Goal: Navigation & Orientation: Find specific page/section

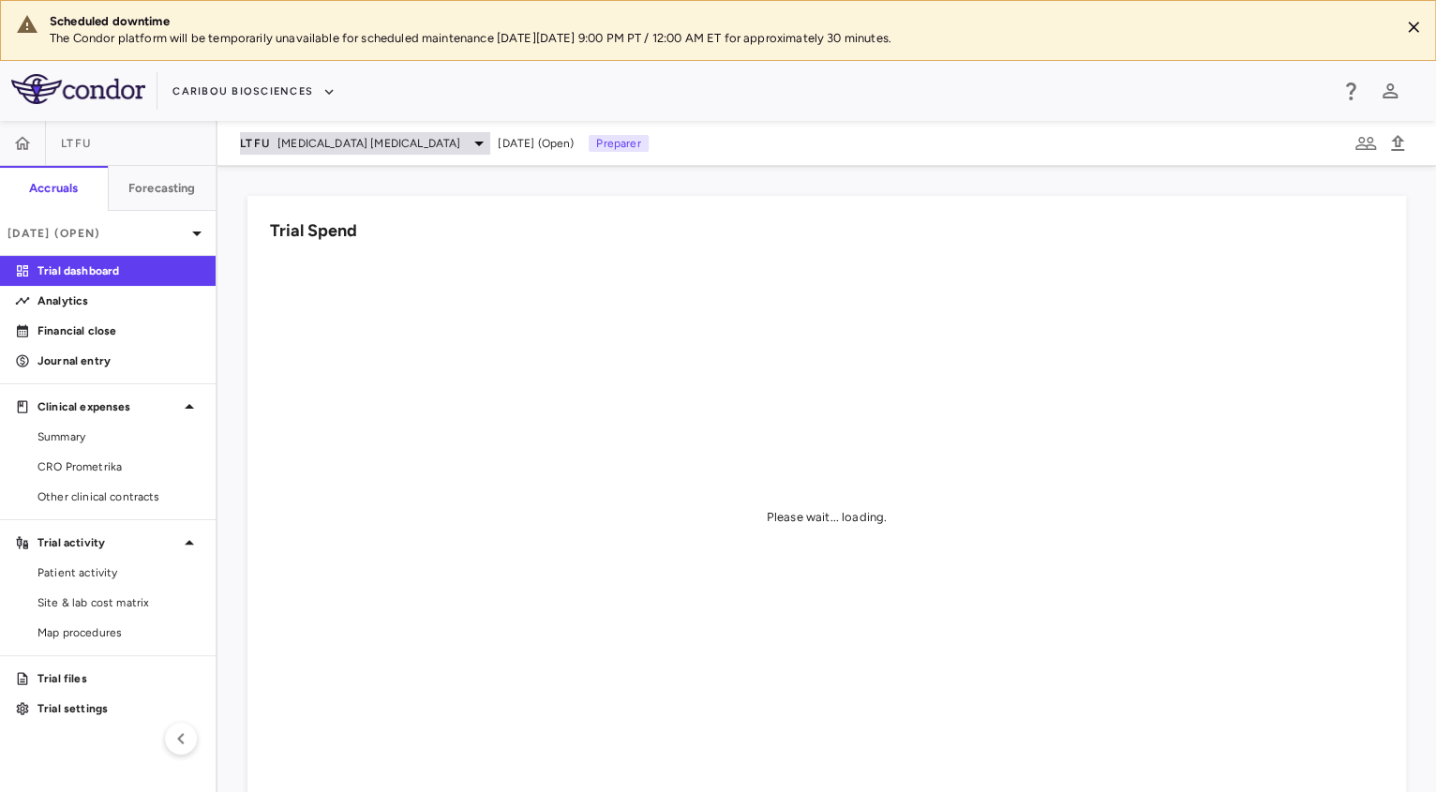
click at [338, 135] on span "[MEDICAL_DATA] [MEDICAL_DATA]" at bounding box center [368, 143] width 183 height 17
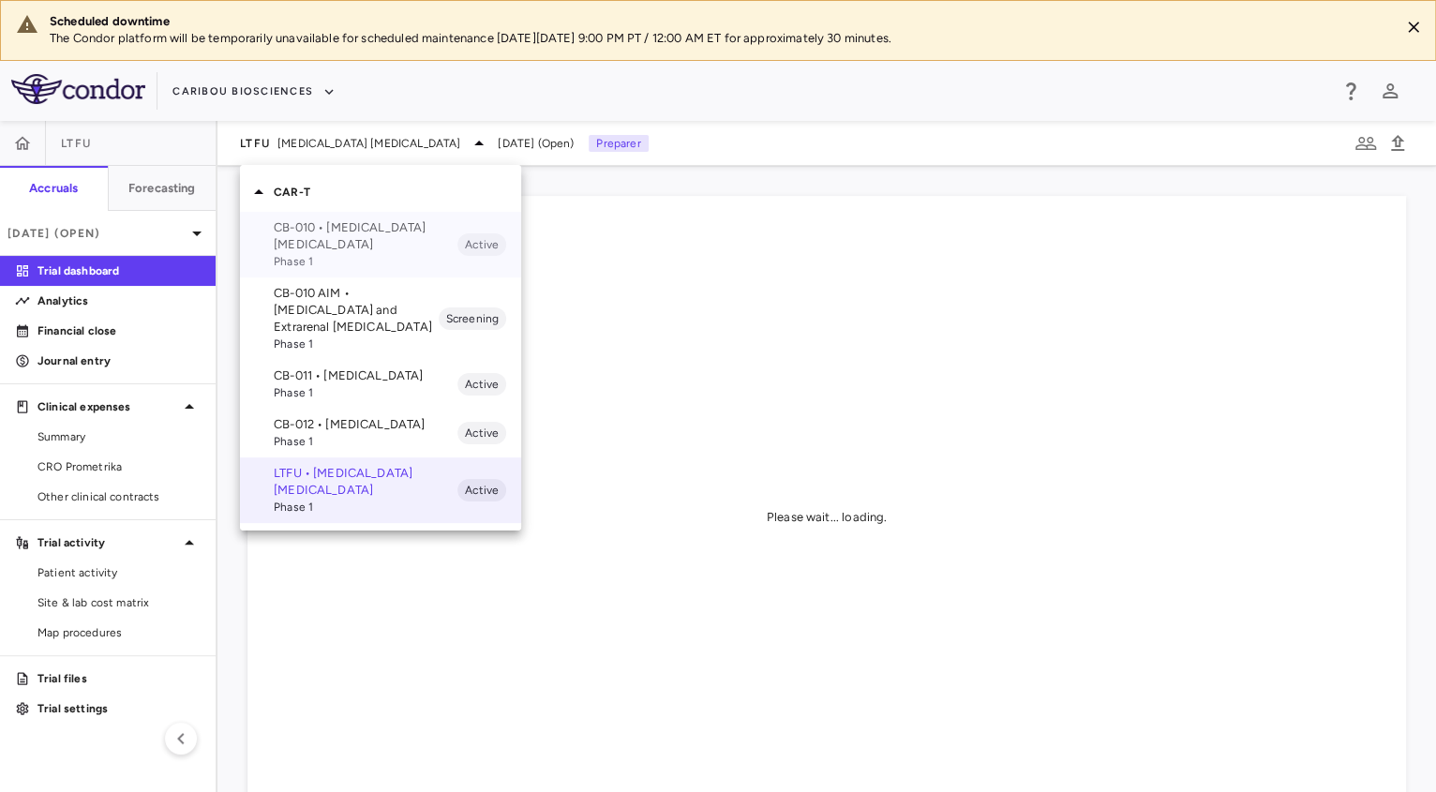
click at [369, 255] on span "Phase 1" at bounding box center [366, 261] width 184 height 17
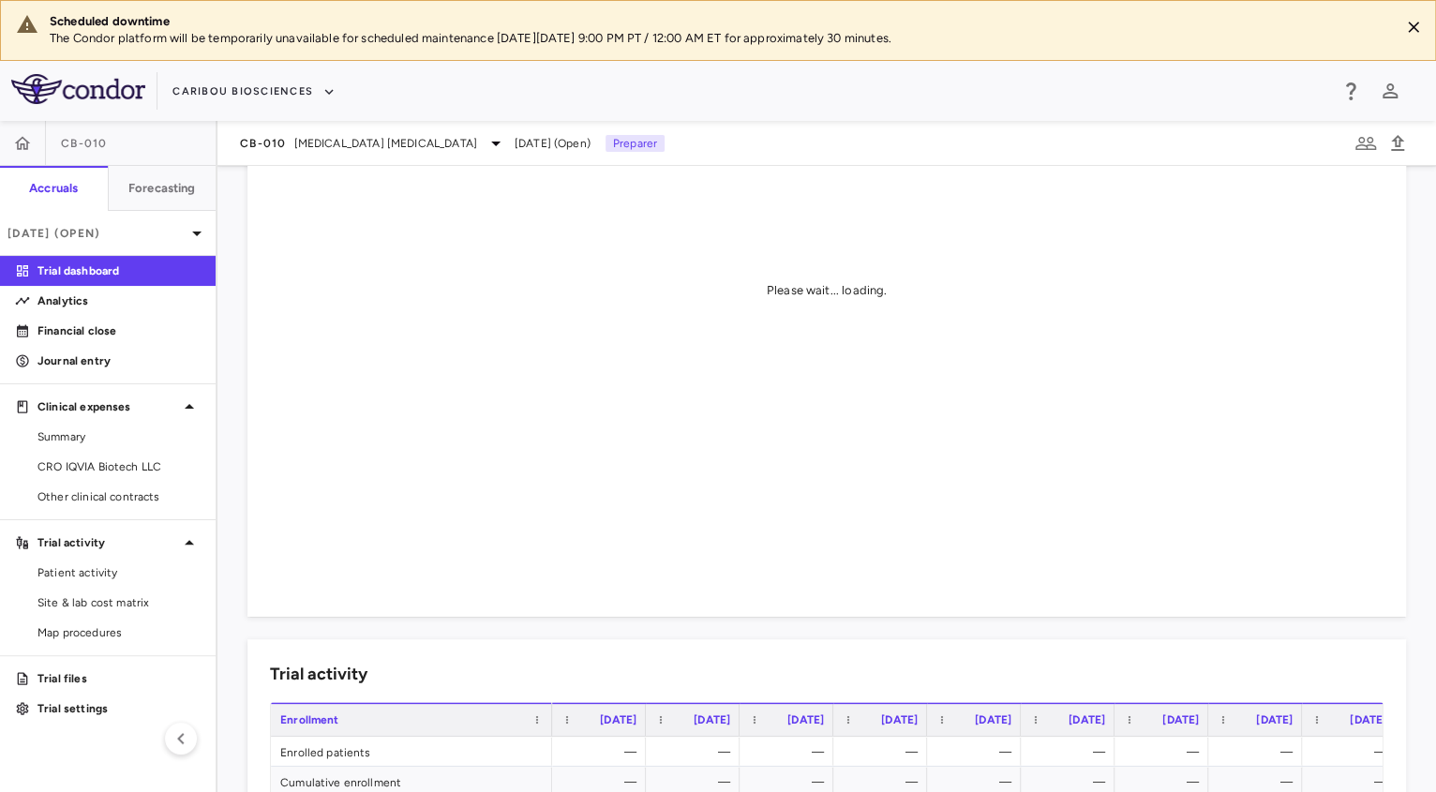
scroll to position [212, 0]
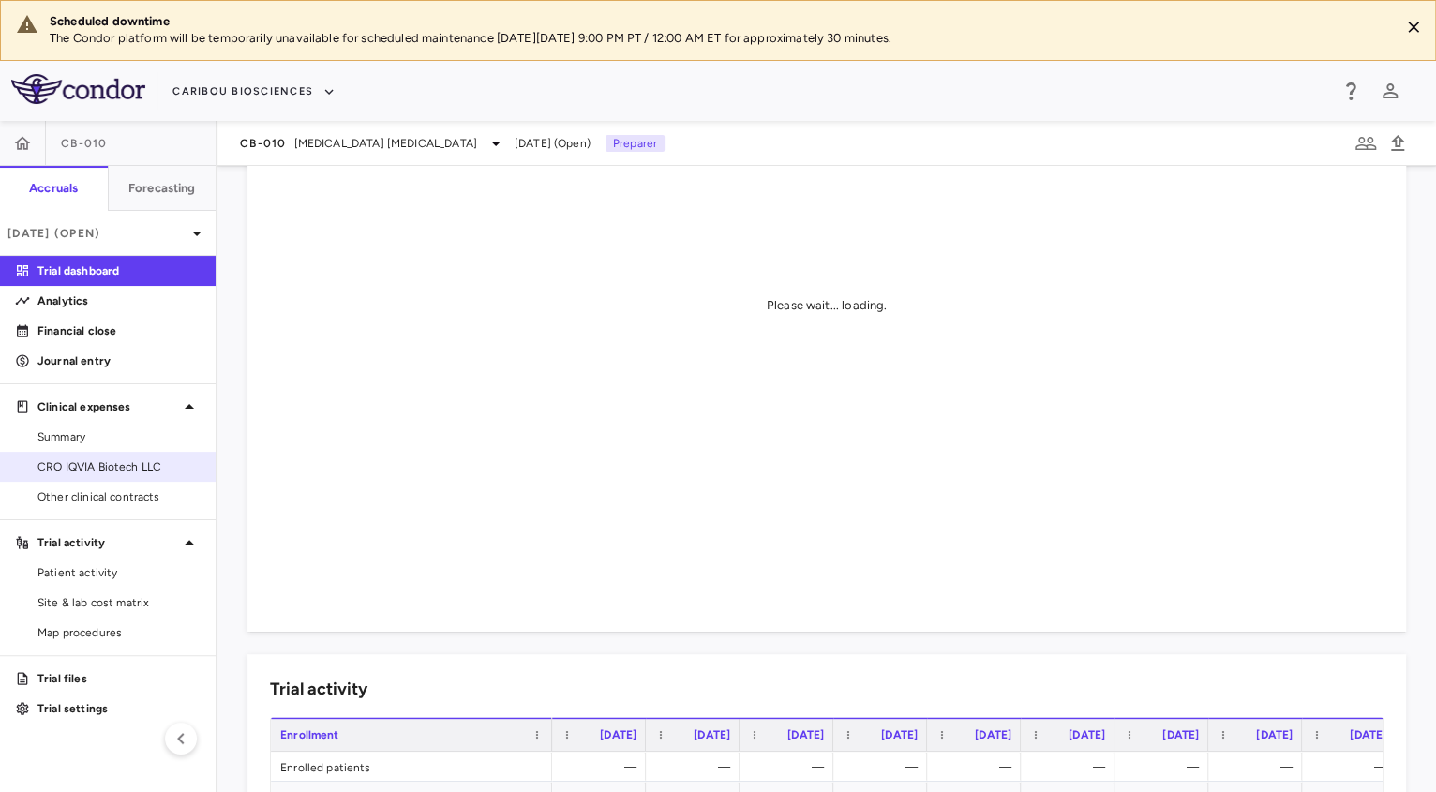
click at [133, 473] on span "CRO IQVIA Biotech LLC" at bounding box center [118, 466] width 163 height 17
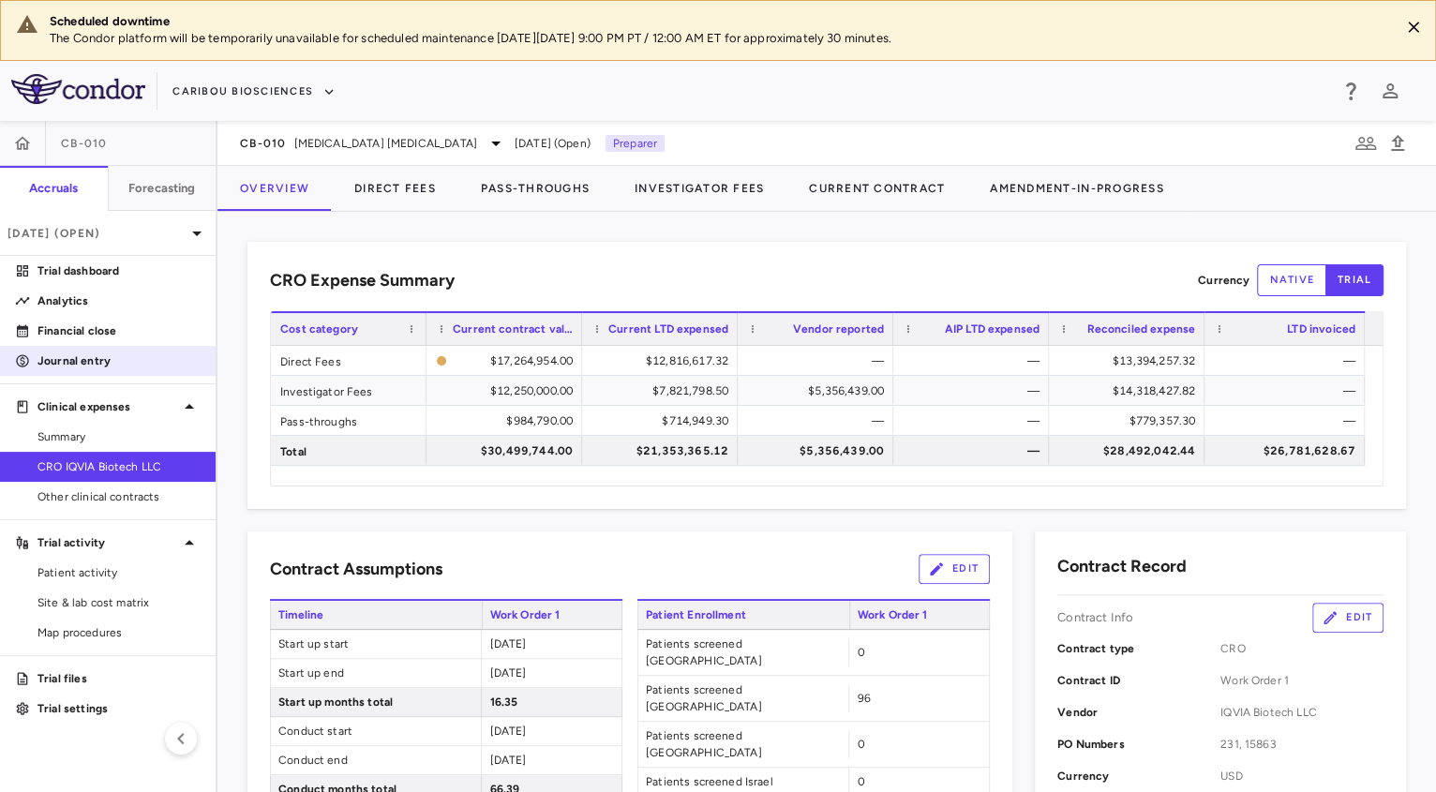
click at [86, 354] on p "Journal entry" at bounding box center [118, 360] width 163 height 17
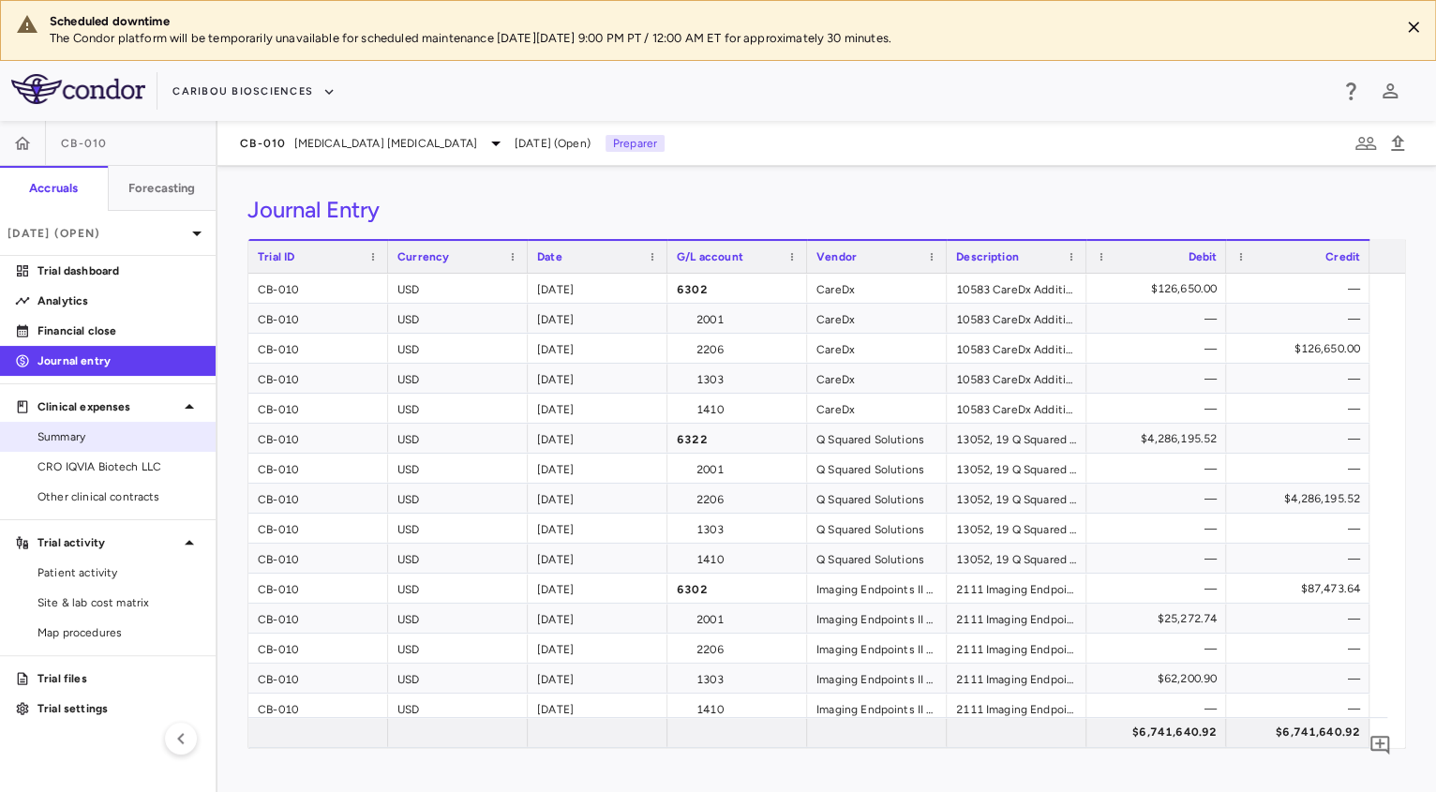
click at [81, 423] on link "Summary" at bounding box center [108, 437] width 216 height 28
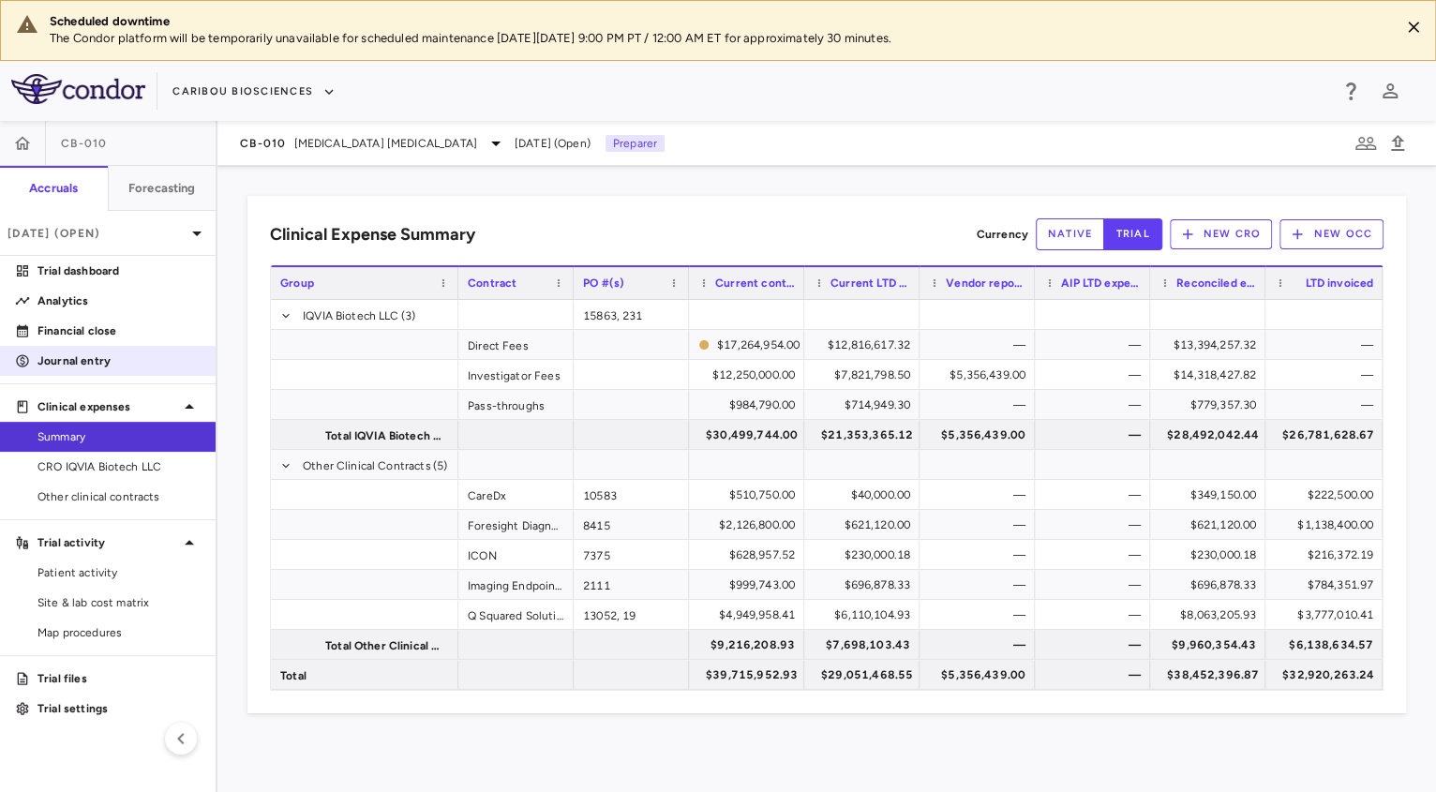
click at [94, 370] on link "Journal entry" at bounding box center [108, 361] width 216 height 28
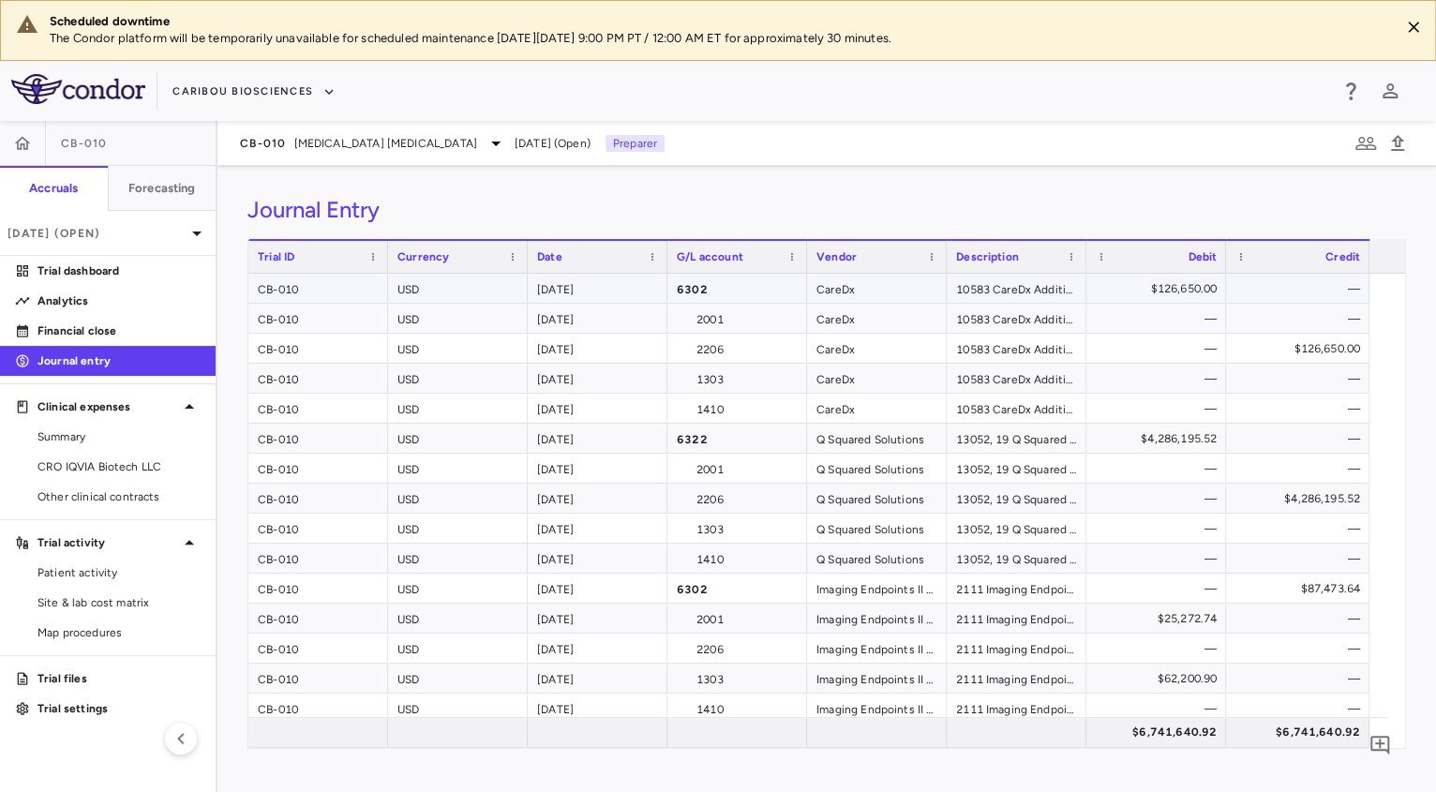
click at [1199, 280] on div "$126,650.00" at bounding box center [1159, 289] width 113 height 30
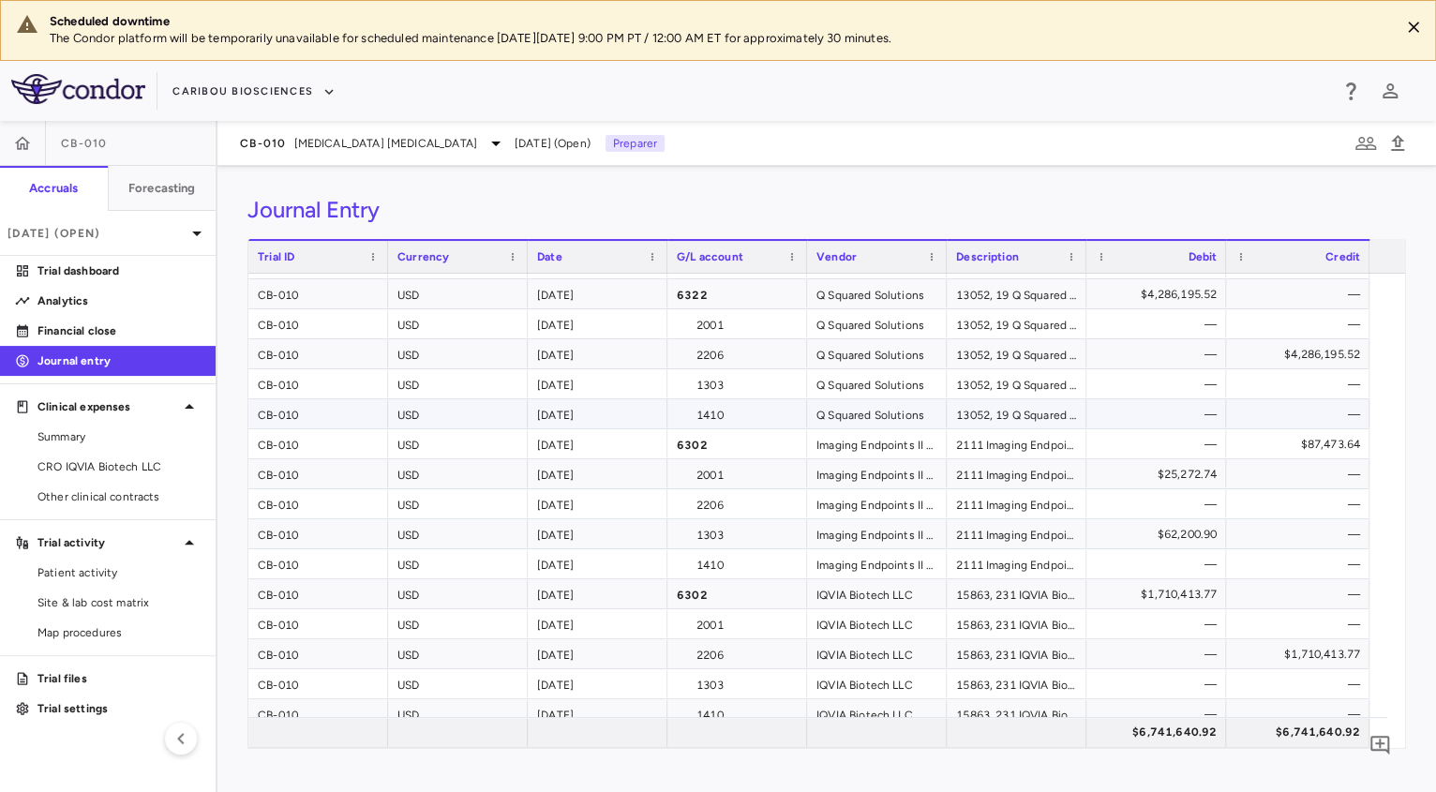
scroll to position [150, 0]
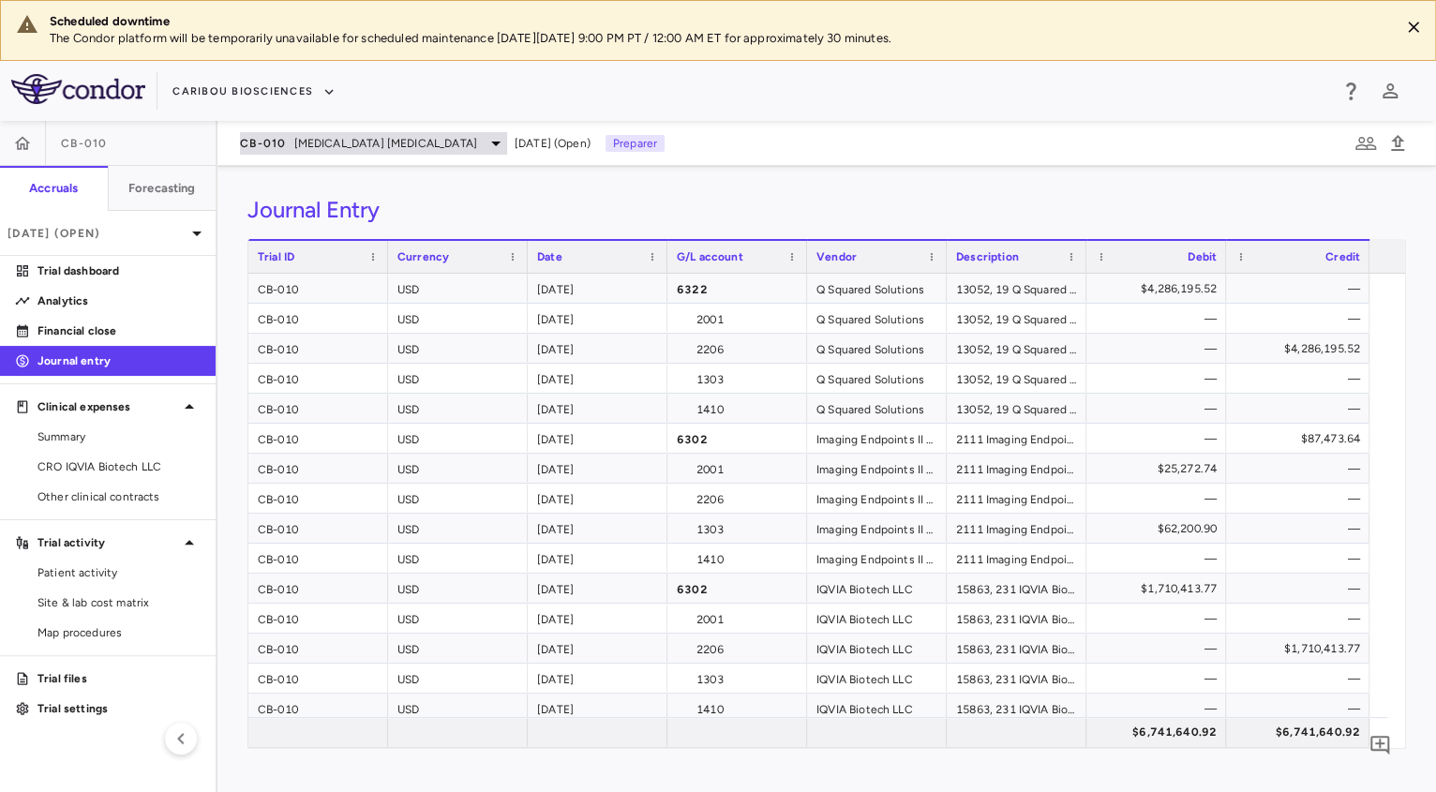
click at [305, 150] on span "[MEDICAL_DATA] [MEDICAL_DATA]" at bounding box center [385, 143] width 183 height 17
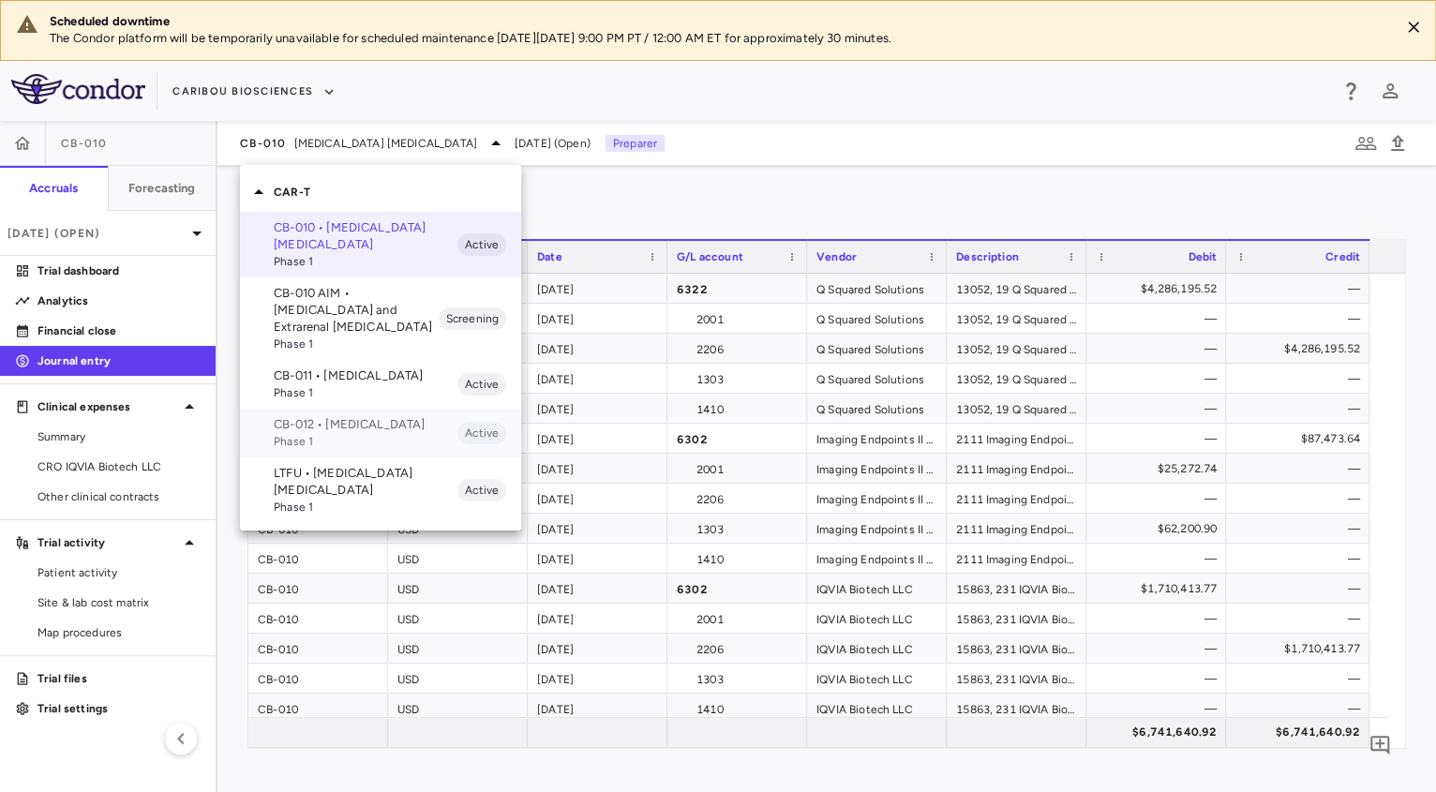
click at [349, 433] on p "CB-012 • [MEDICAL_DATA]" at bounding box center [366, 424] width 184 height 17
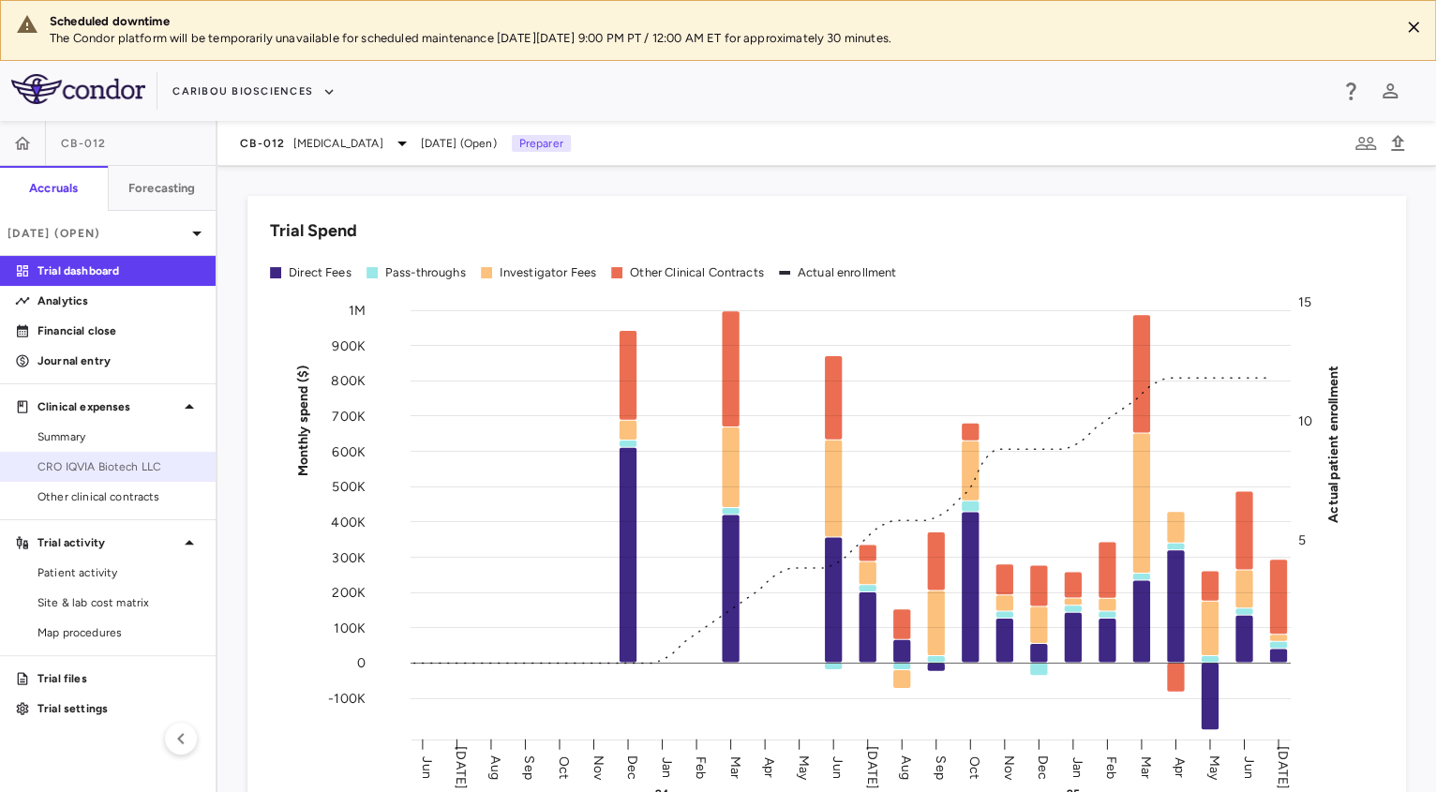
click at [112, 460] on span "CRO IQVIA Biotech LLC" at bounding box center [118, 466] width 163 height 17
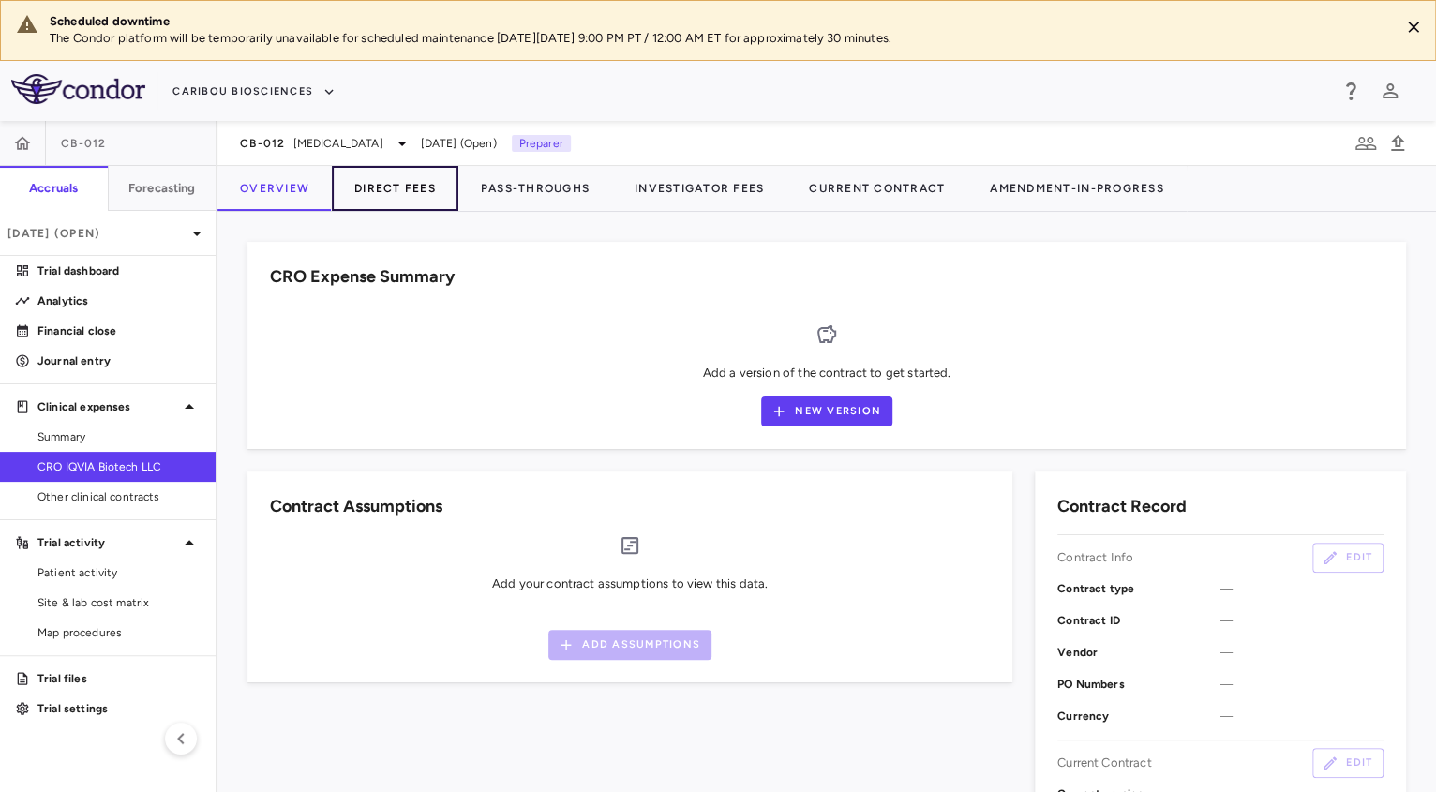
click at [421, 197] on button "Direct Fees" at bounding box center [395, 188] width 126 height 45
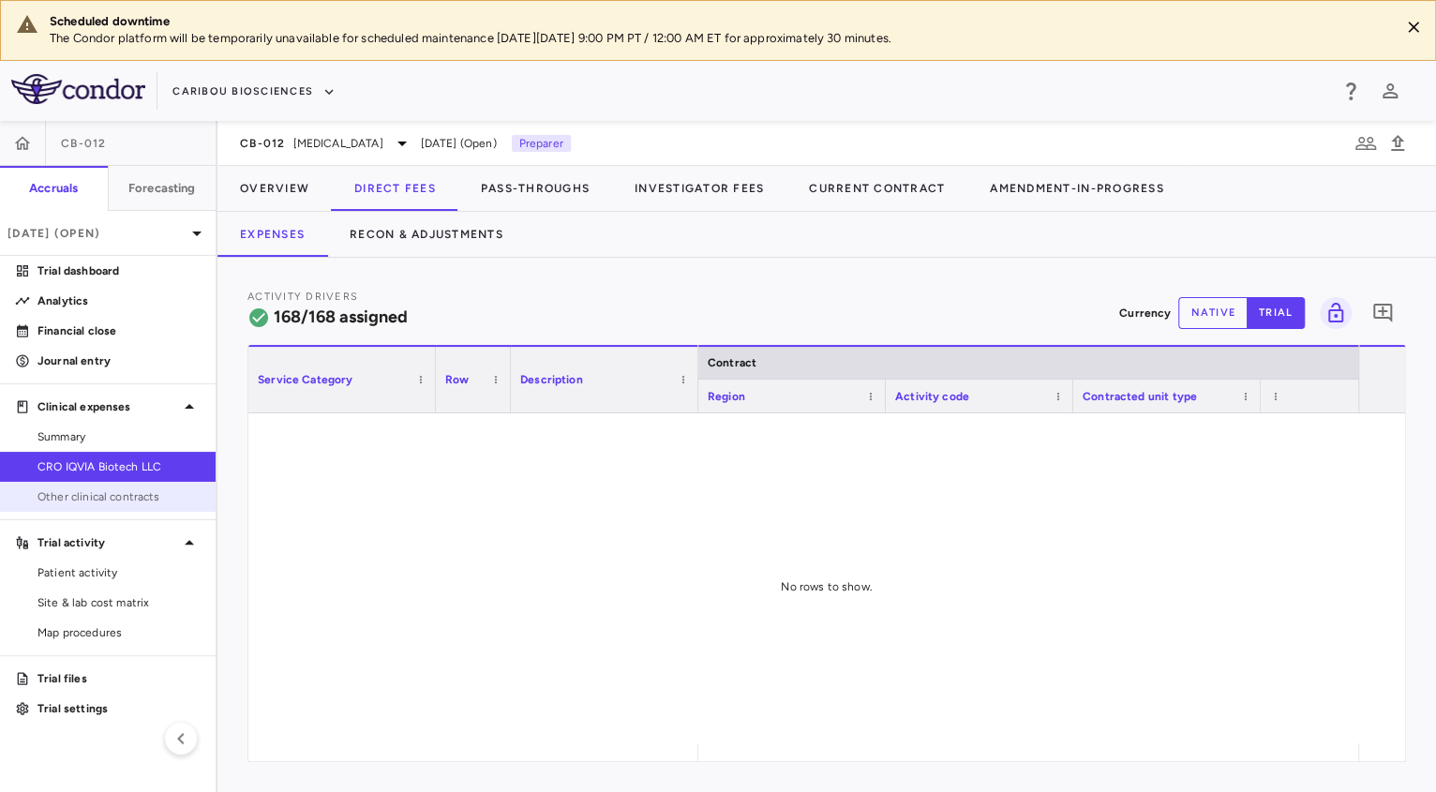
click at [110, 504] on span "Other clinical contracts" at bounding box center [118, 496] width 163 height 17
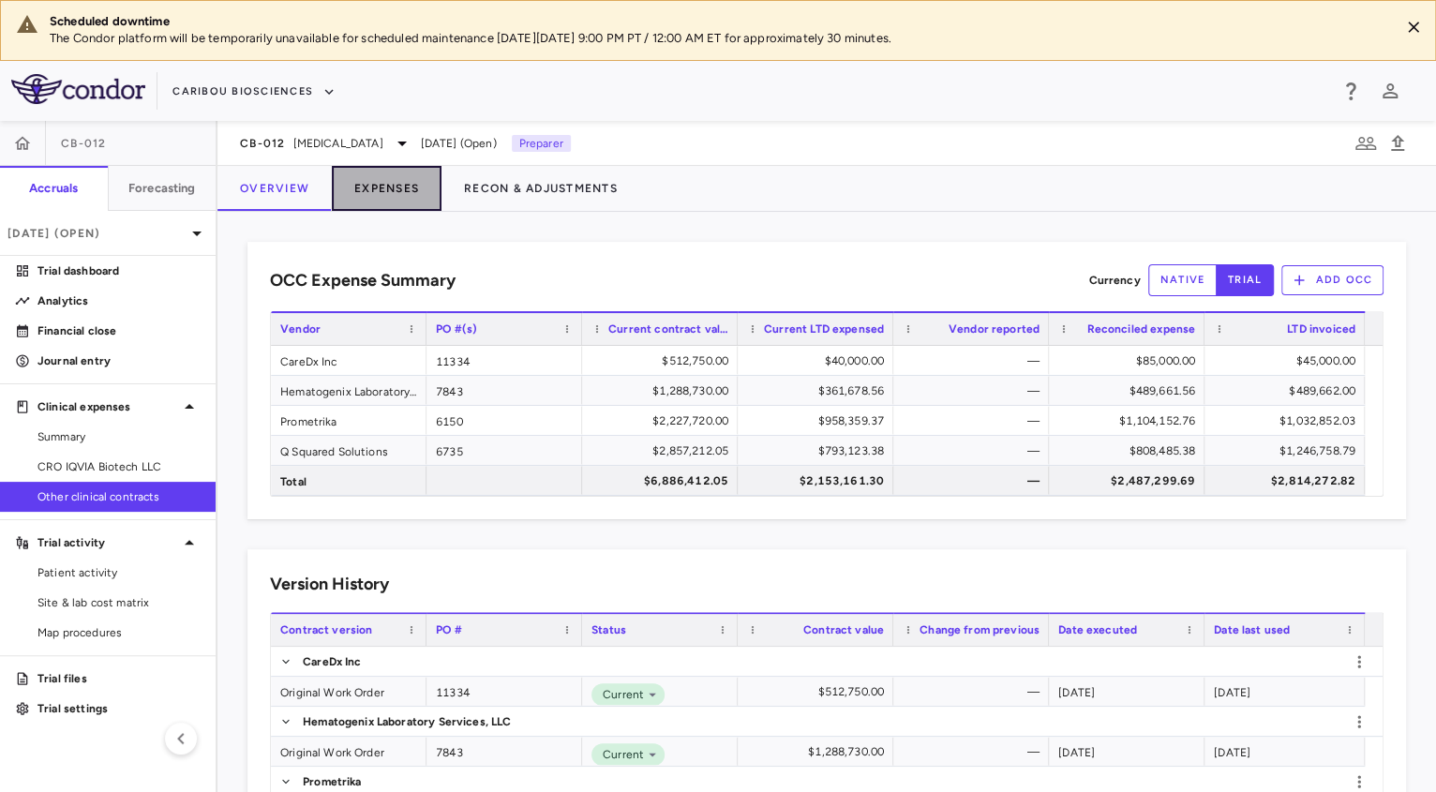
click at [408, 210] on button "Expenses" at bounding box center [387, 188] width 110 height 45
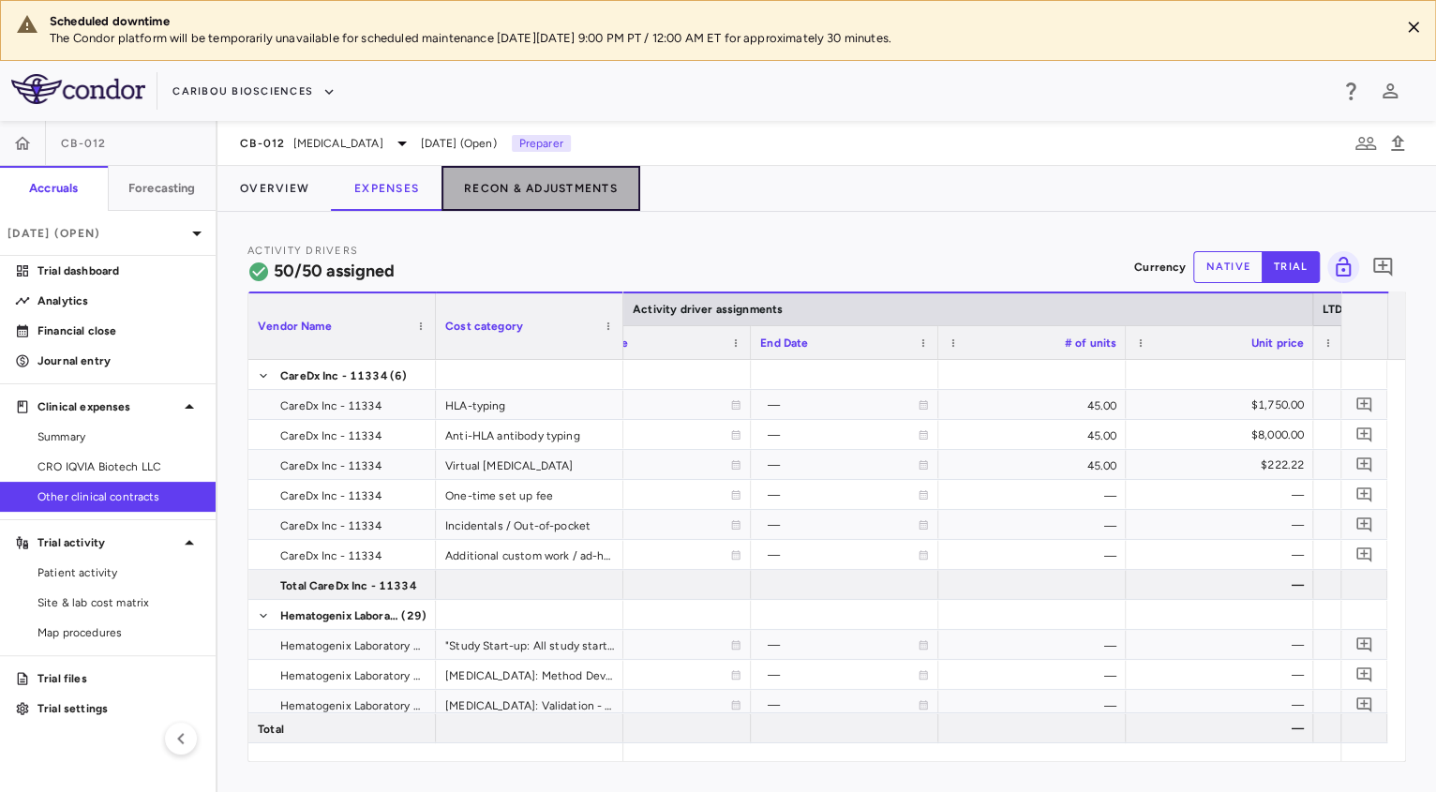
click at [548, 201] on button "Recon & Adjustments" at bounding box center [540, 188] width 199 height 45
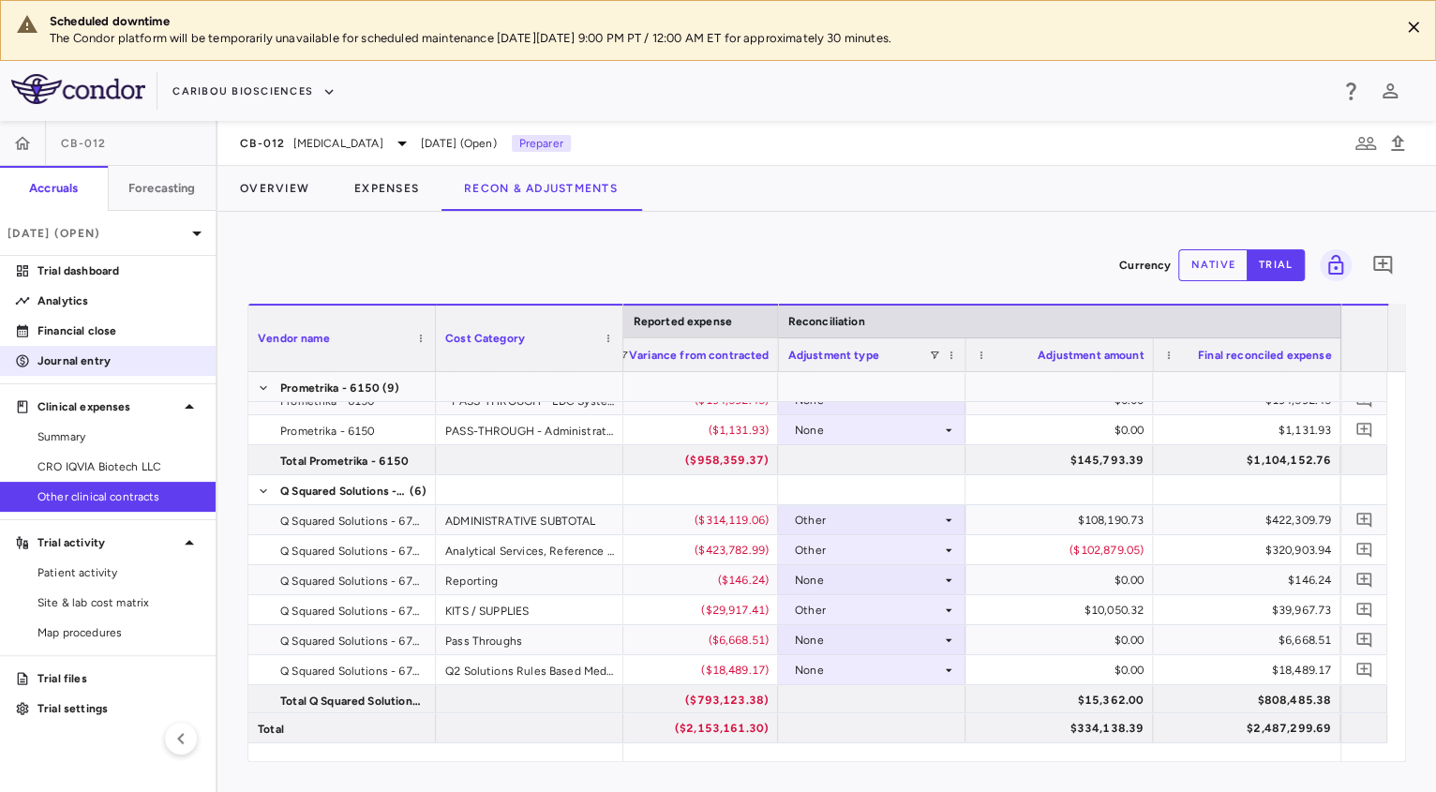
click at [67, 359] on p "Journal entry" at bounding box center [118, 360] width 163 height 17
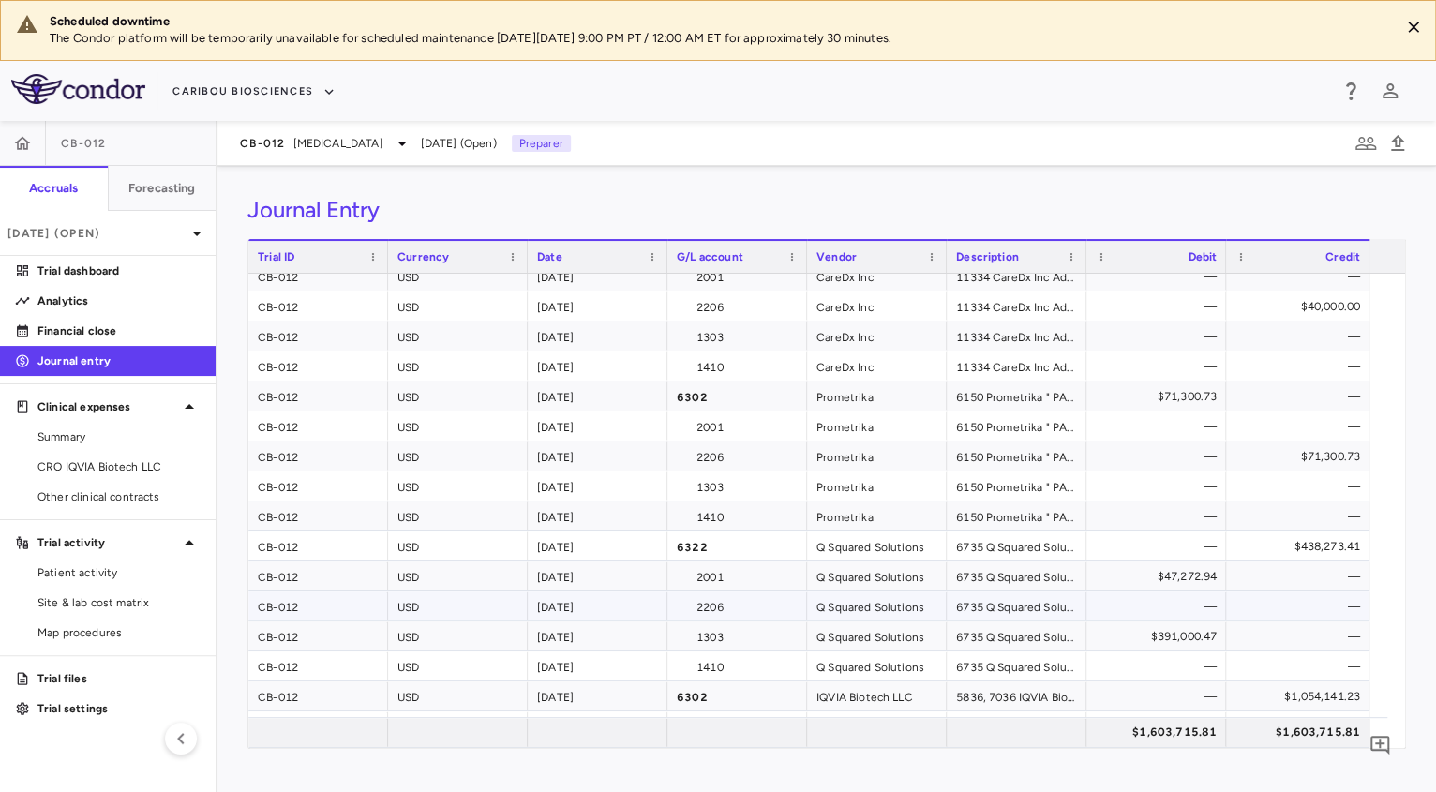
scroll to position [49, 0]
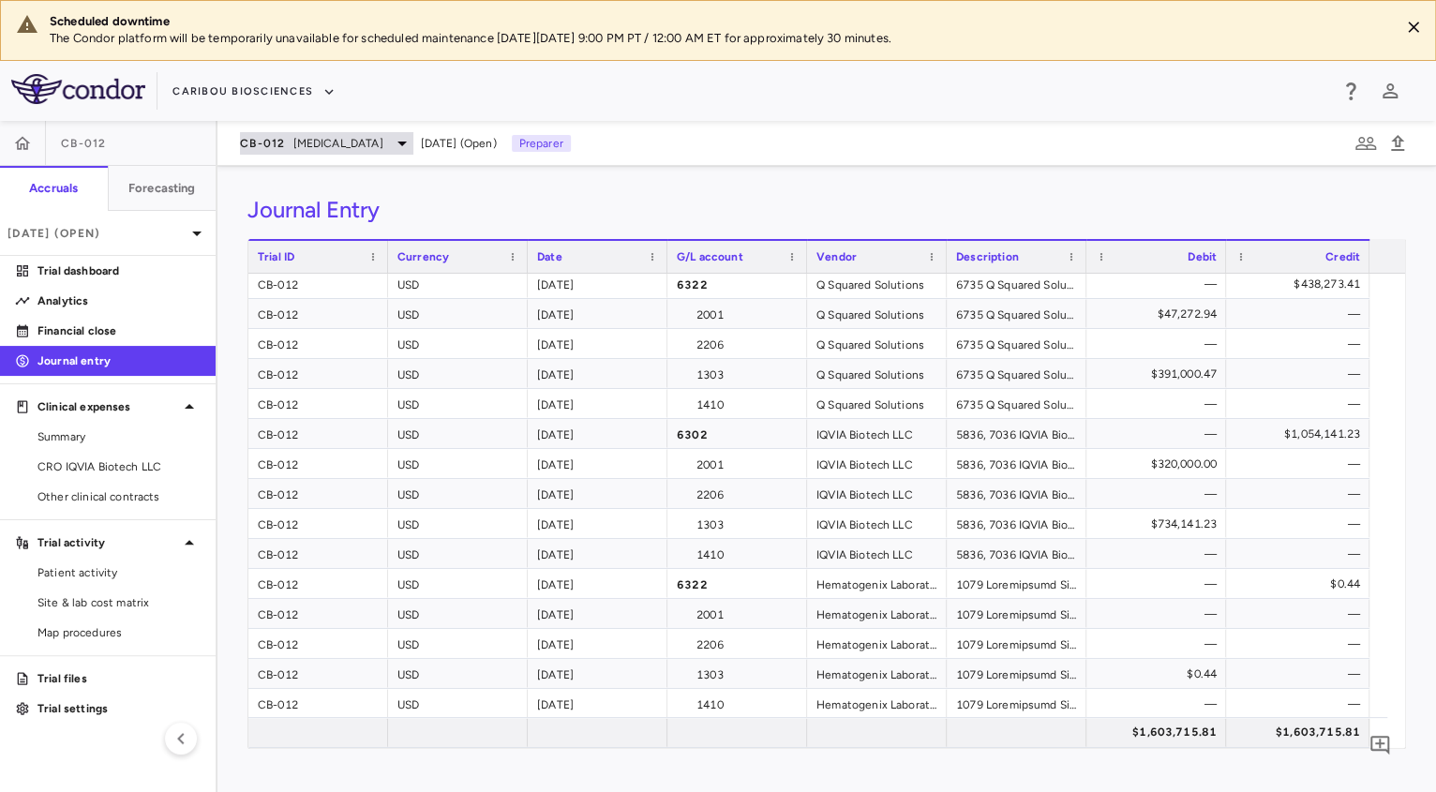
click at [320, 141] on span "[MEDICAL_DATA]" at bounding box center [338, 143] width 90 height 17
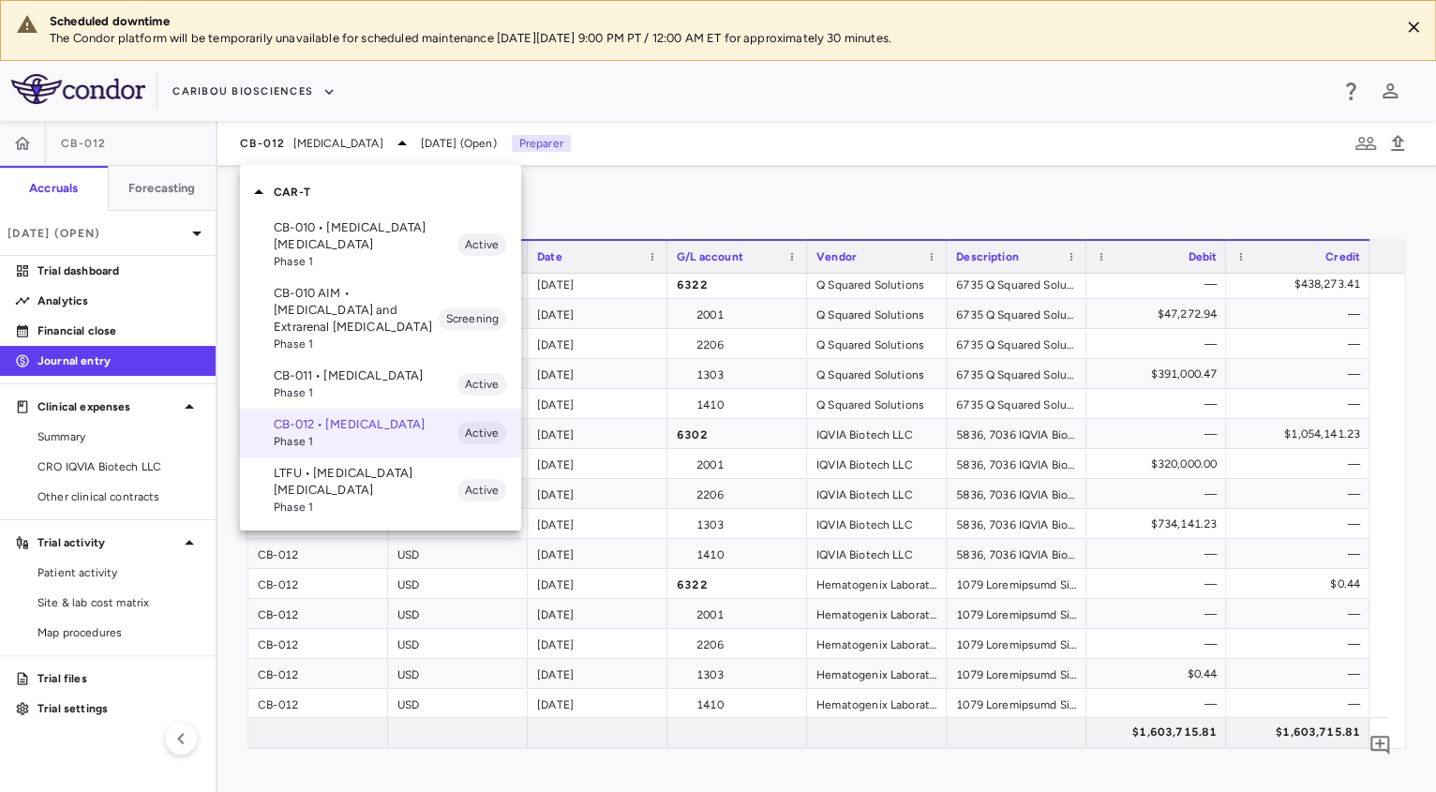
click at [335, 258] on span "Phase 1" at bounding box center [366, 261] width 184 height 17
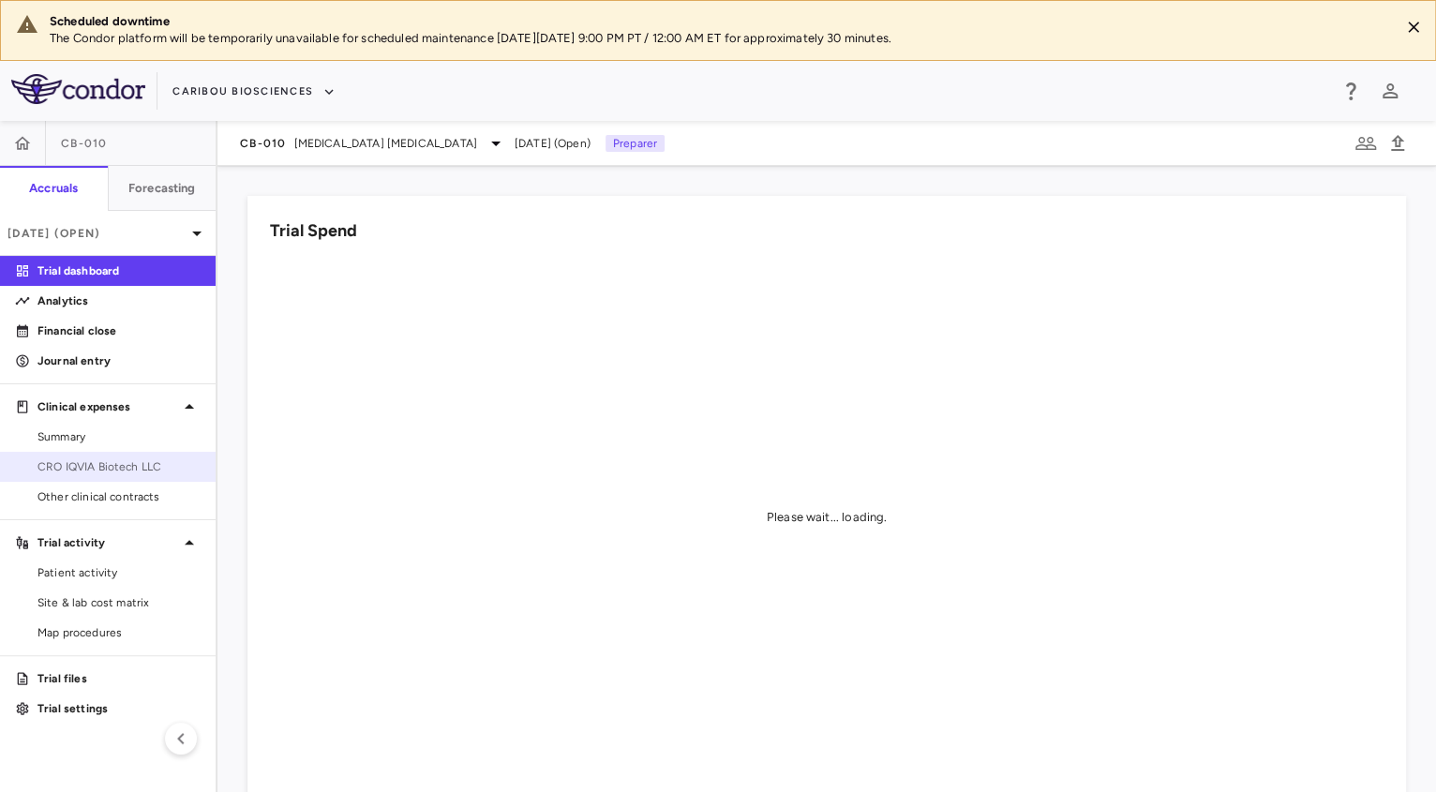
click at [100, 453] on link "CRO IQVIA Biotech LLC" at bounding box center [108, 467] width 216 height 28
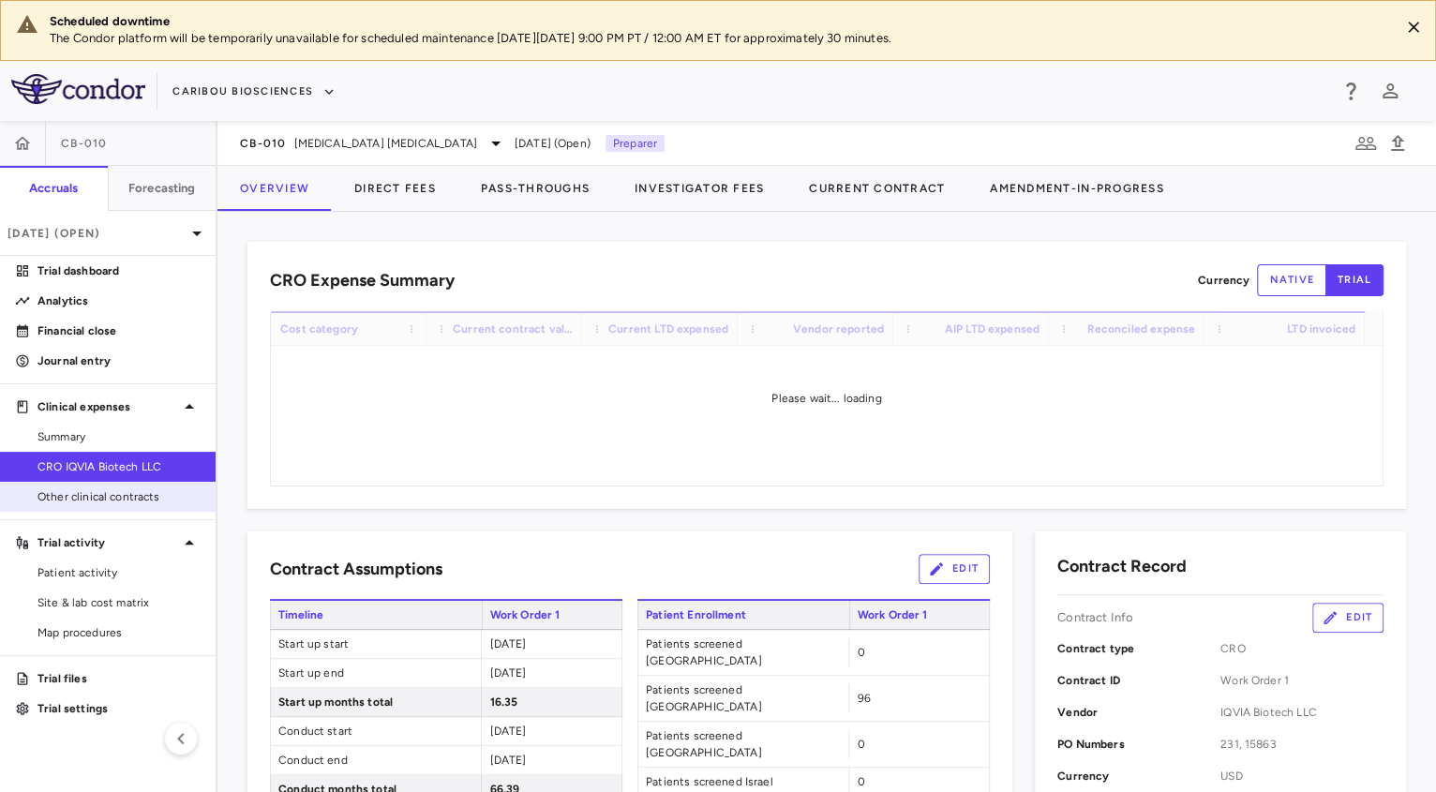
click at [132, 493] on span "Other clinical contracts" at bounding box center [118, 496] width 163 height 17
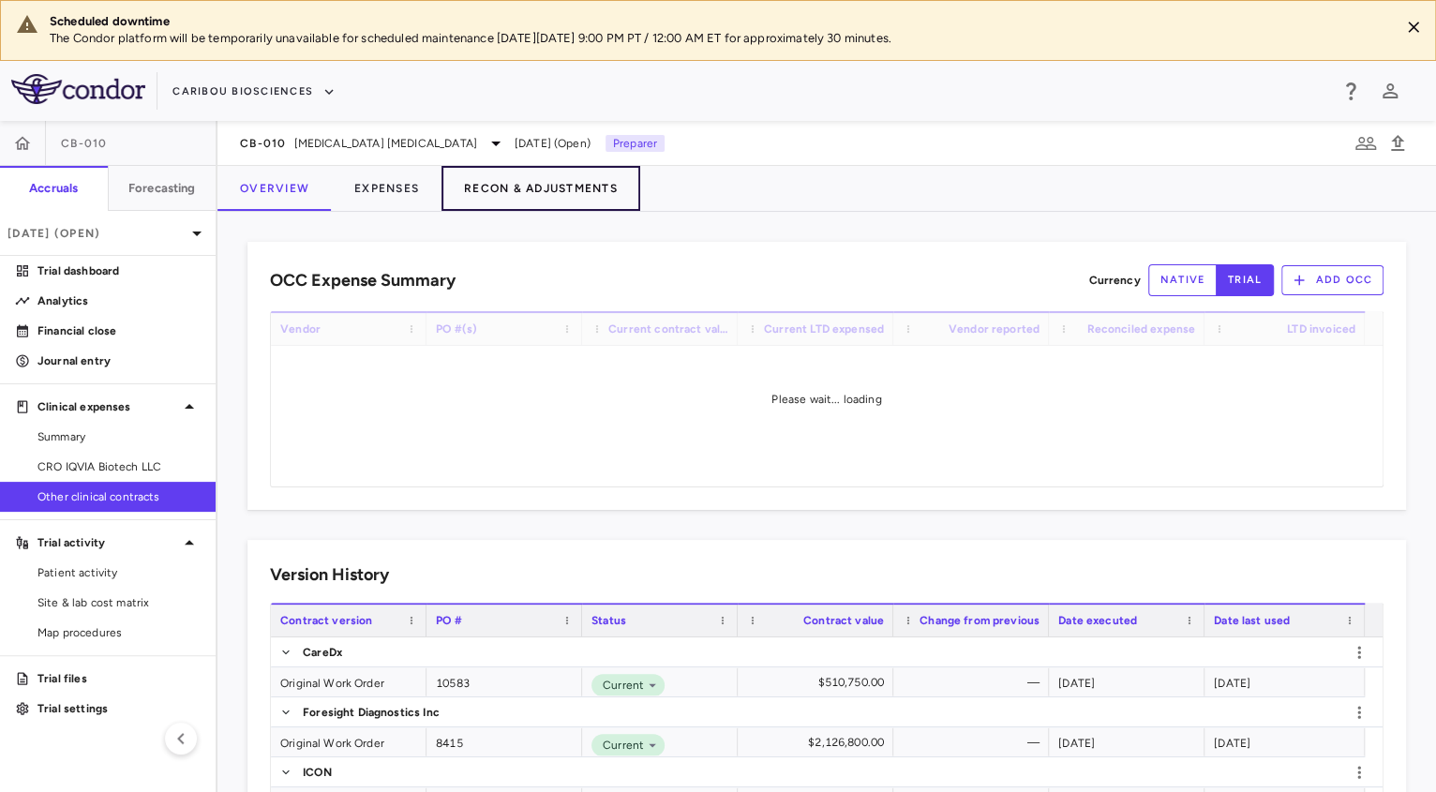
click at [507, 196] on button "Recon & Adjustments" at bounding box center [540, 188] width 199 height 45
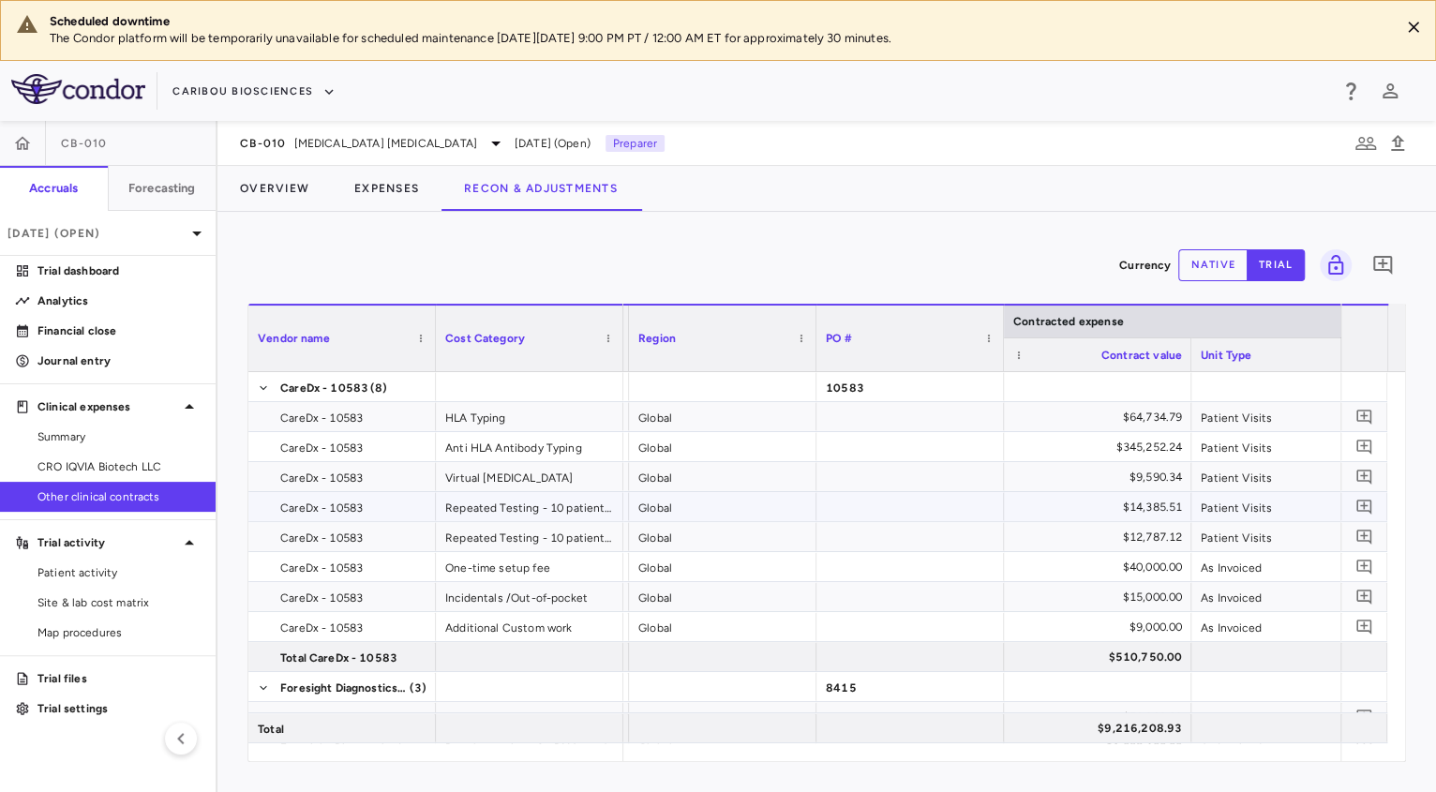
scroll to position [0, 182]
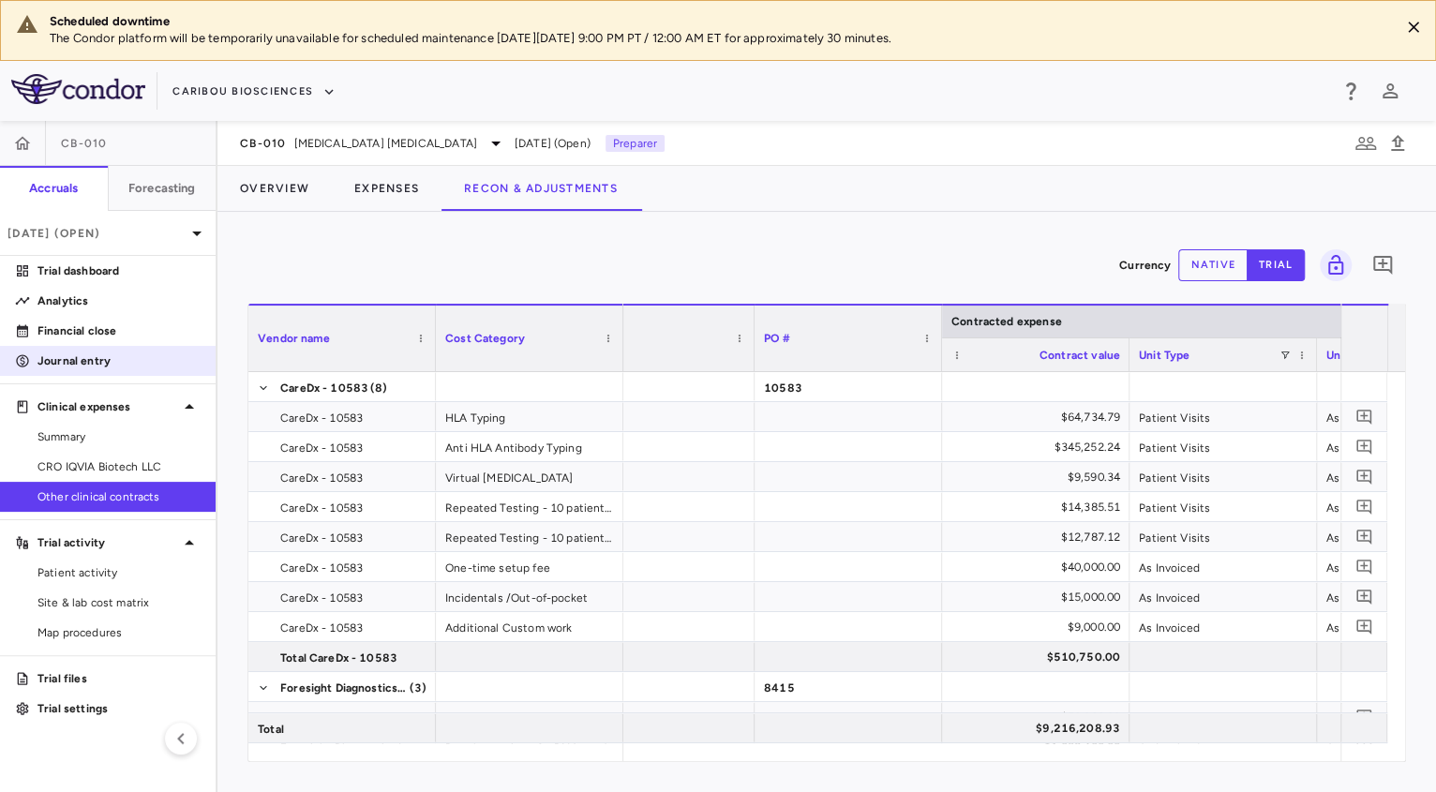
click at [81, 365] on p "Journal entry" at bounding box center [118, 360] width 163 height 17
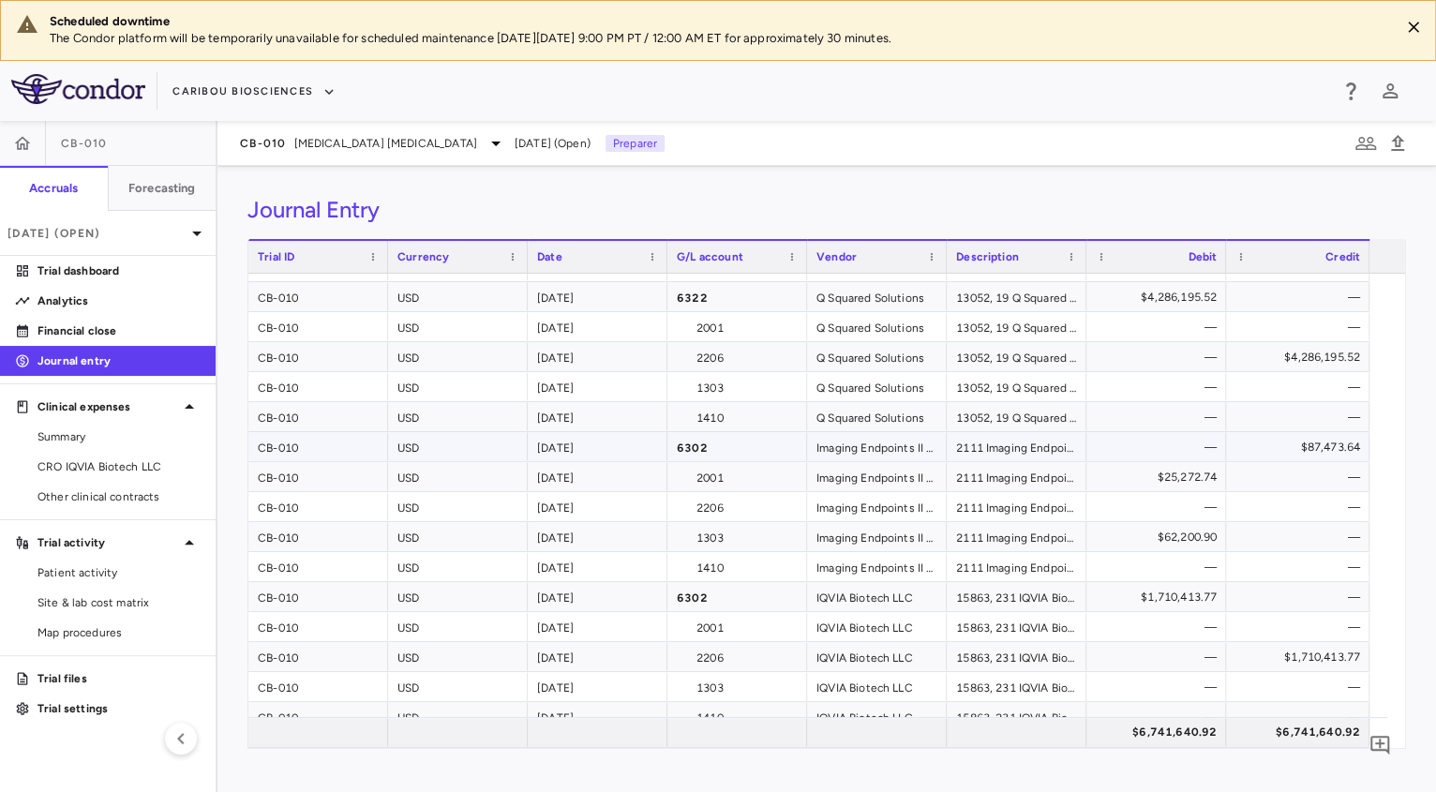
scroll to position [172, 0]
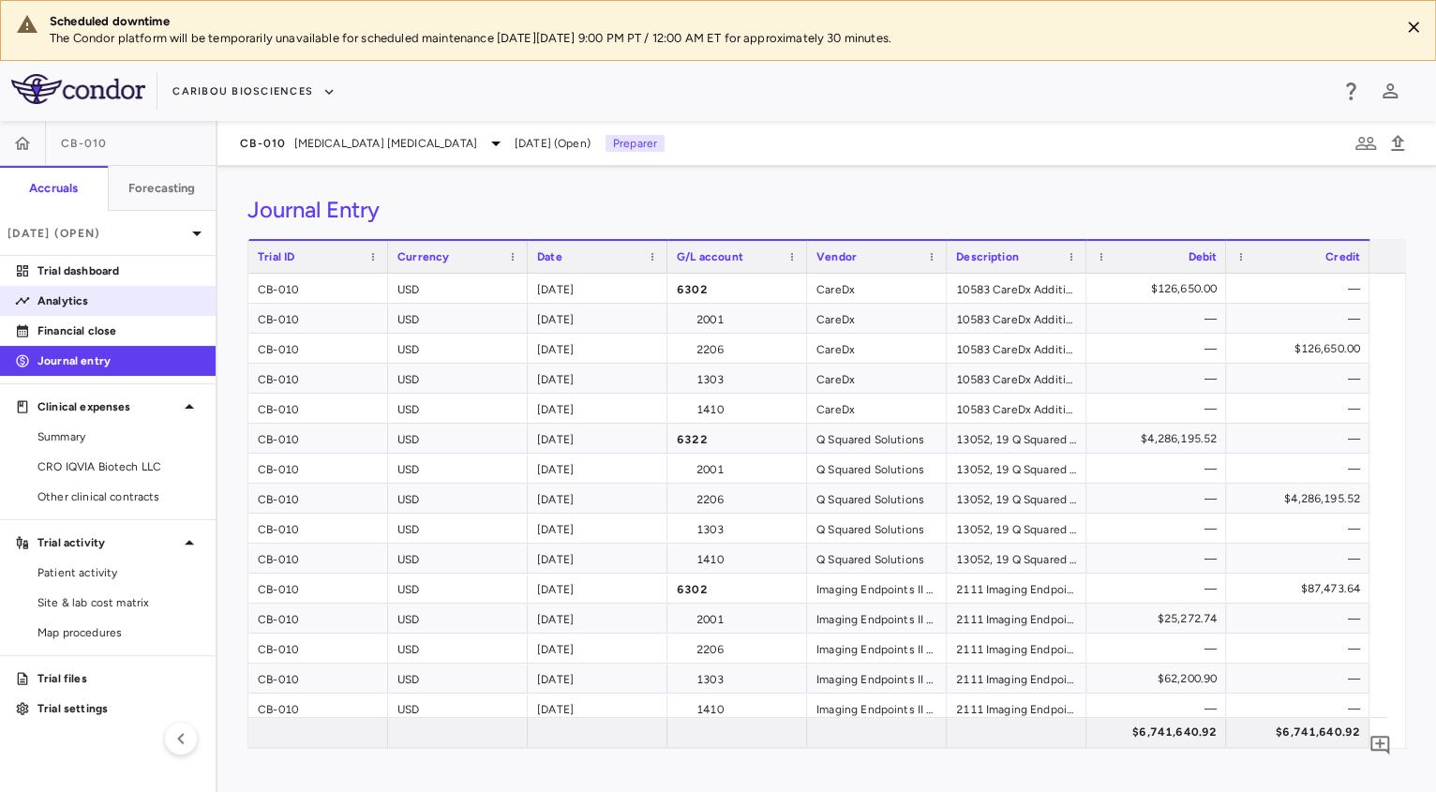
click at [120, 305] on p "Analytics" at bounding box center [118, 300] width 163 height 17
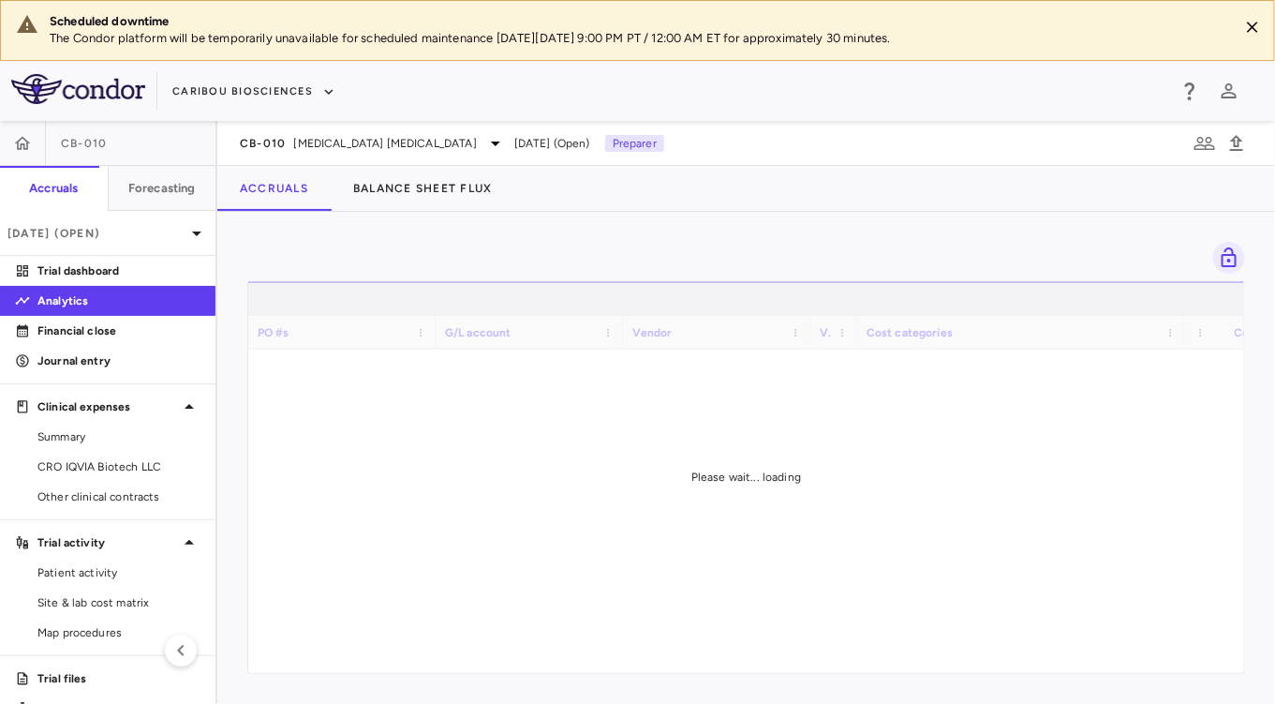
click at [747, 204] on div "Accruals Balance Sheet Flux" at bounding box center [746, 188] width 1058 height 45
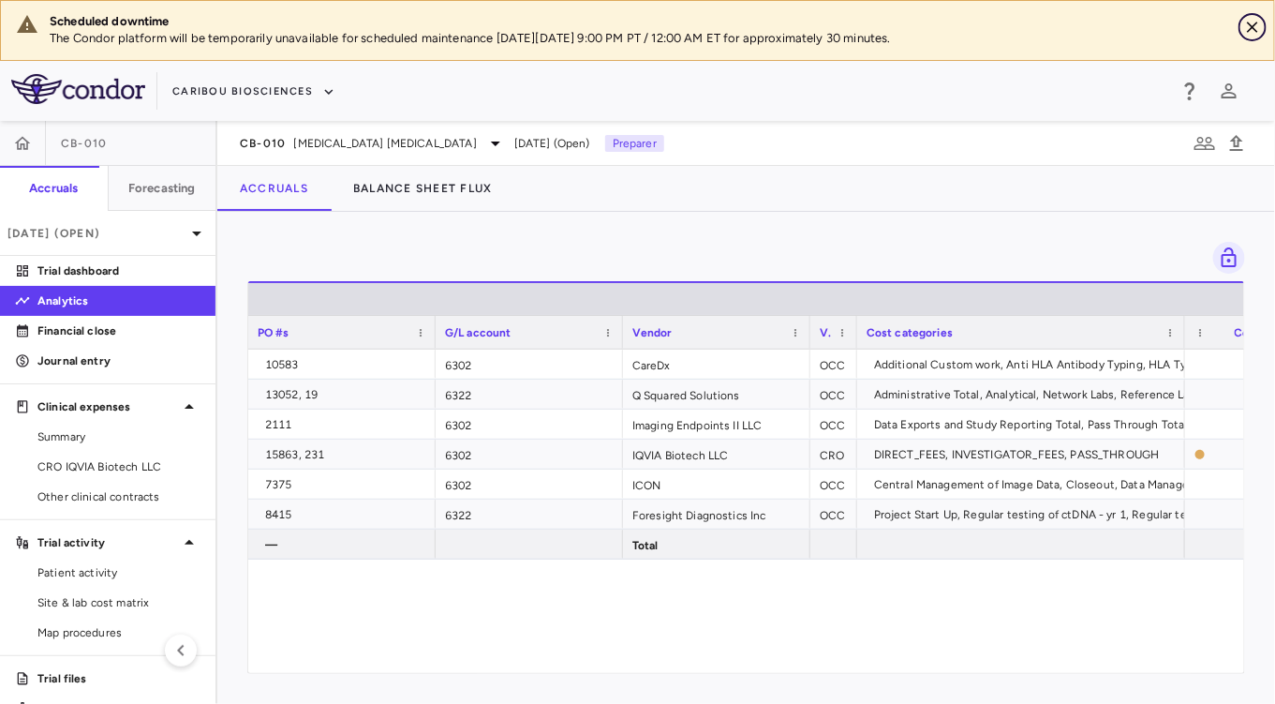
click at [1260, 19] on icon "Close" at bounding box center [1252, 27] width 19 height 19
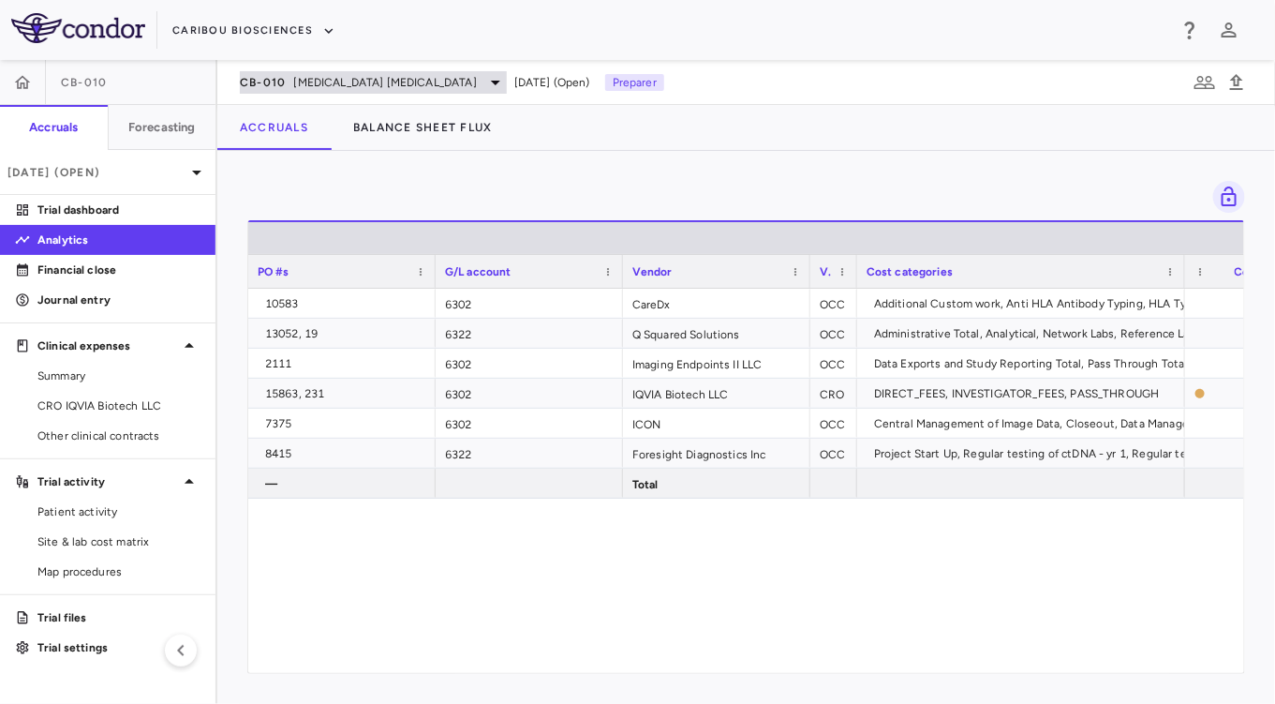
click at [286, 82] on div "CB-010 [MEDICAL_DATA] [MEDICAL_DATA]" at bounding box center [373, 82] width 267 height 22
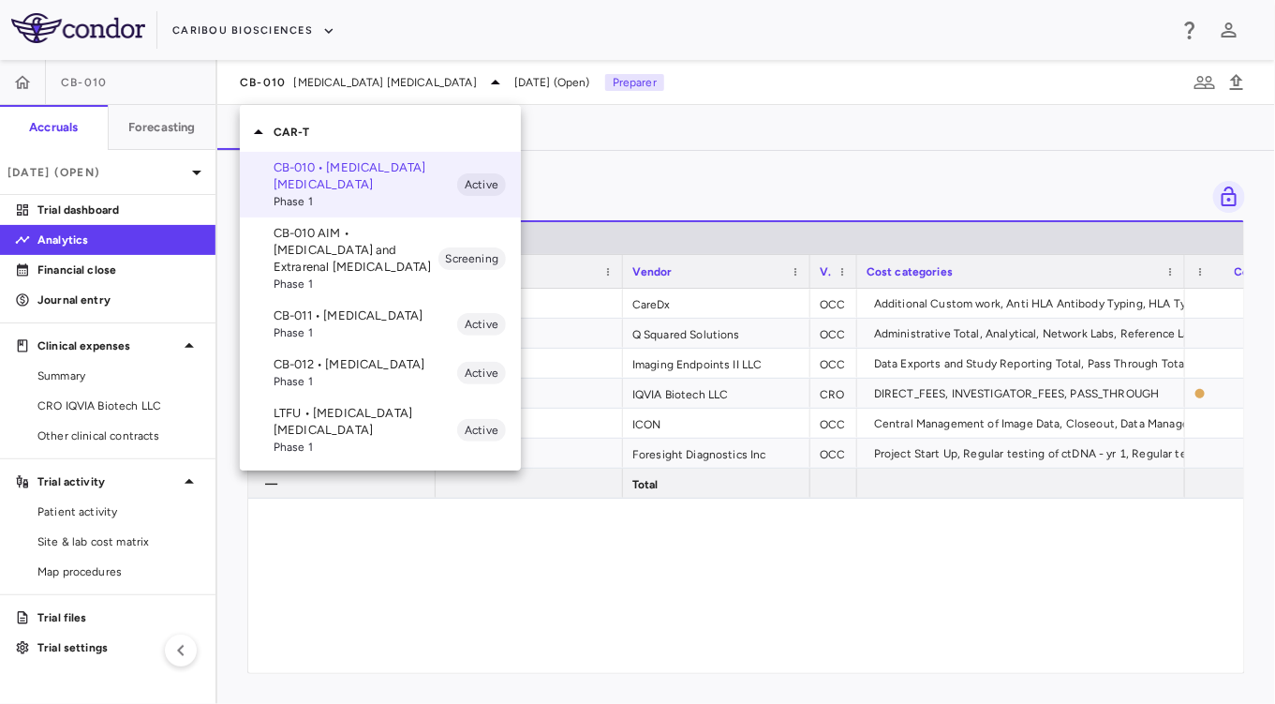
click at [632, 185] on div at bounding box center [637, 352] width 1275 height 704
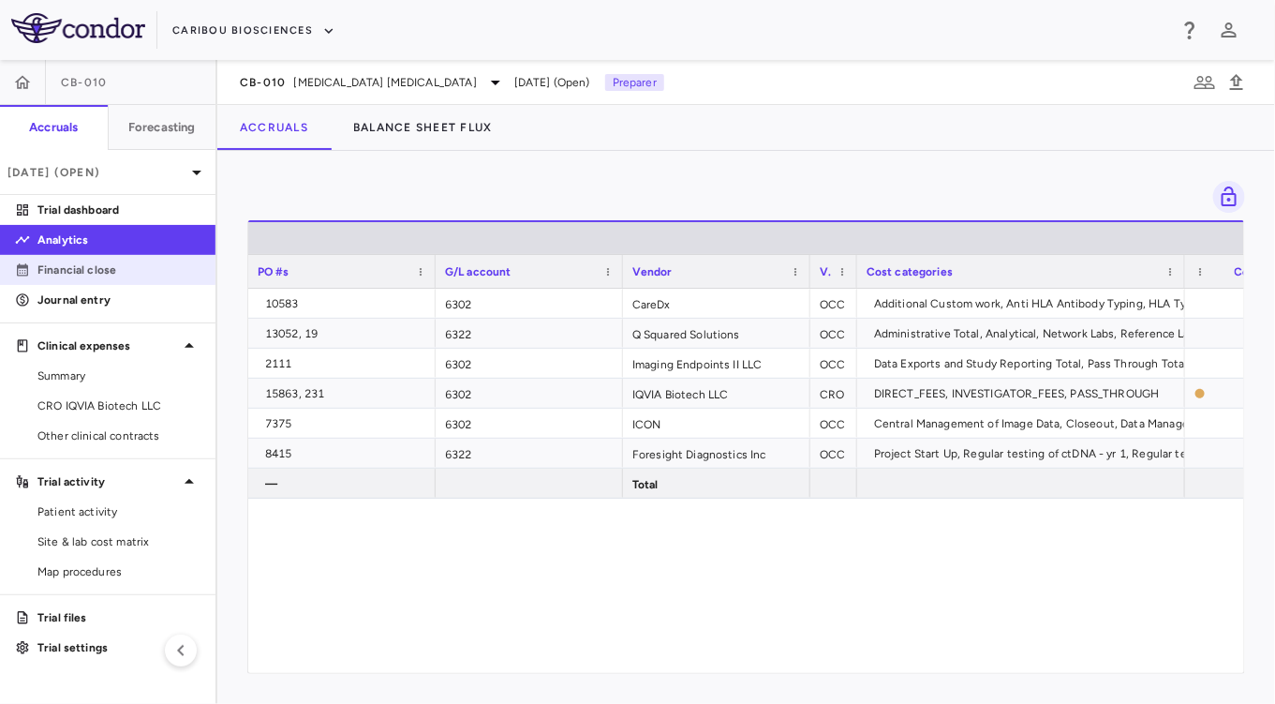
click at [82, 278] on link "Financial close" at bounding box center [108, 270] width 216 height 28
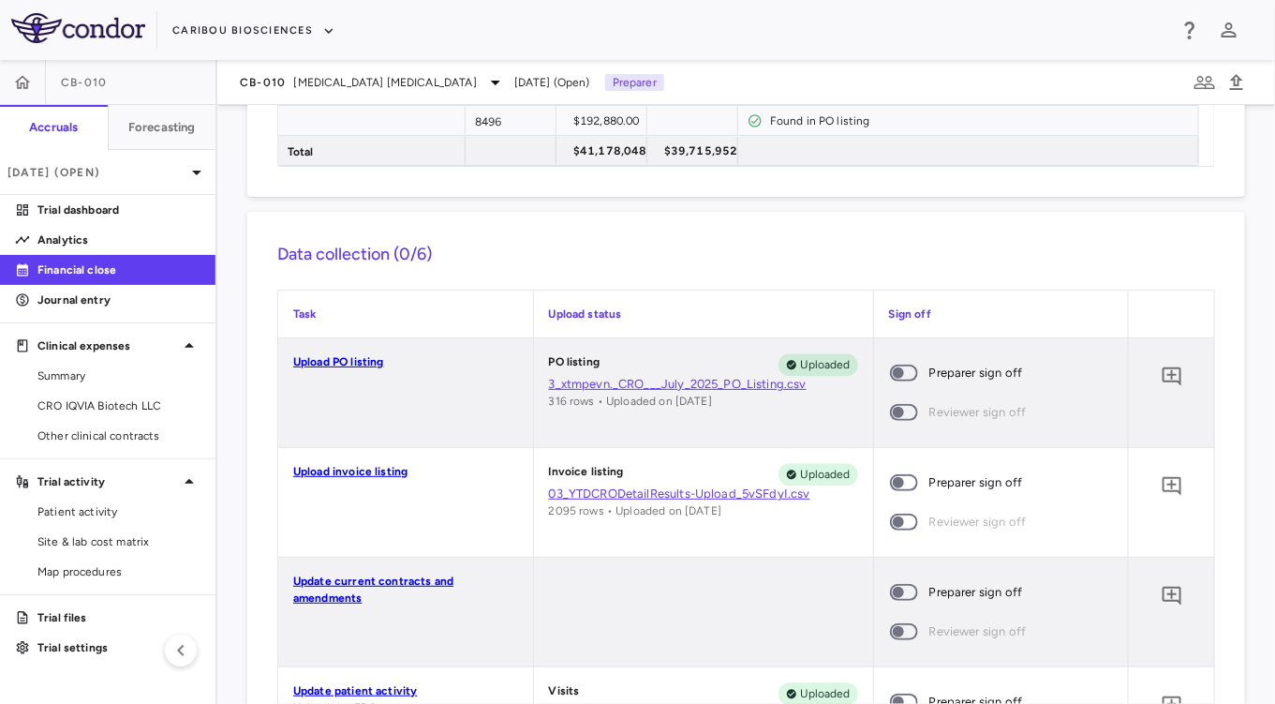
scroll to position [1530, 0]
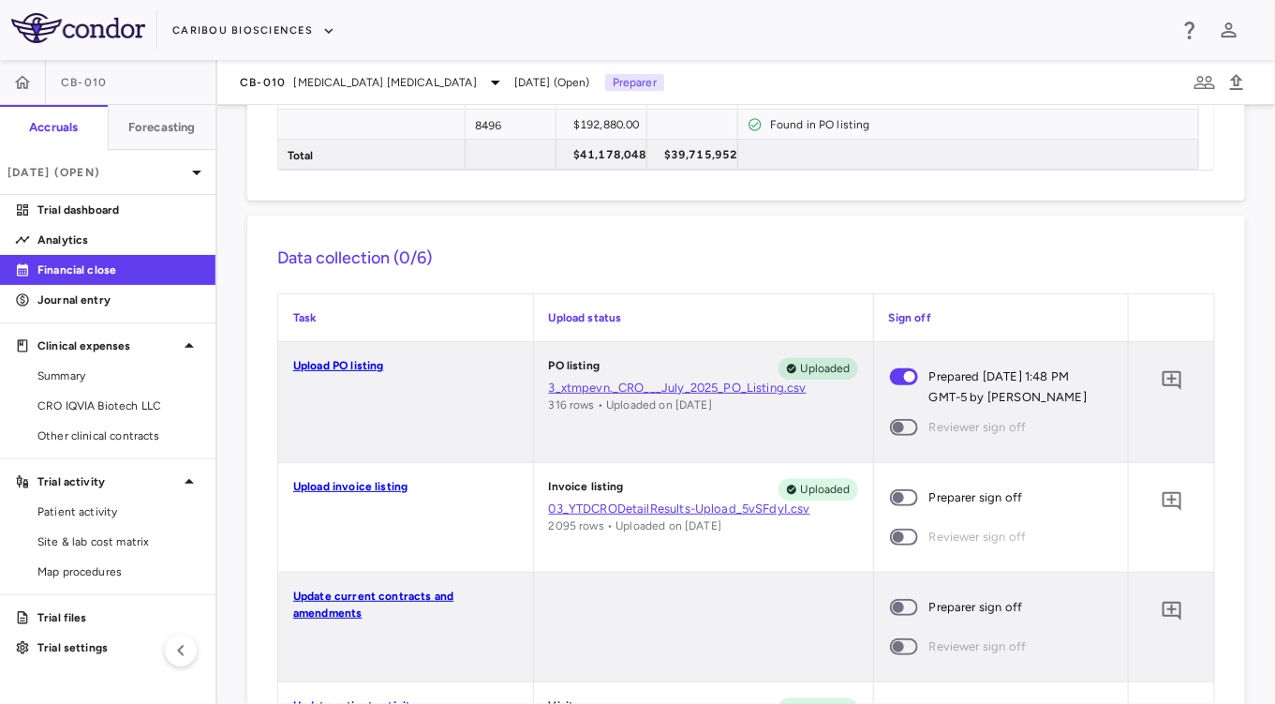
click at [903, 482] on span at bounding box center [904, 497] width 51 height 39
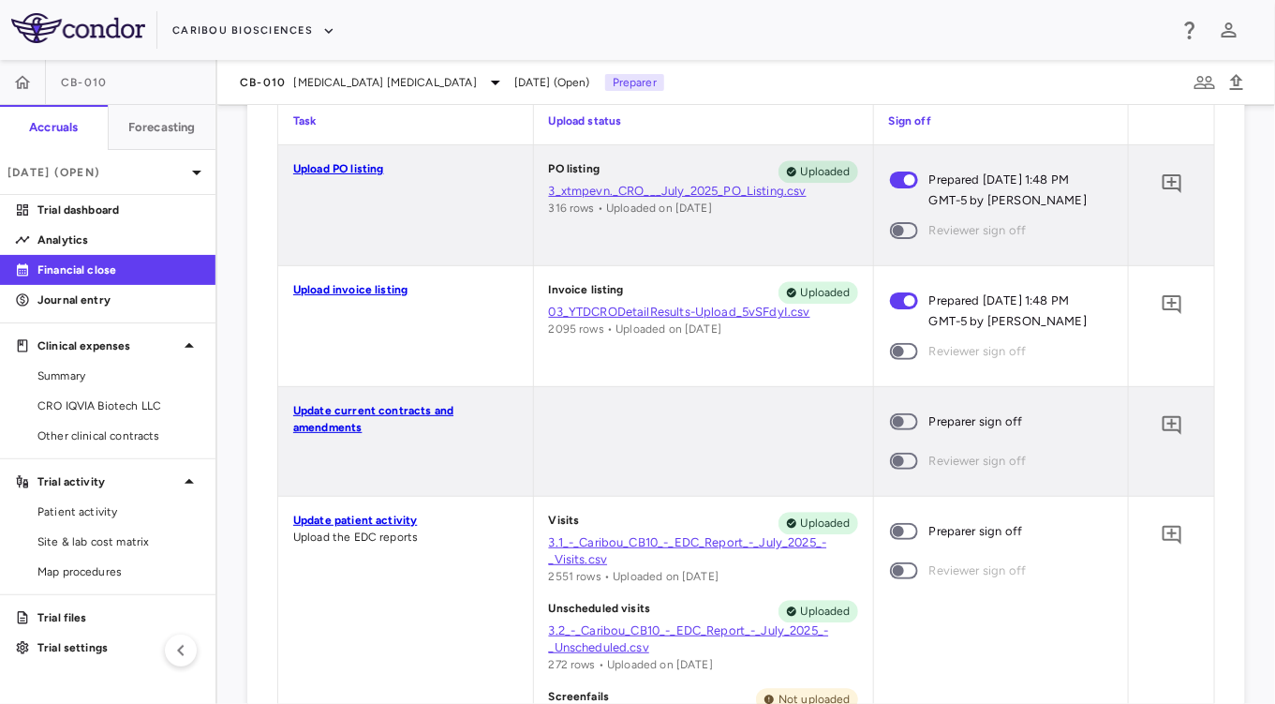
scroll to position [1732, 0]
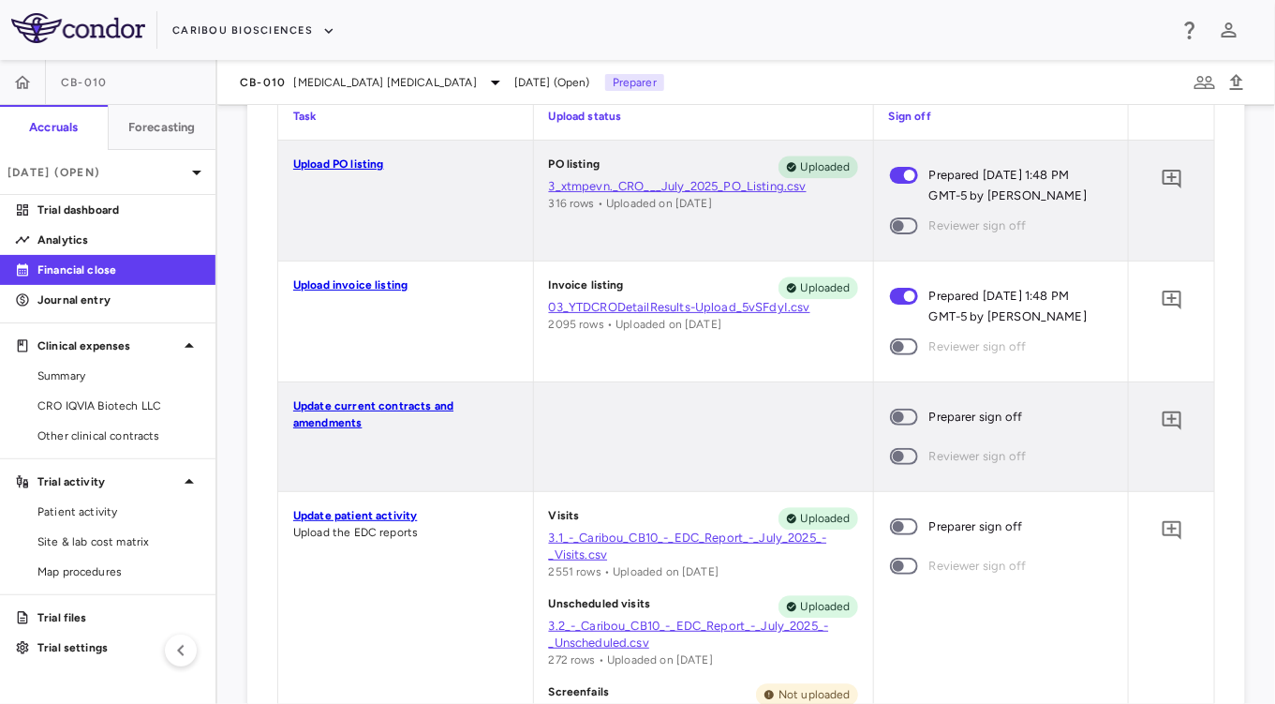
click at [895, 422] on span at bounding box center [904, 417] width 28 height 17
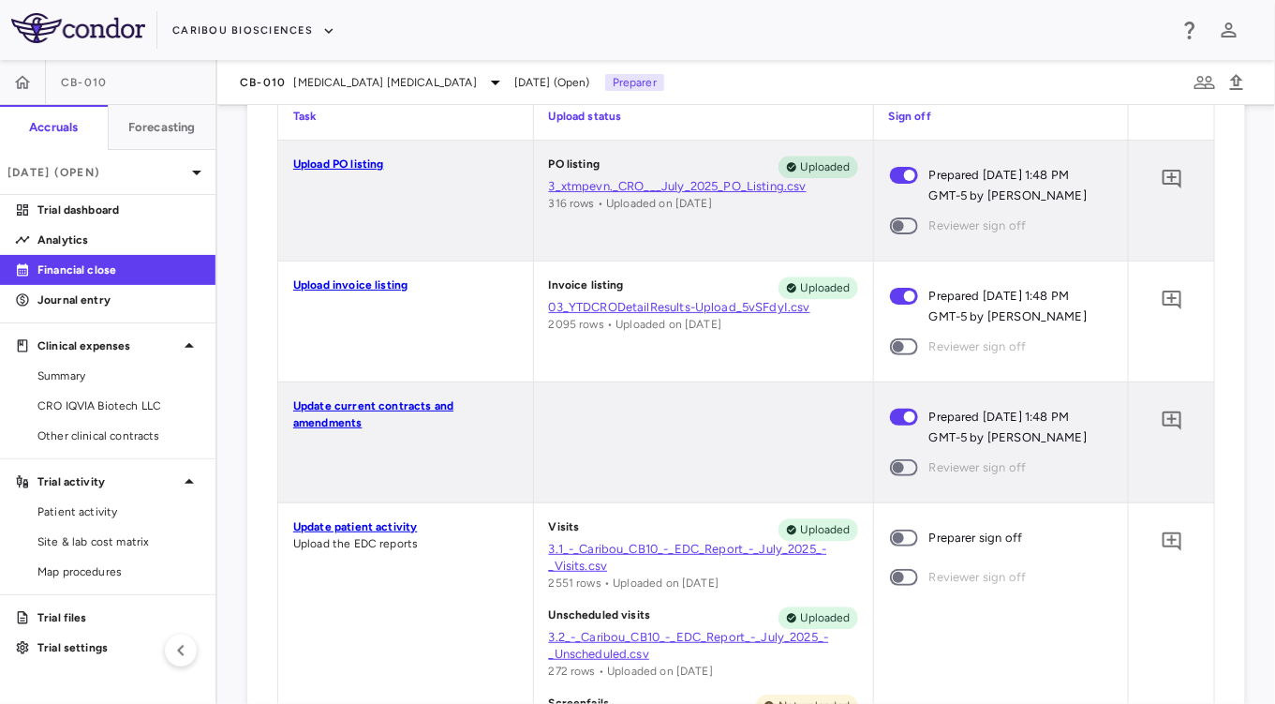
scroll to position [1912, 0]
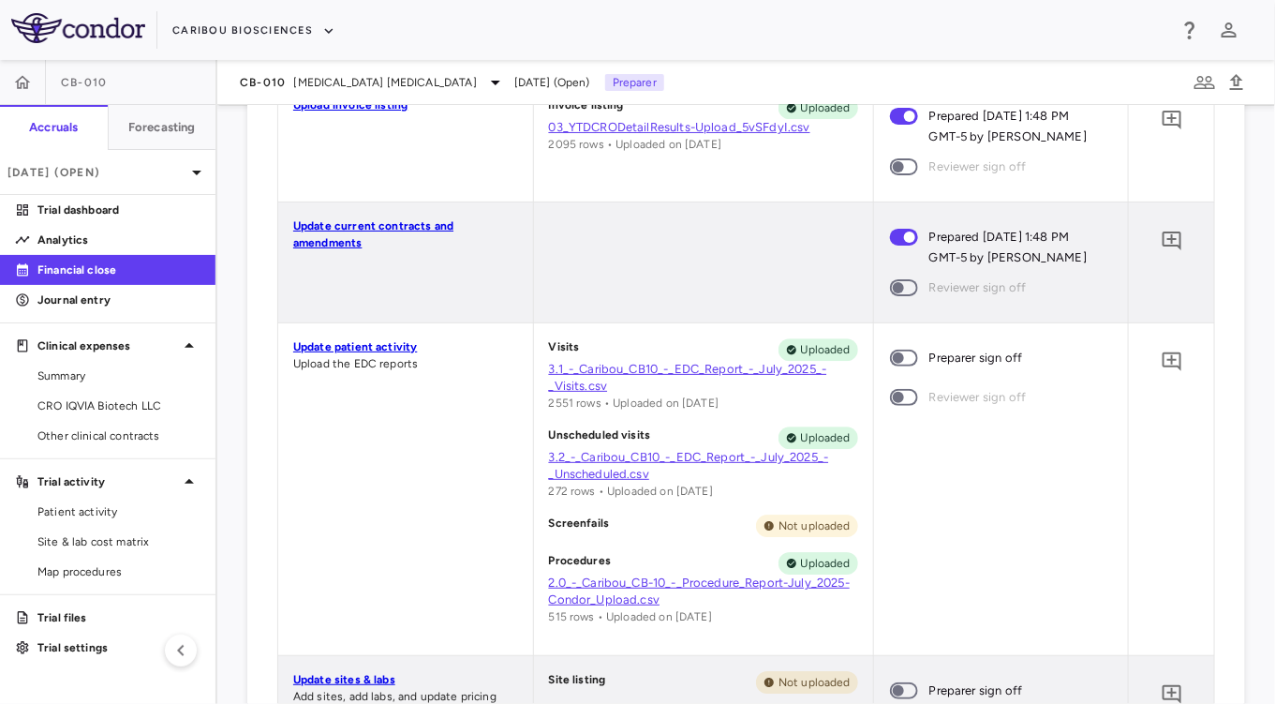
click at [895, 364] on span at bounding box center [904, 358] width 28 height 17
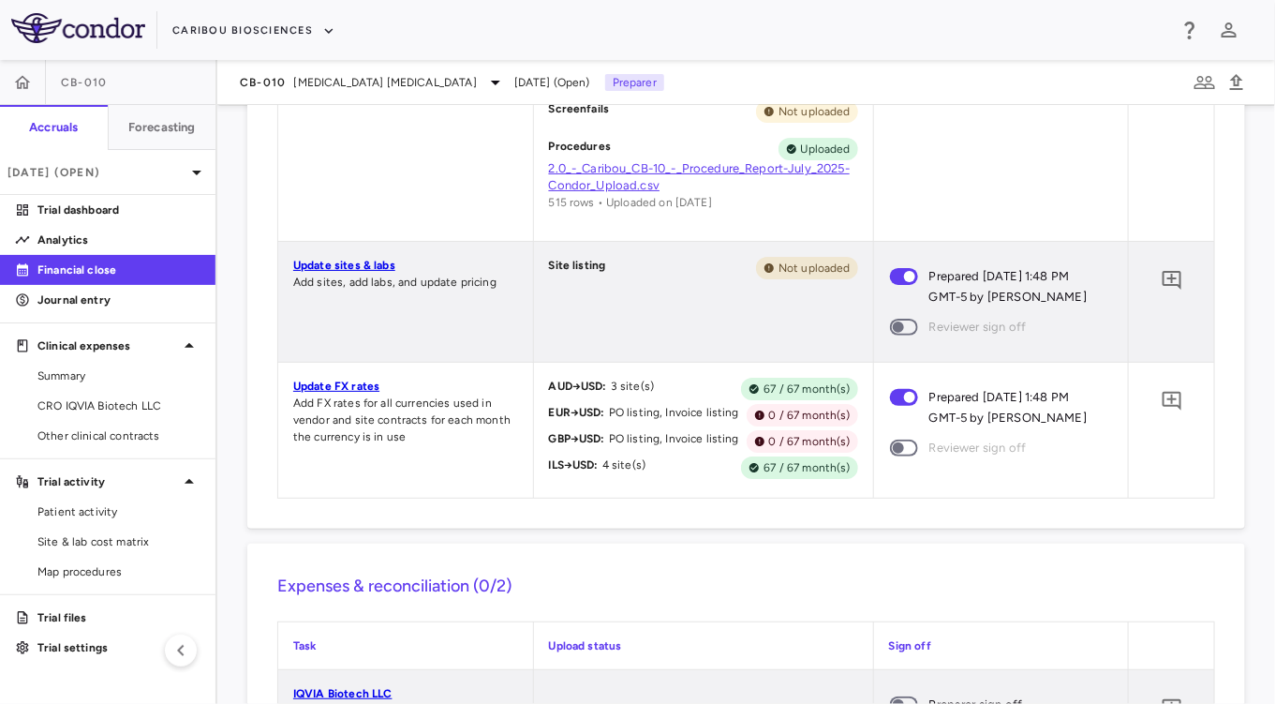
scroll to position [2648, 0]
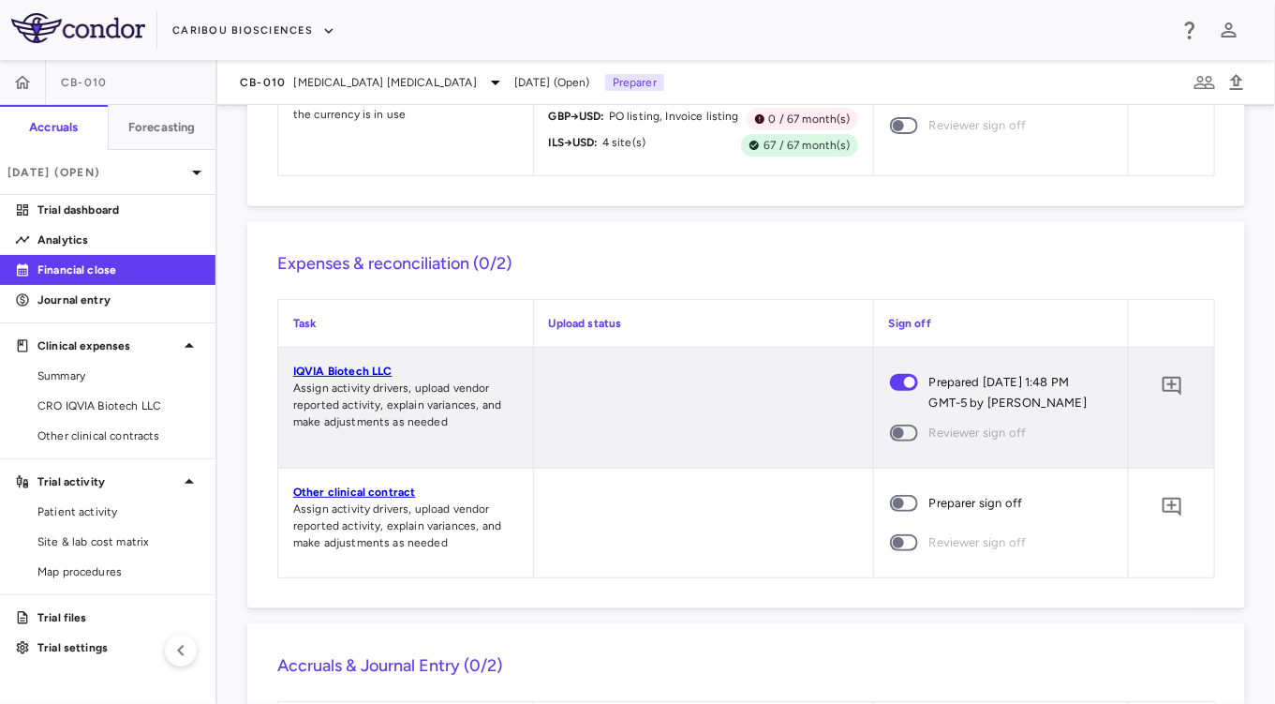
click at [902, 512] on span at bounding box center [904, 503] width 28 height 17
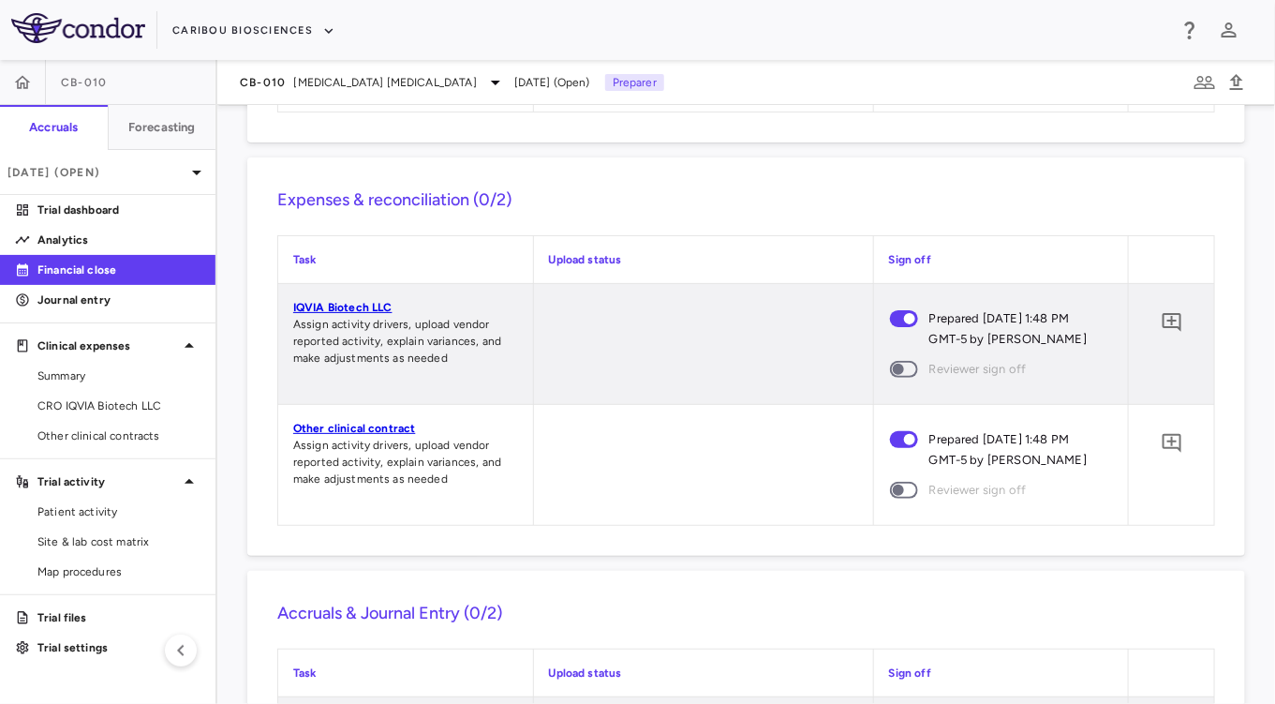
scroll to position [3011, 0]
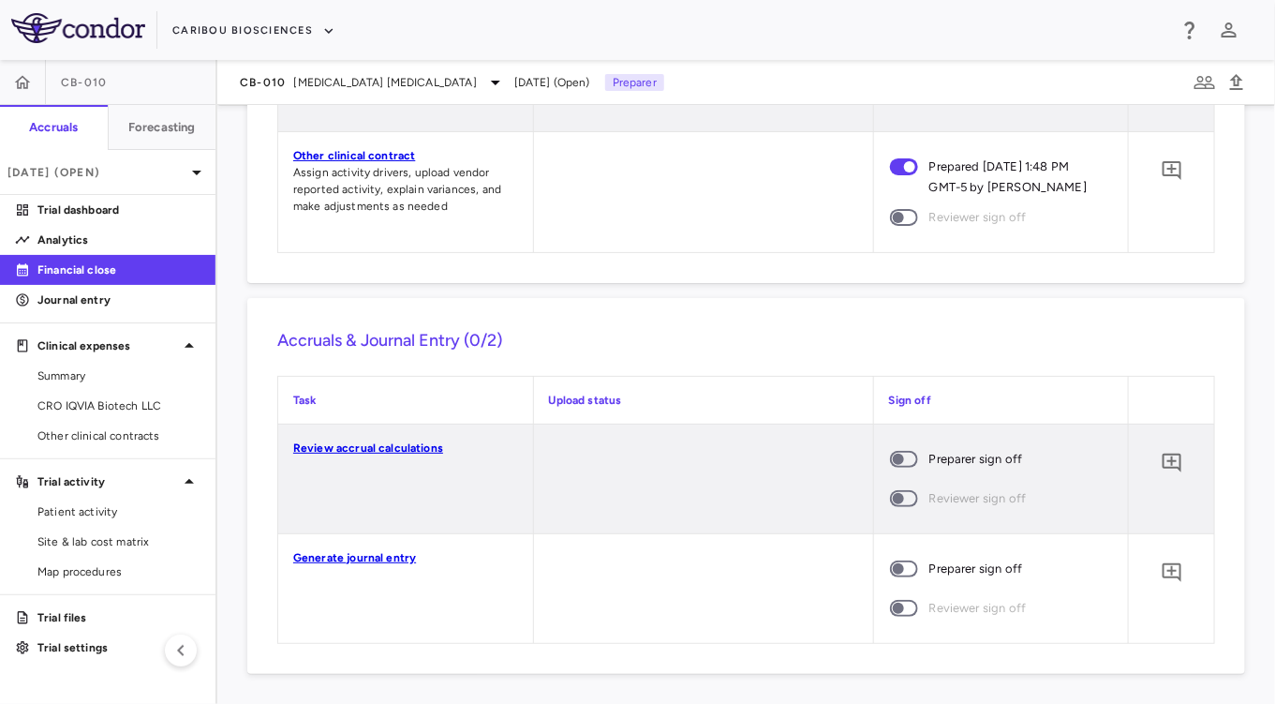
click at [895, 450] on span at bounding box center [904, 458] width 51 height 39
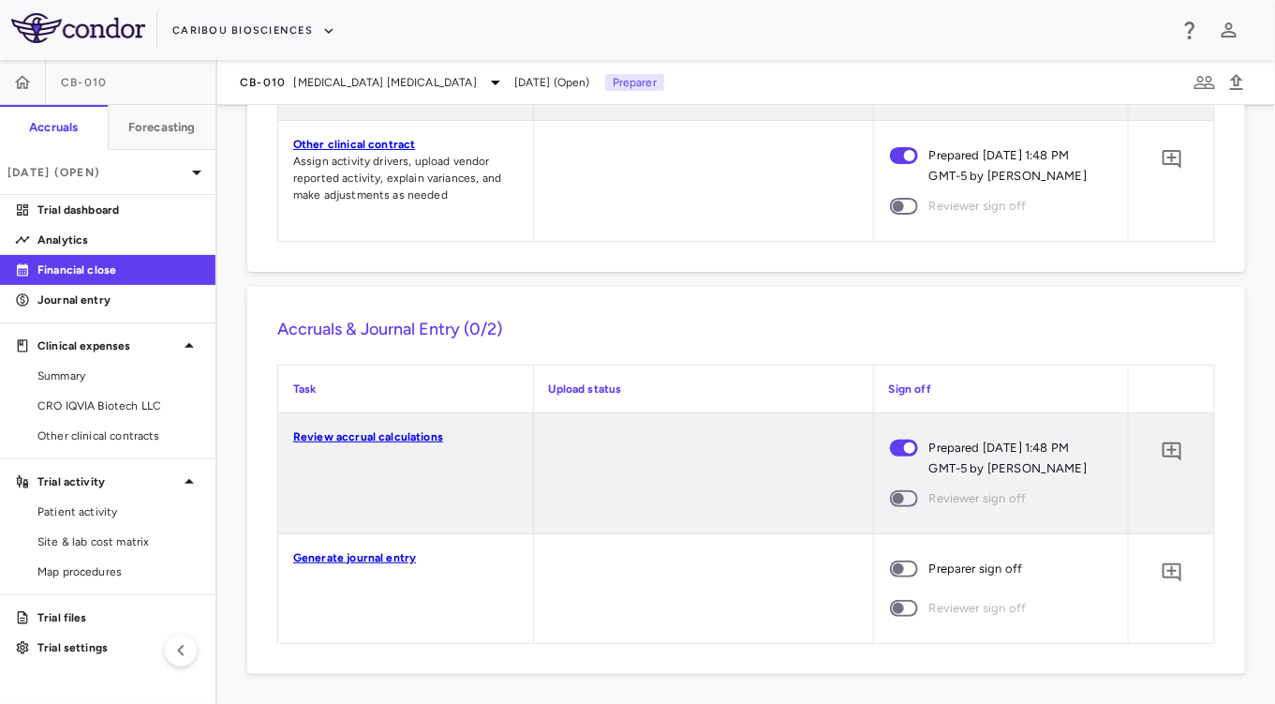
click at [890, 577] on span at bounding box center [904, 568] width 28 height 17
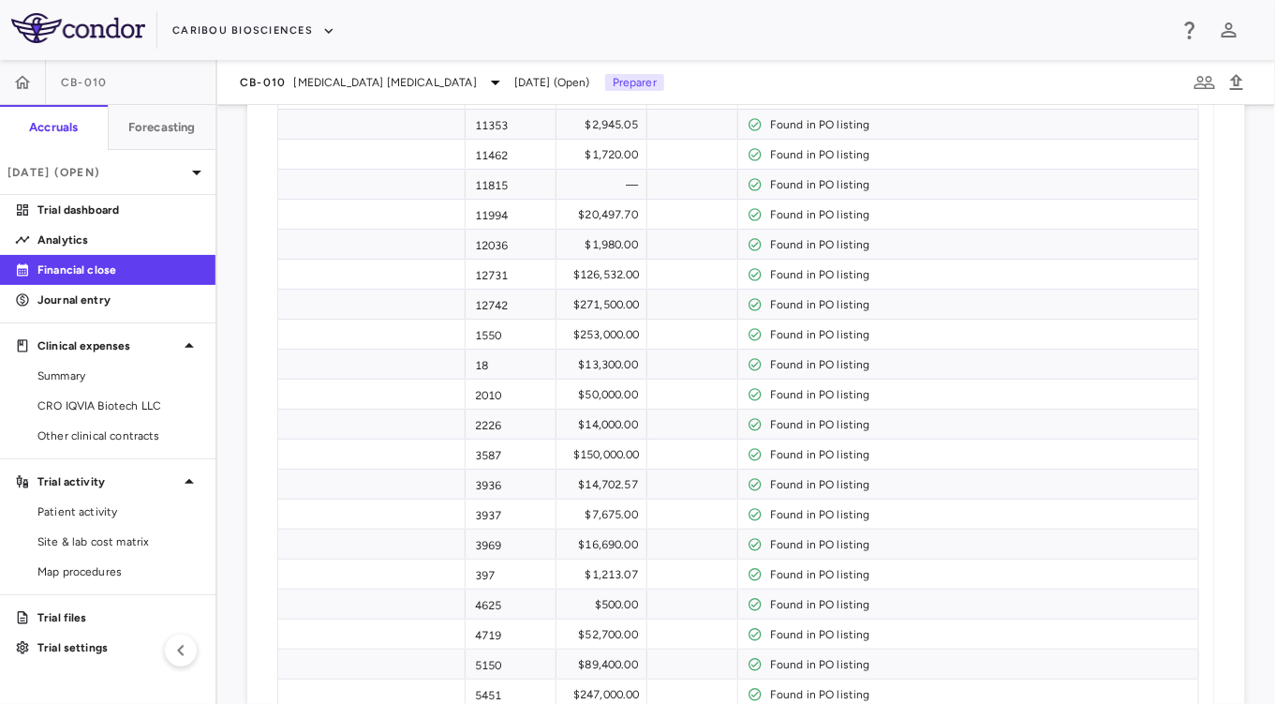
scroll to position [0, 0]
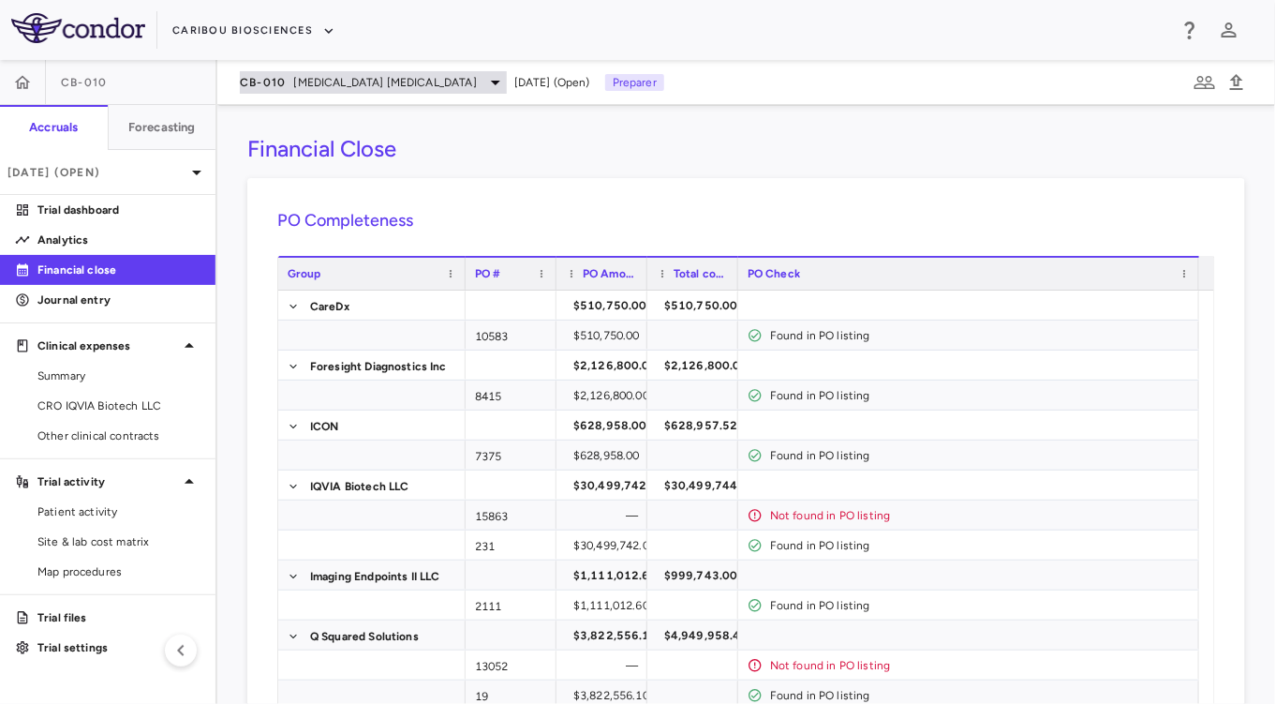
click at [312, 82] on span "[MEDICAL_DATA] [MEDICAL_DATA]" at bounding box center [385, 82] width 183 height 17
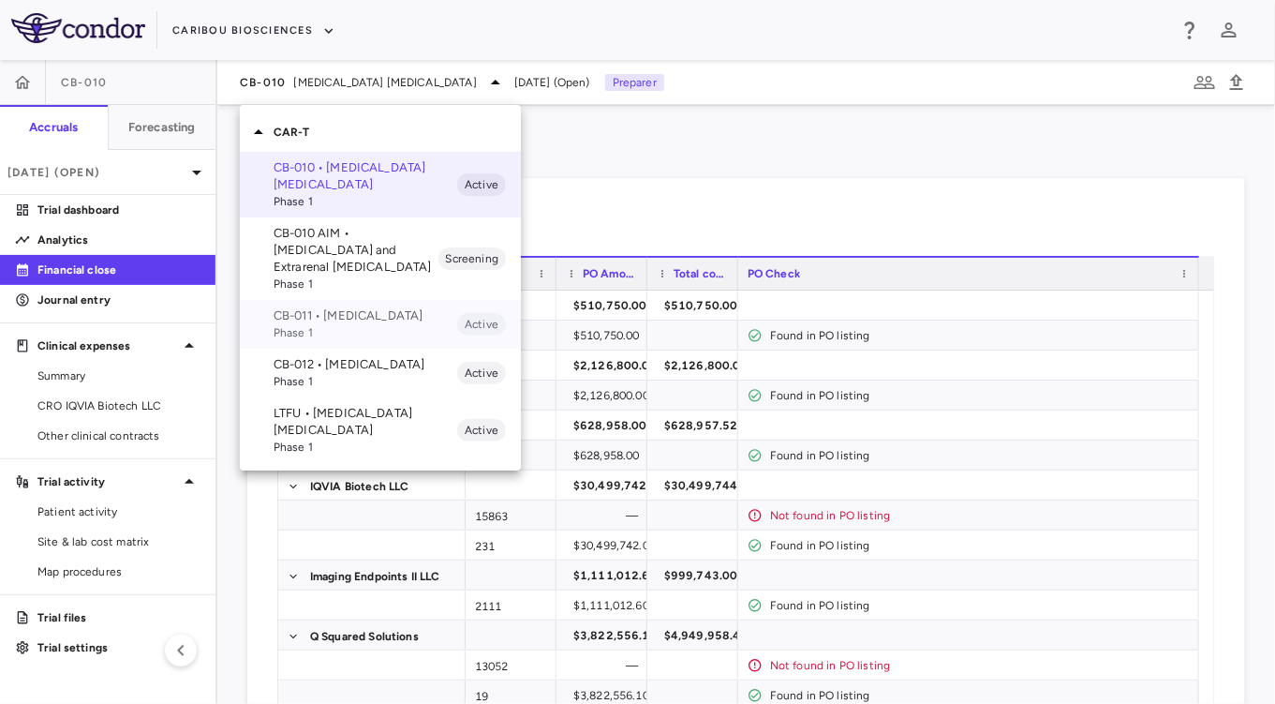
click at [348, 327] on span "Phase 1" at bounding box center [366, 332] width 184 height 17
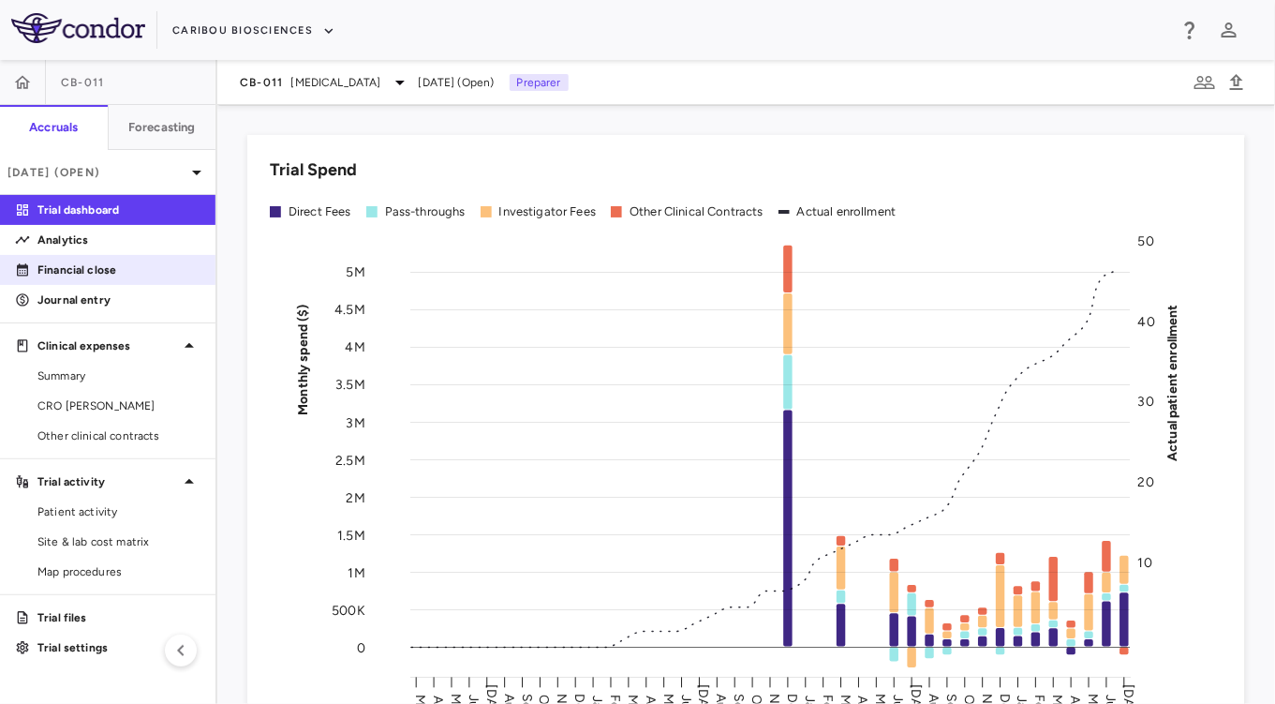
click at [96, 264] on p "Financial close" at bounding box center [118, 269] width 163 height 17
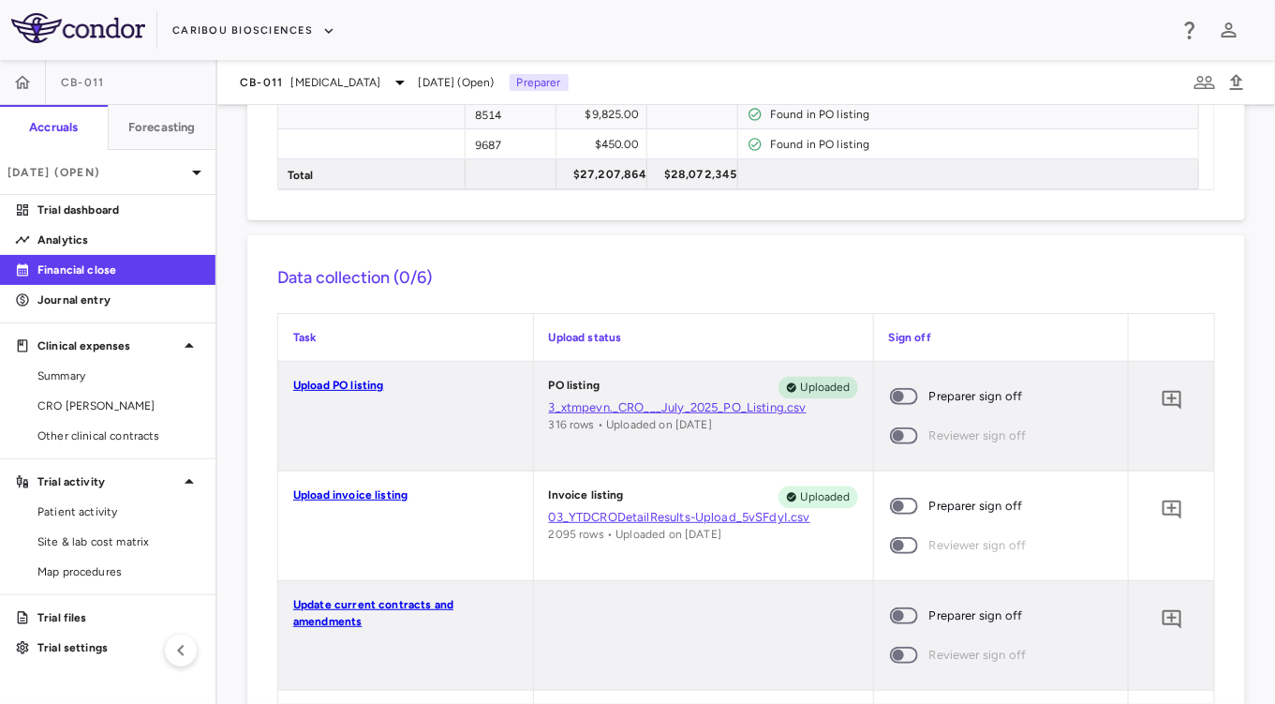
scroll to position [1306, 0]
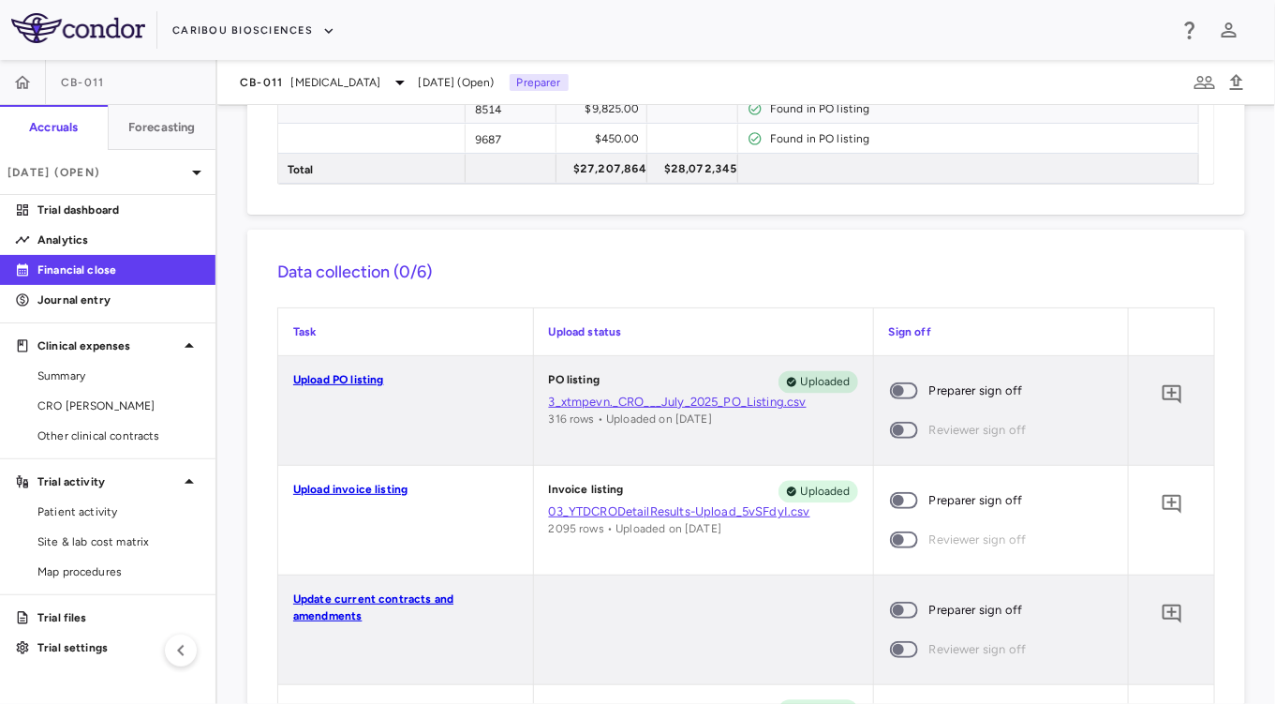
click at [908, 391] on span at bounding box center [904, 390] width 51 height 39
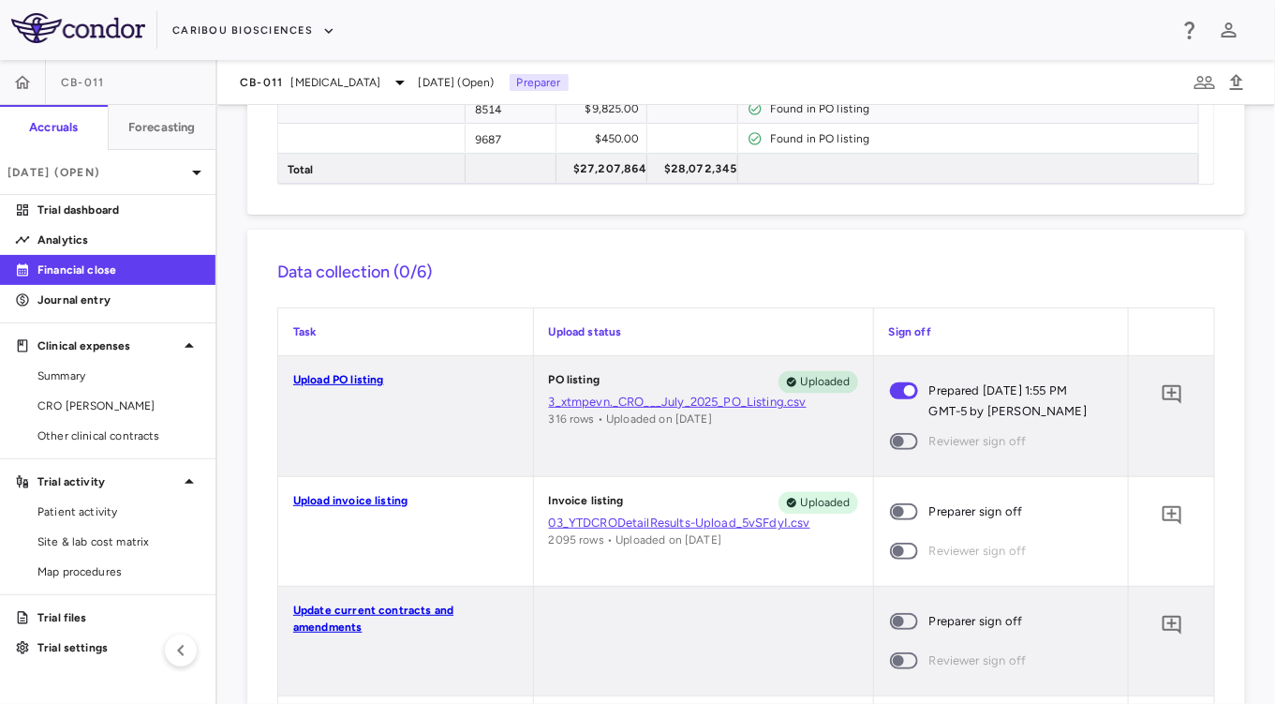
click at [903, 500] on span at bounding box center [904, 511] width 51 height 39
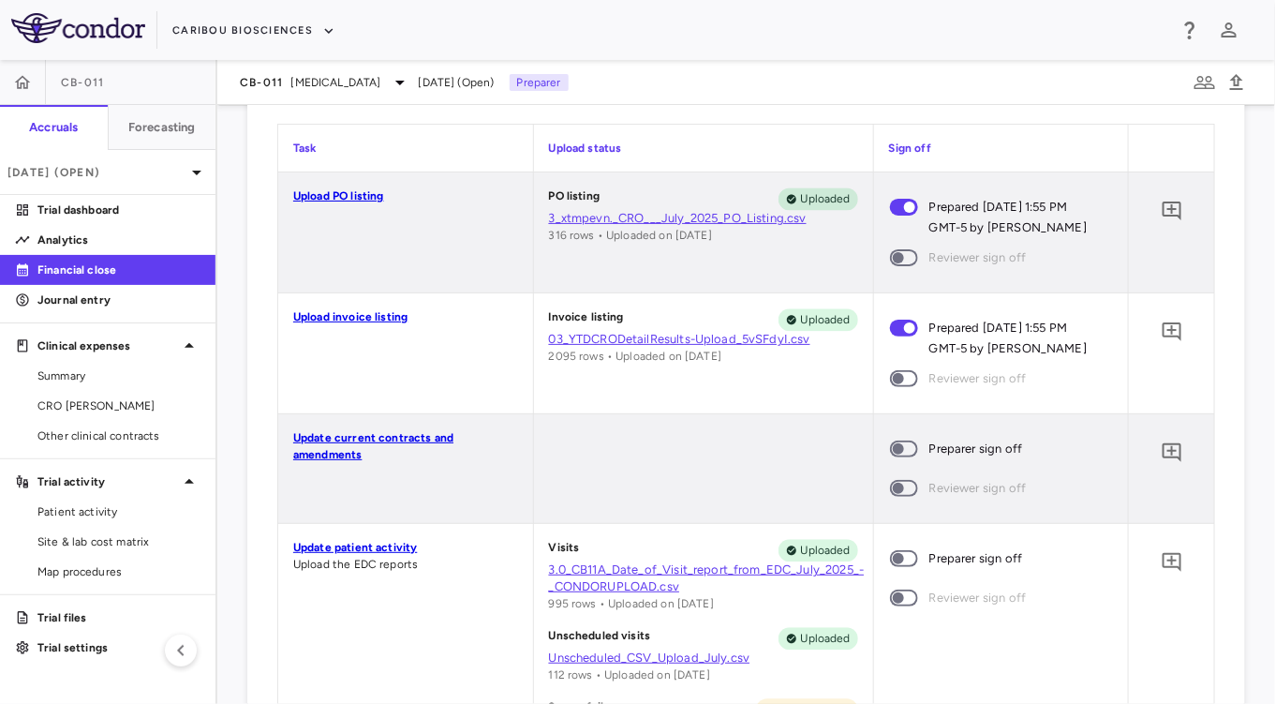
scroll to position [1495, 0]
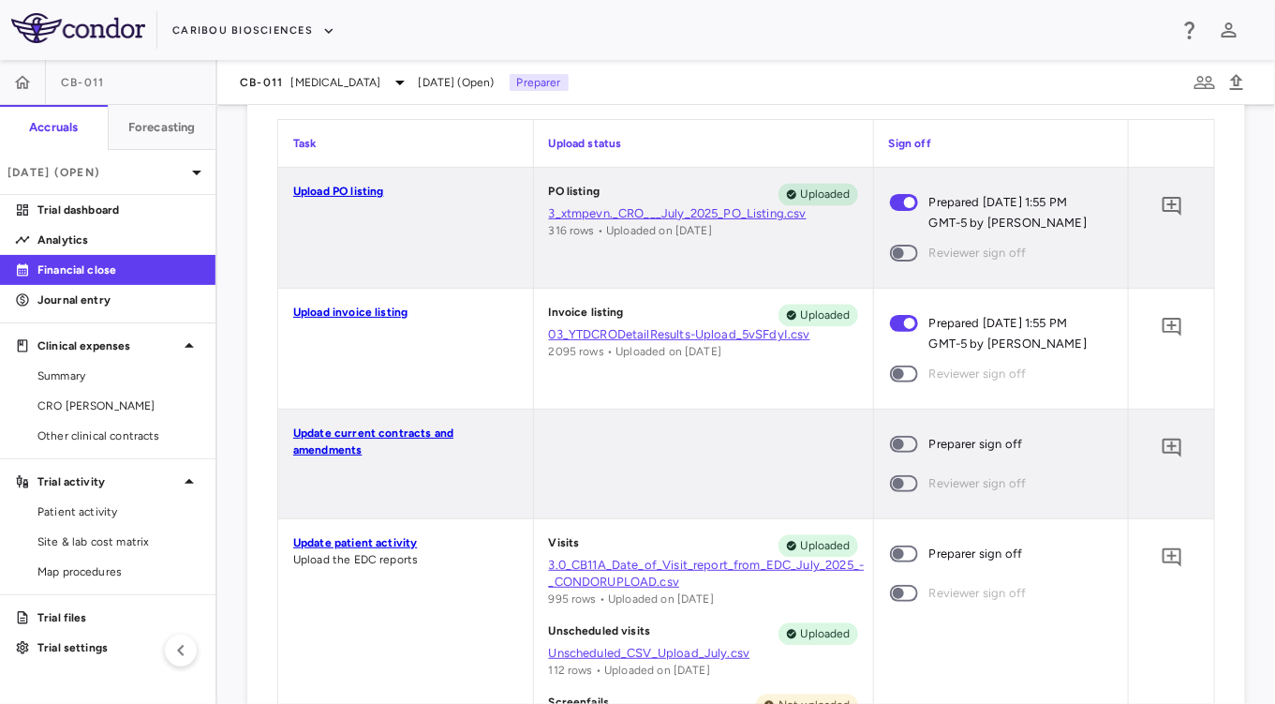
click at [900, 431] on span at bounding box center [904, 443] width 51 height 39
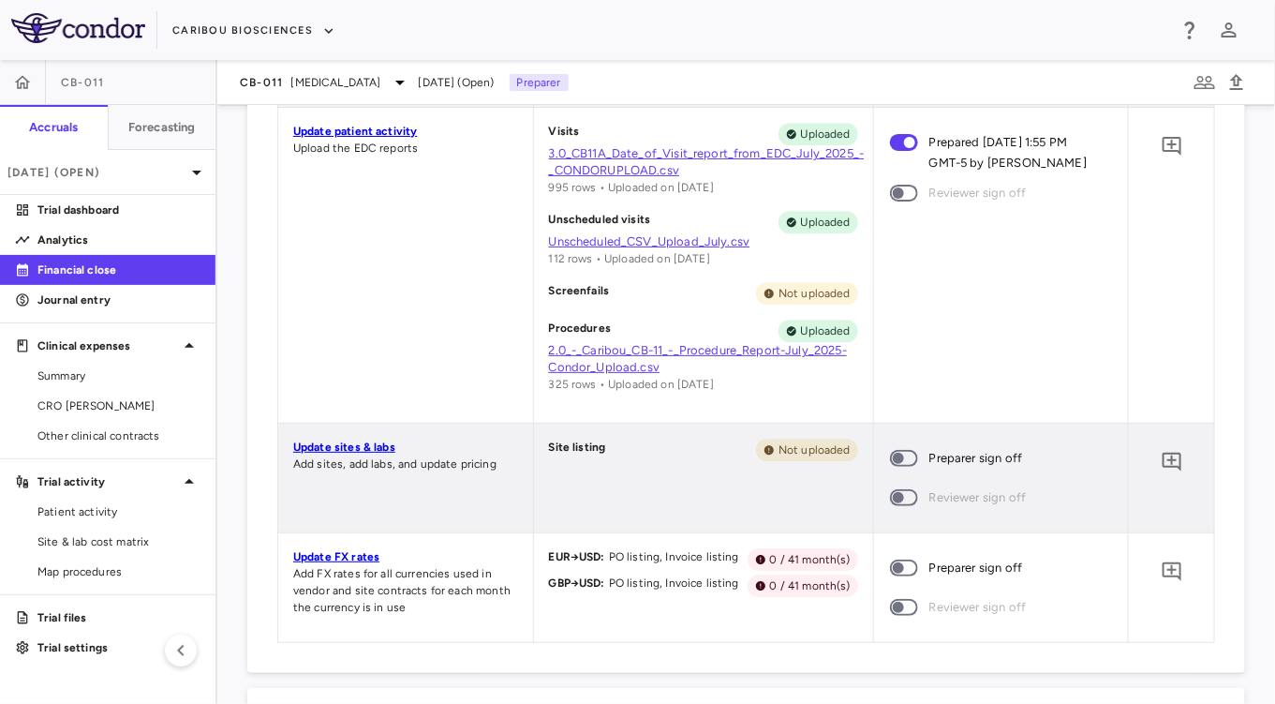
scroll to position [1921, 0]
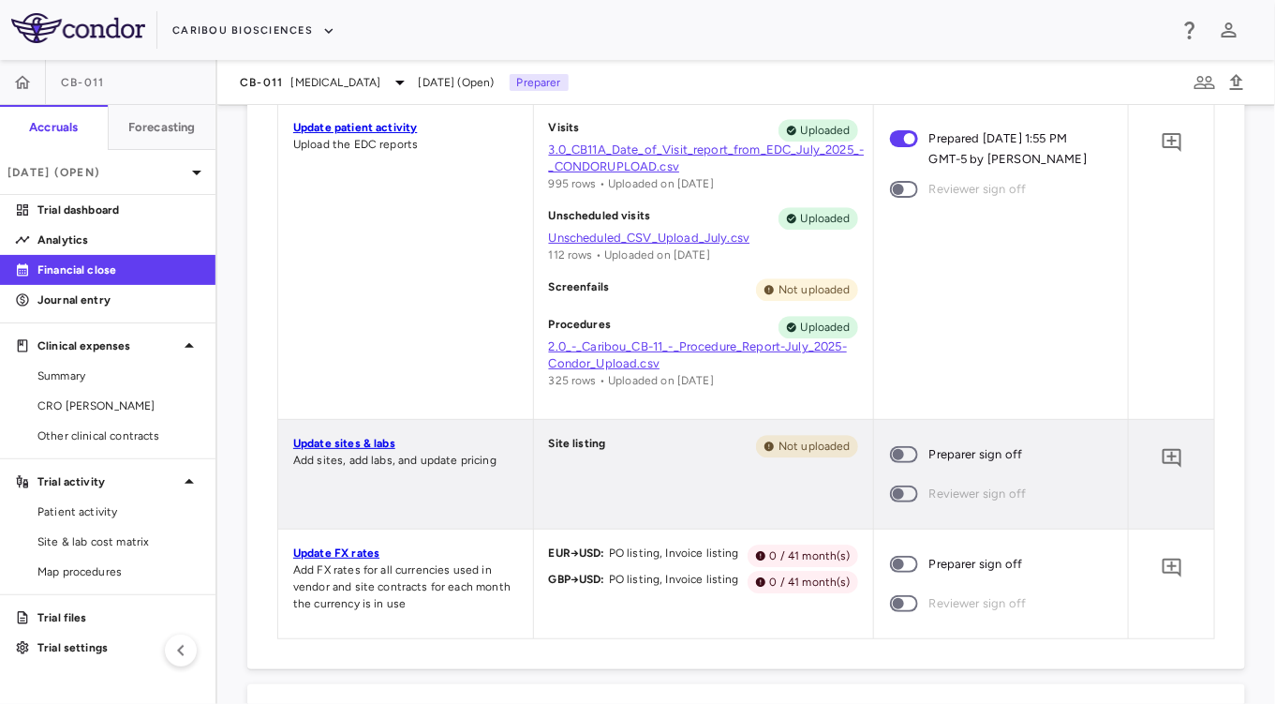
click at [902, 448] on span at bounding box center [904, 454] width 28 height 17
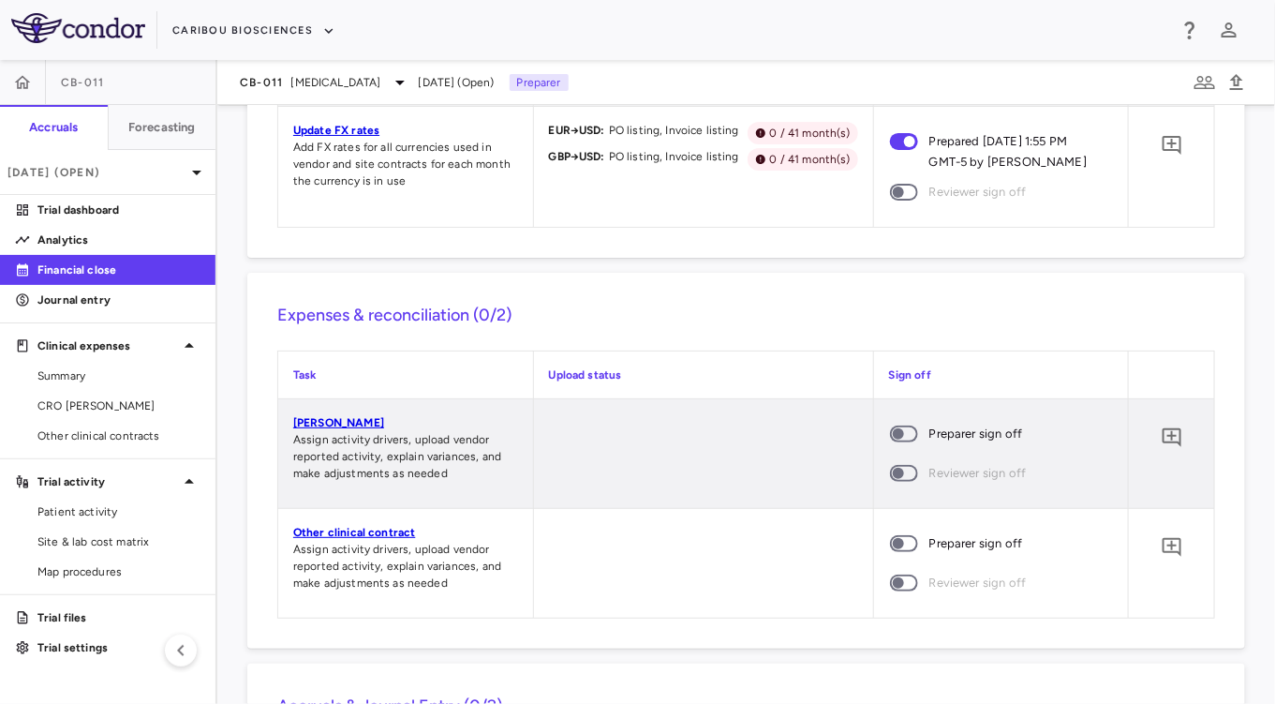
scroll to position [2357, 0]
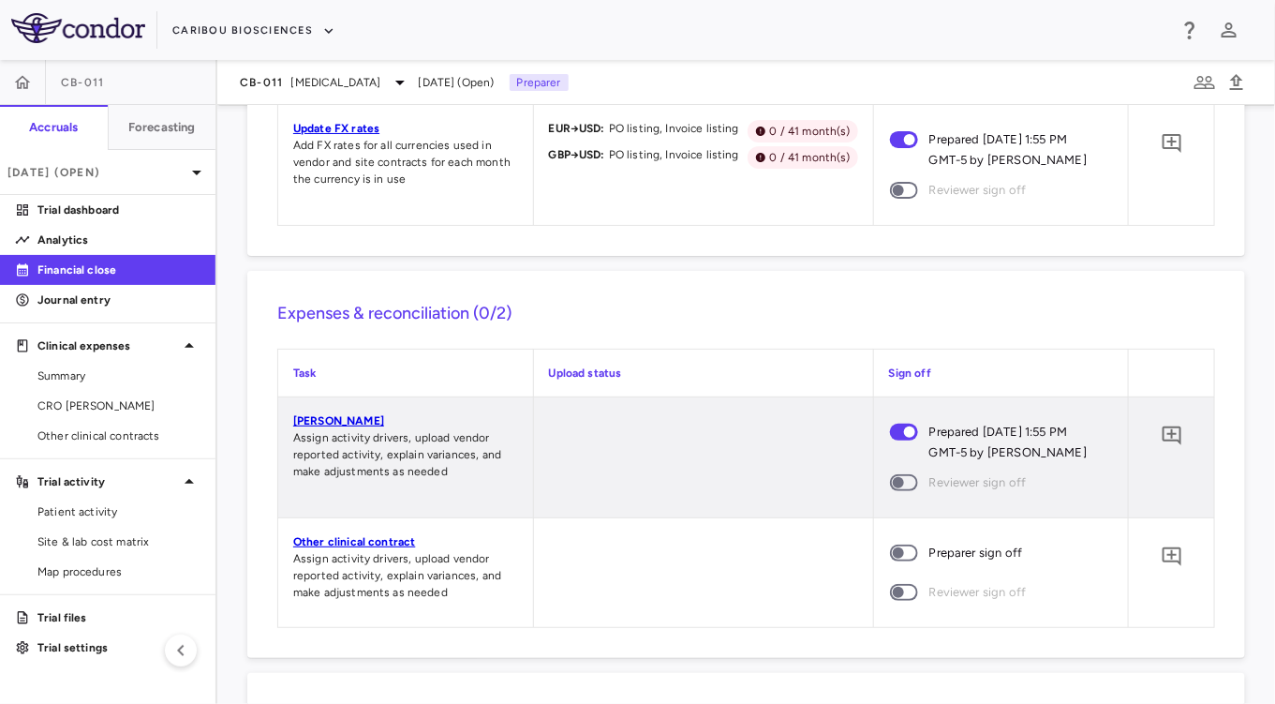
click at [900, 540] on span at bounding box center [904, 552] width 51 height 39
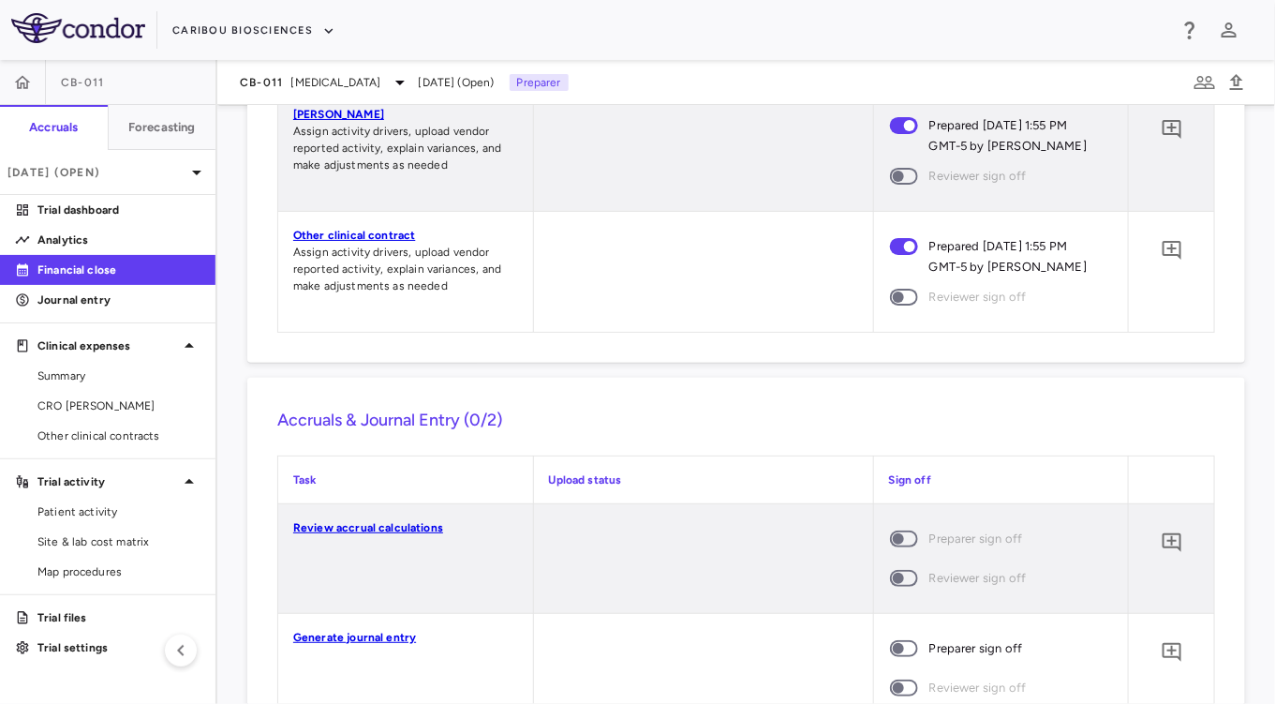
scroll to position [2744, 0]
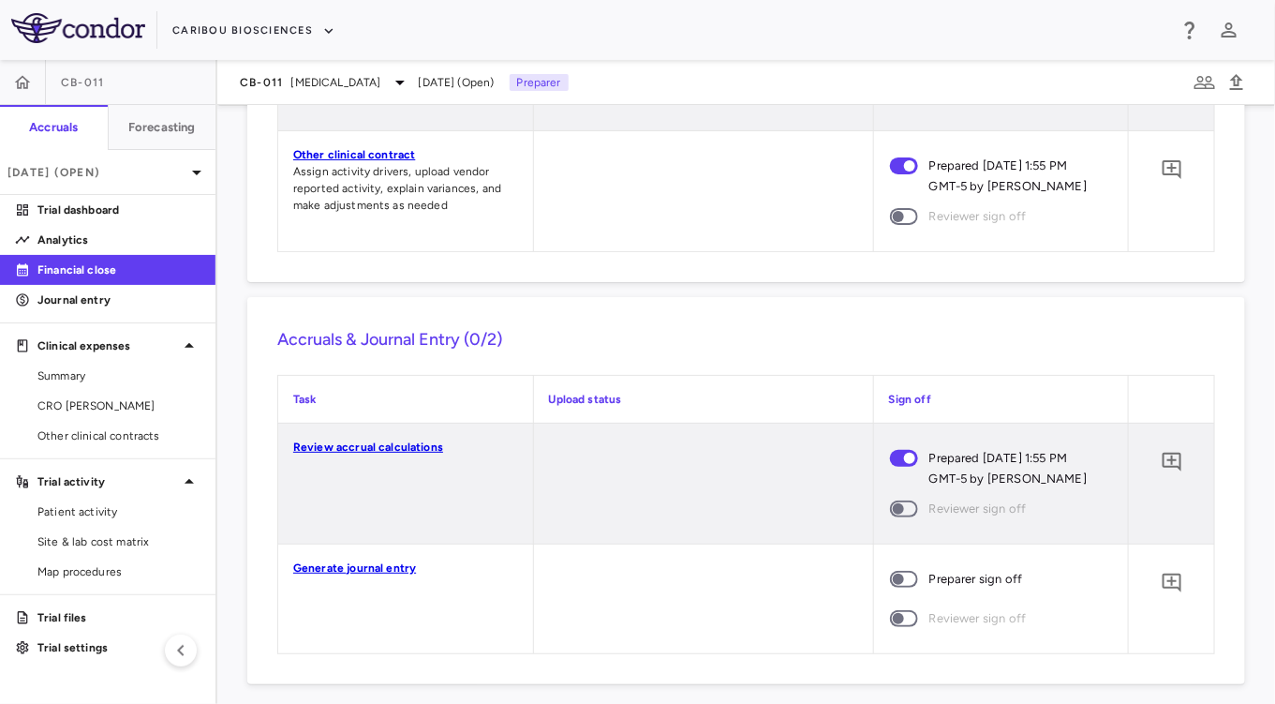
click at [895, 569] on span at bounding box center [904, 578] width 51 height 39
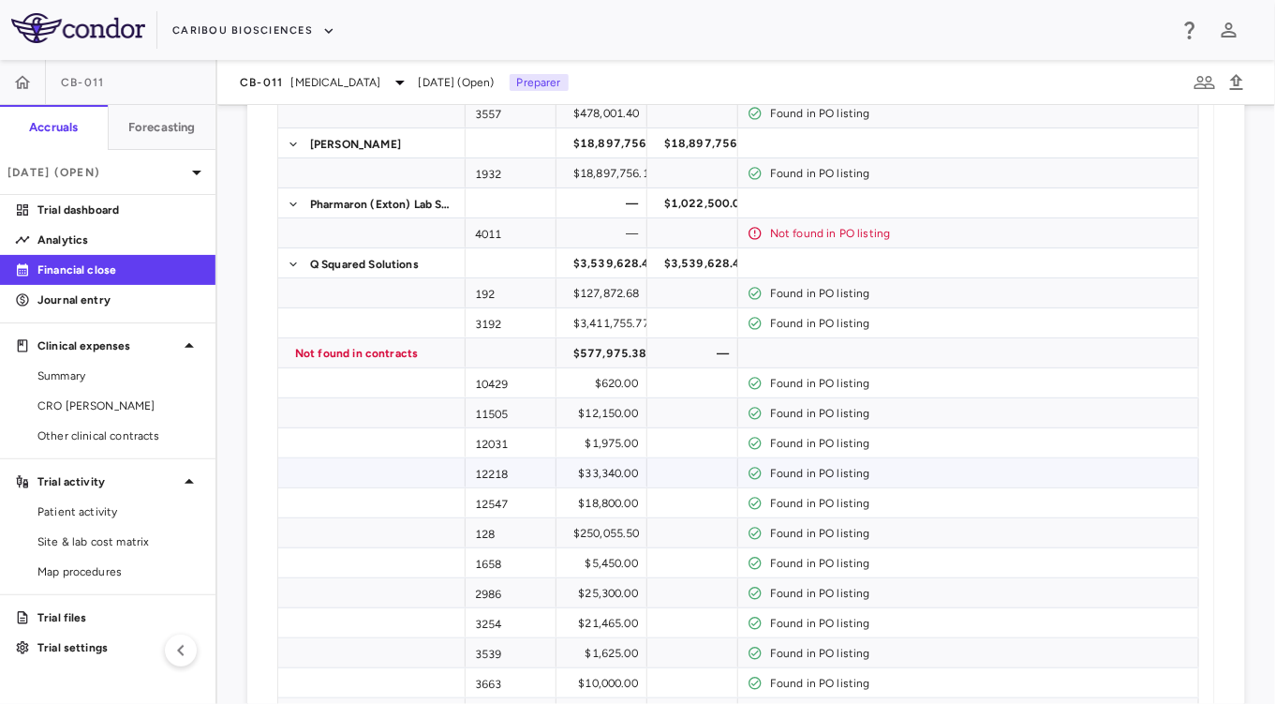
scroll to position [508, 0]
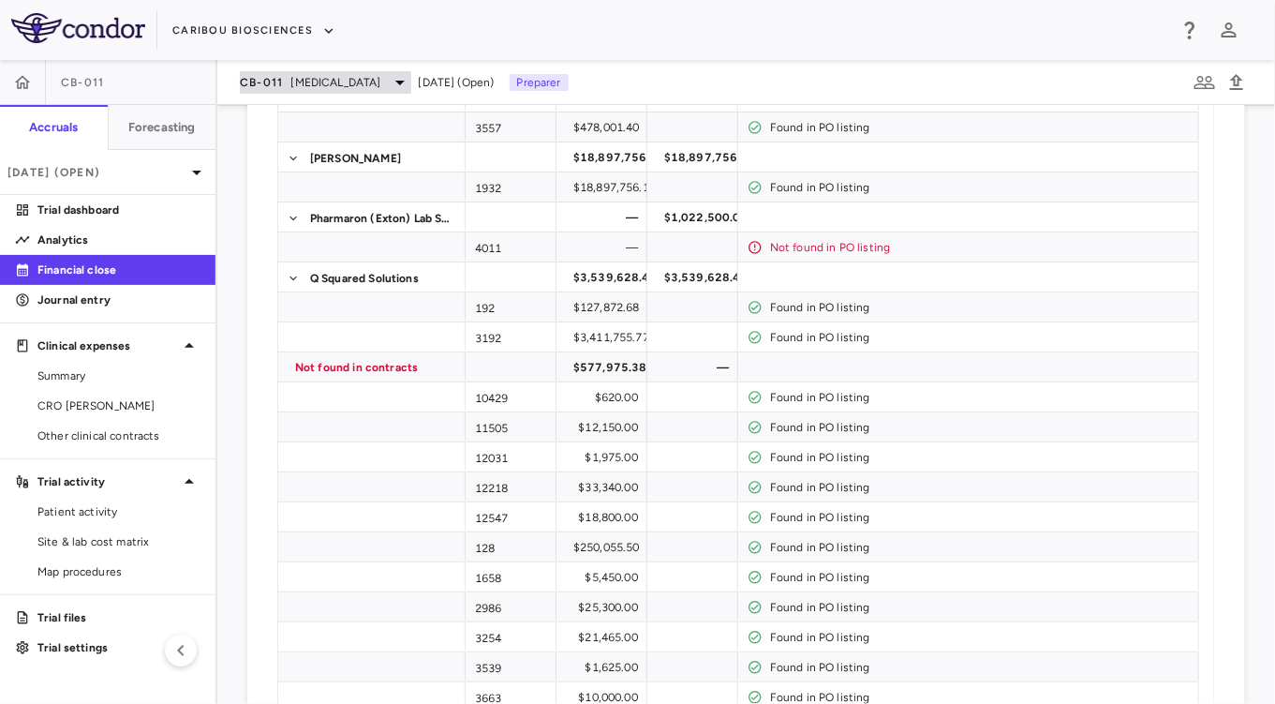
click at [320, 88] on span "[MEDICAL_DATA]" at bounding box center [336, 82] width 90 height 17
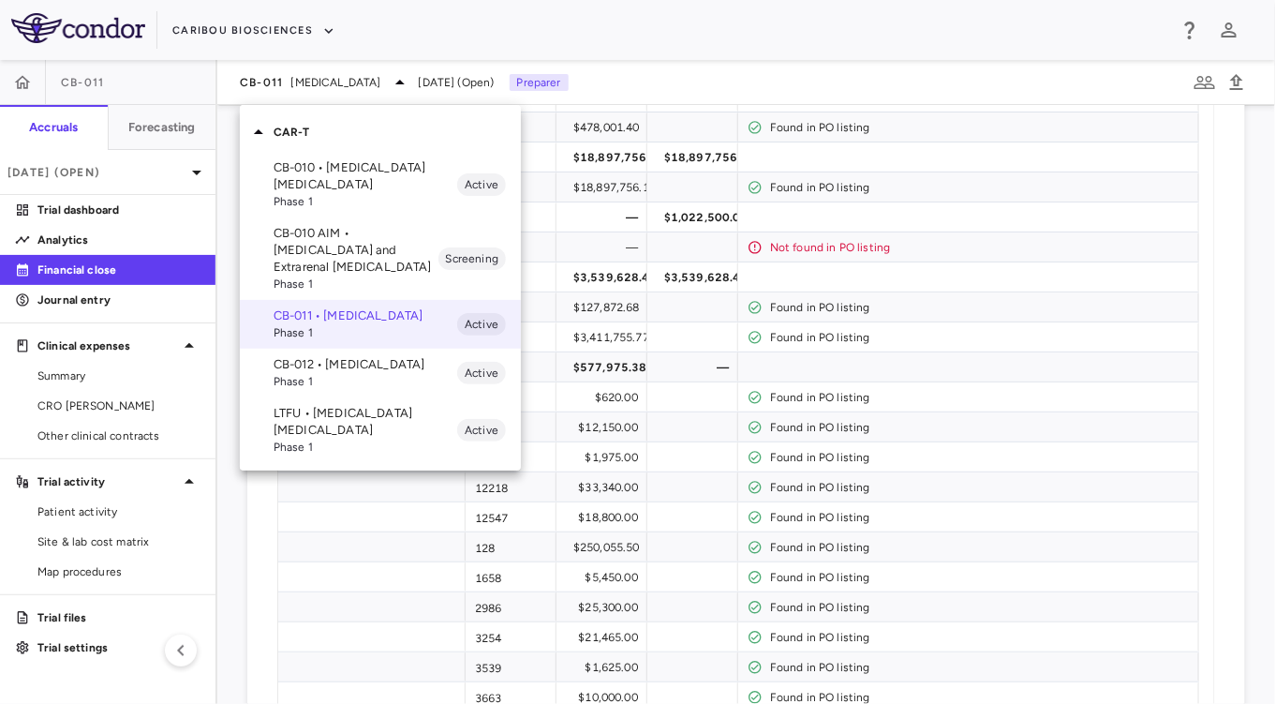
click at [332, 356] on p "CB-012 • [MEDICAL_DATA]" at bounding box center [366, 364] width 184 height 17
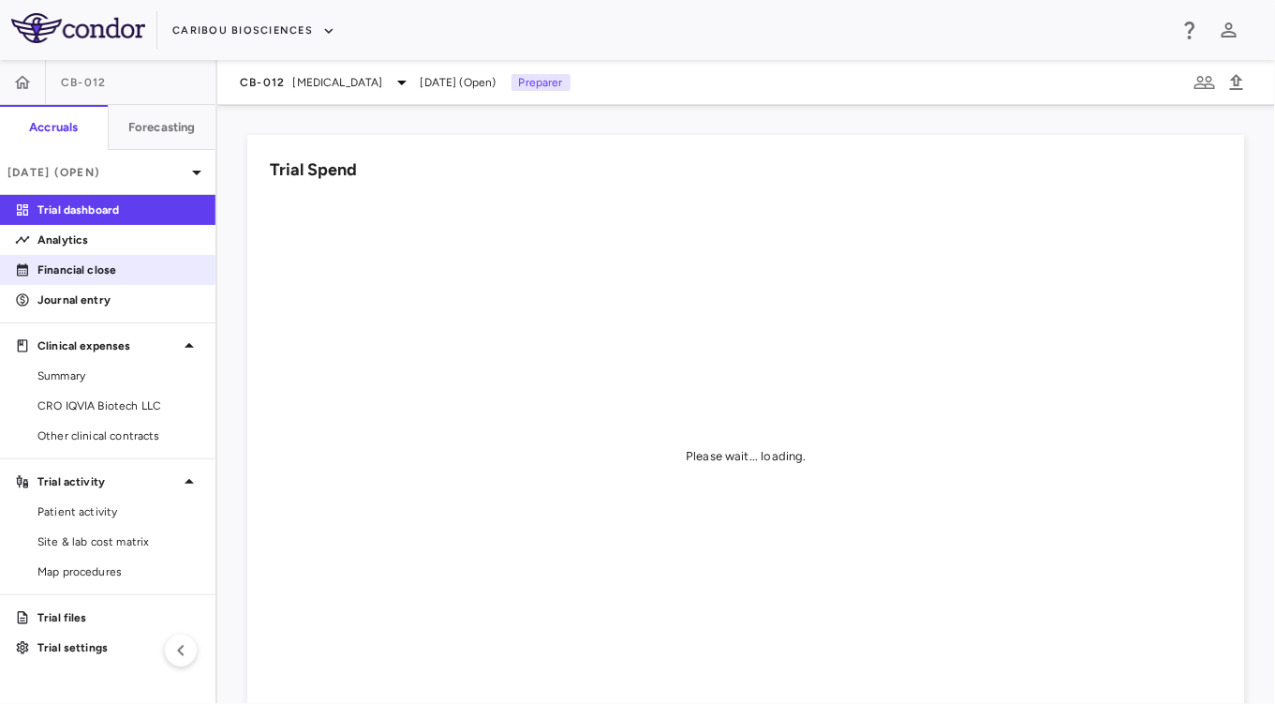
click at [73, 273] on p "Financial close" at bounding box center [118, 269] width 163 height 17
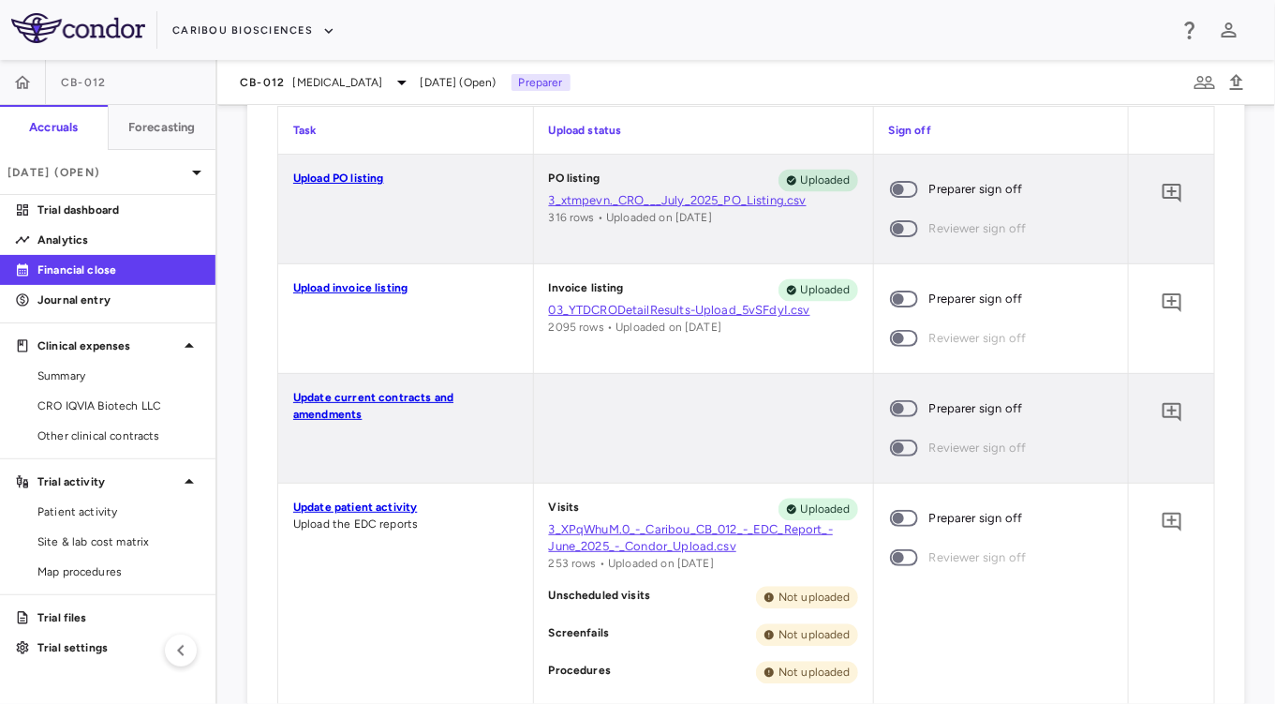
scroll to position [1387, 0]
click at [906, 186] on span at bounding box center [904, 190] width 28 height 17
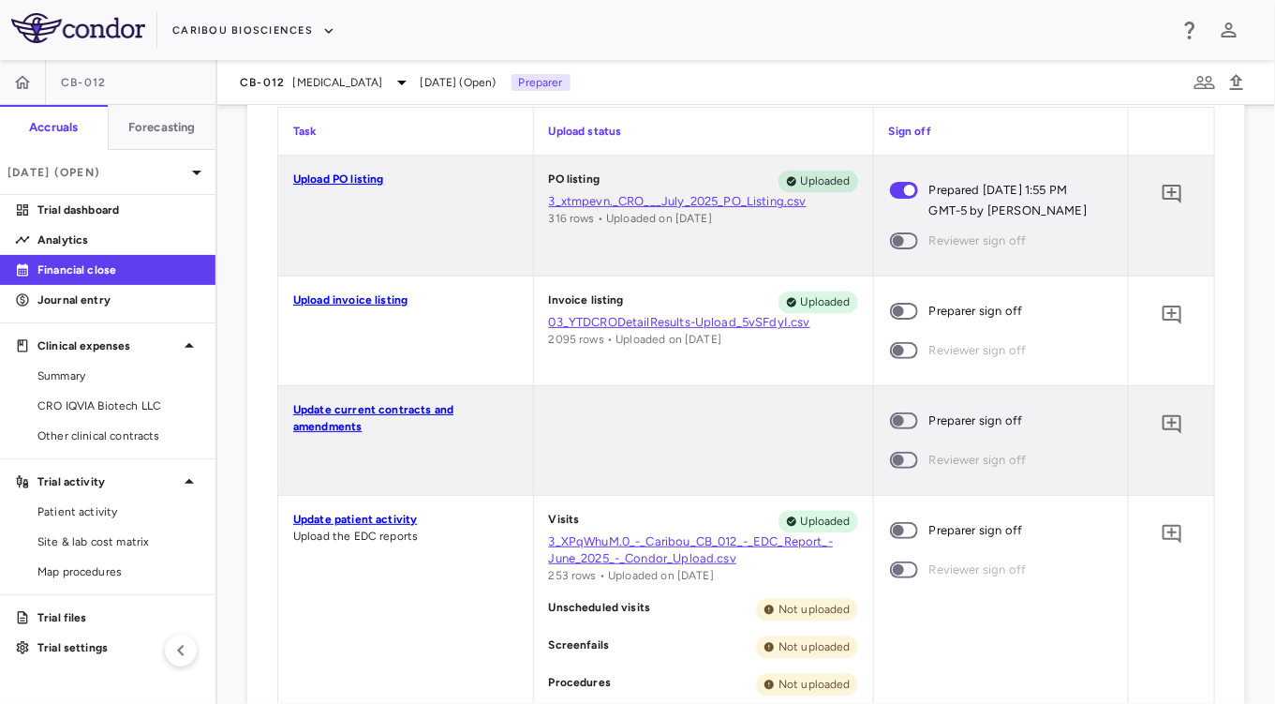
click at [901, 293] on span at bounding box center [904, 310] width 51 height 39
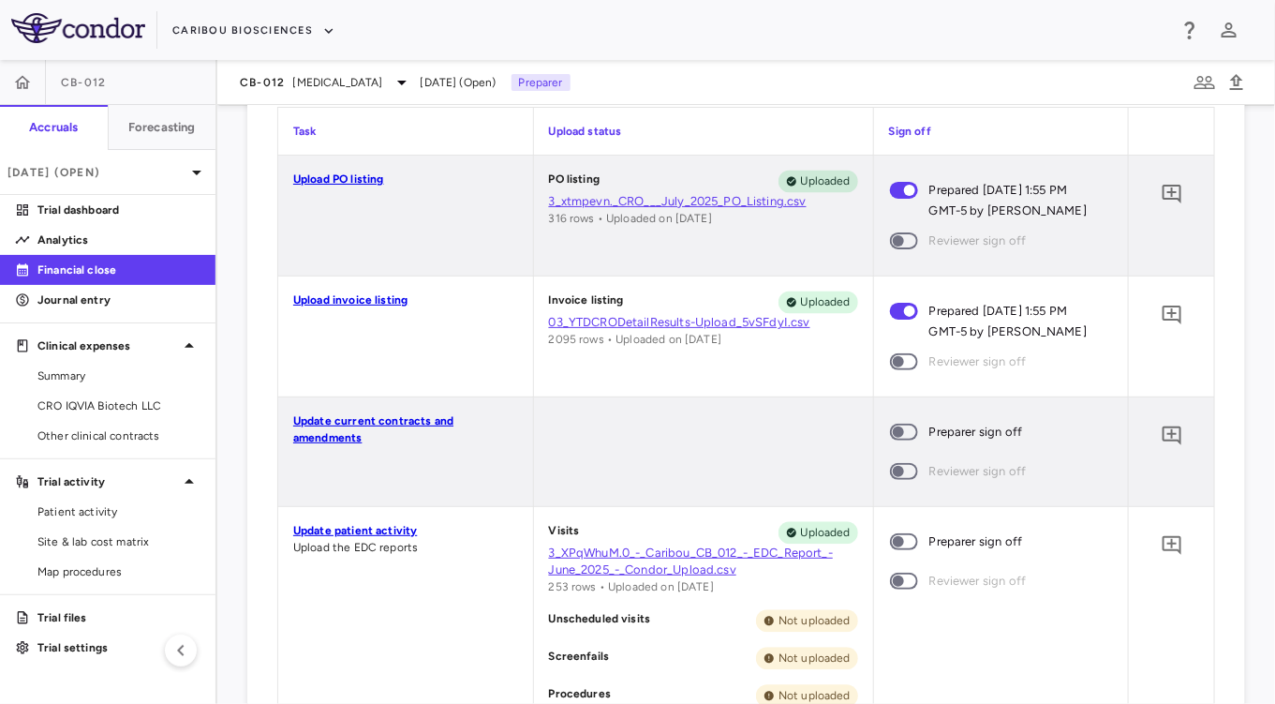
click at [896, 422] on span at bounding box center [904, 431] width 51 height 39
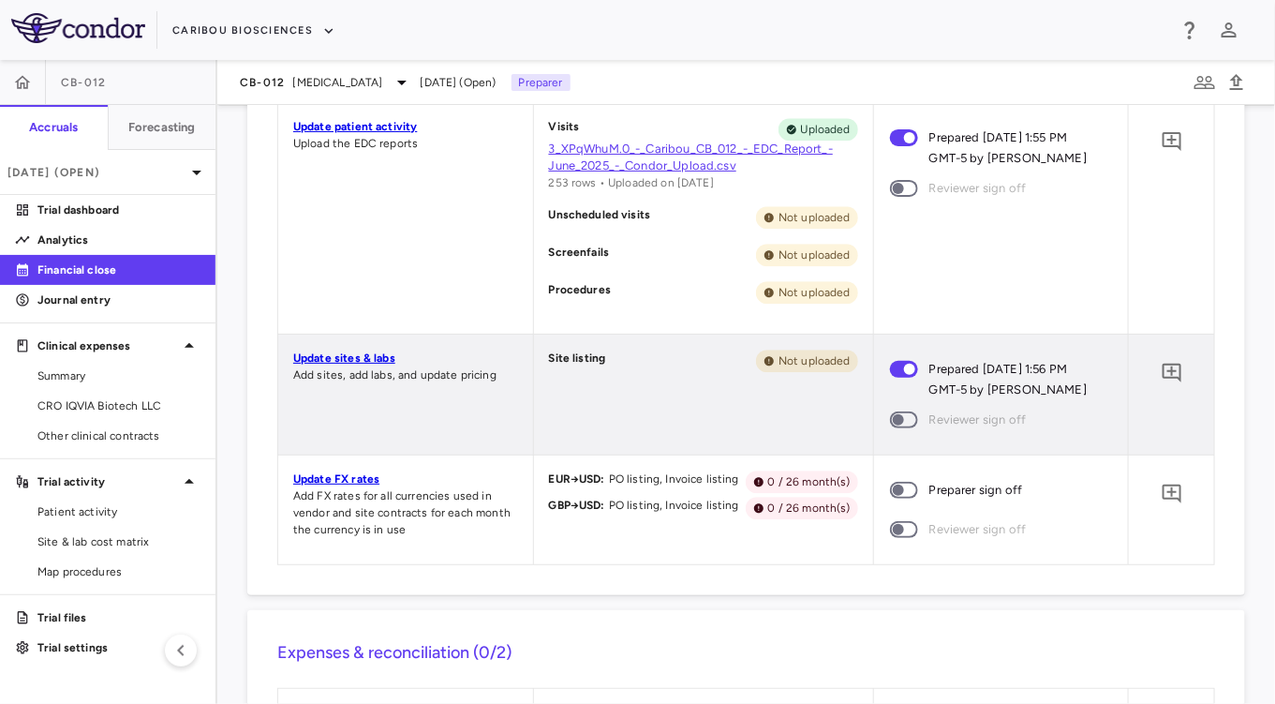
scroll to position [1804, 0]
click at [914, 491] on span at bounding box center [904, 488] width 51 height 39
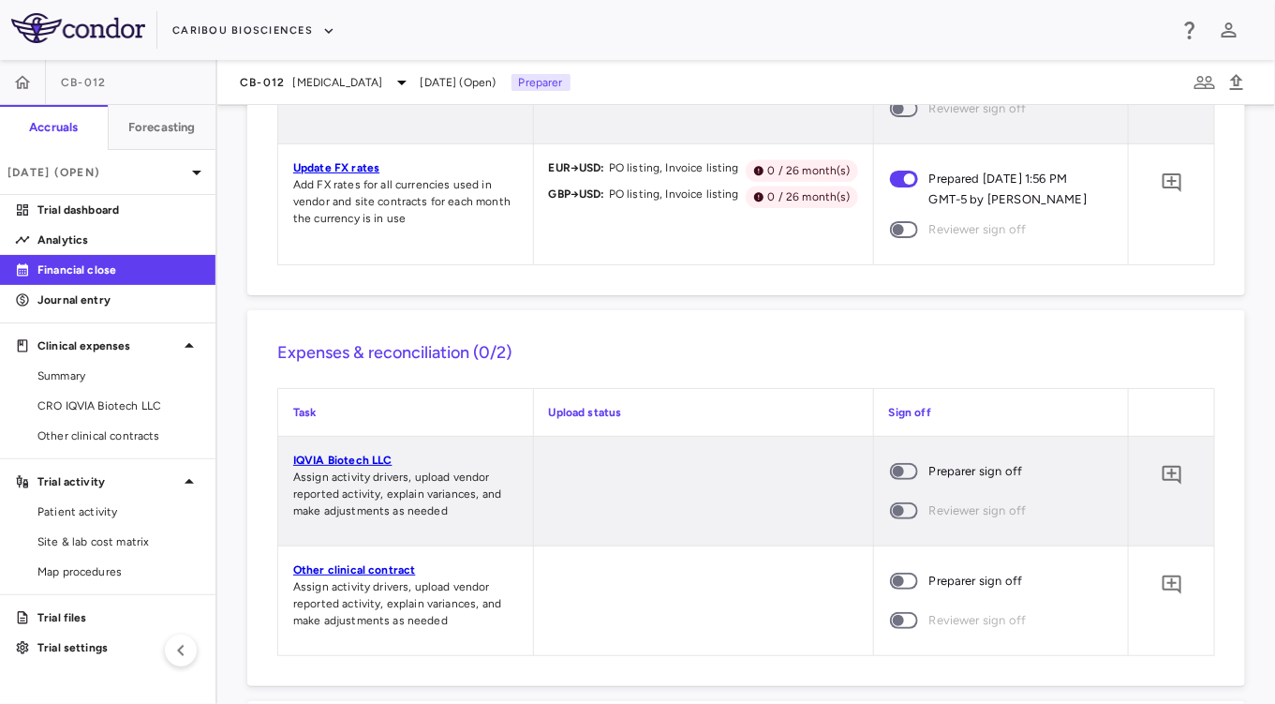
scroll to position [2112, 0]
click at [879, 485] on span at bounding box center [904, 472] width 51 height 39
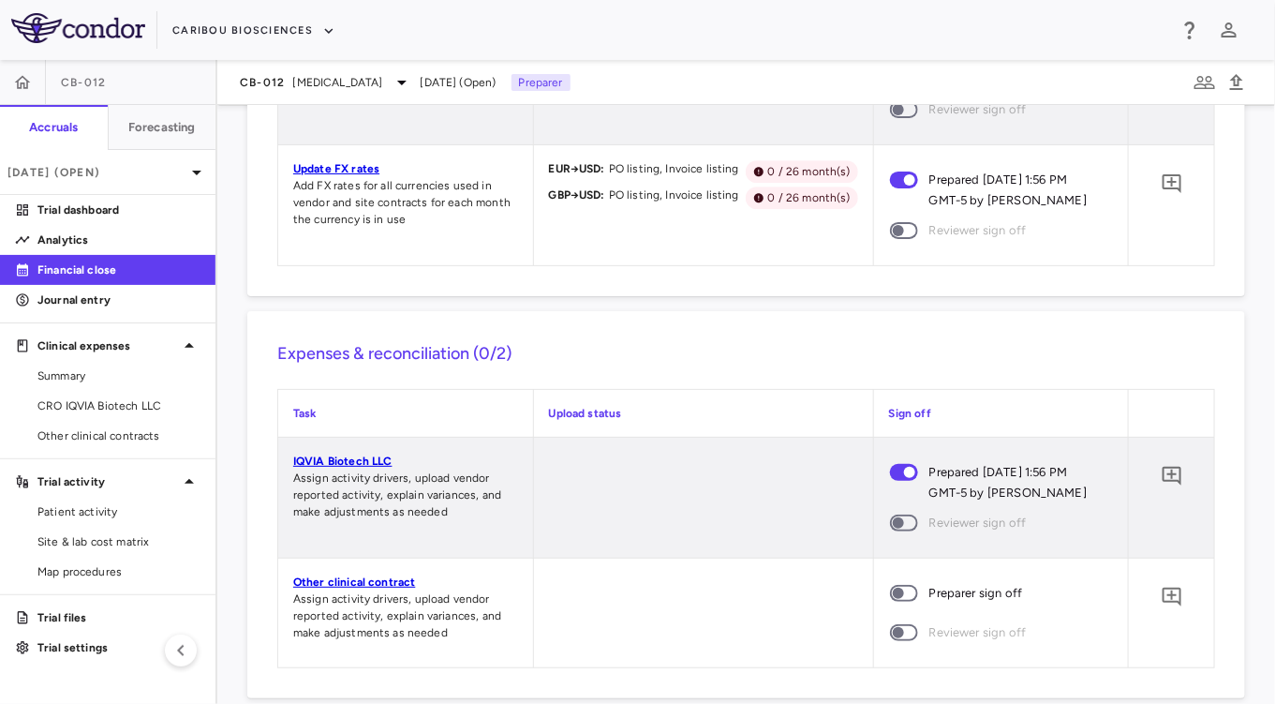
scroll to position [2280, 0]
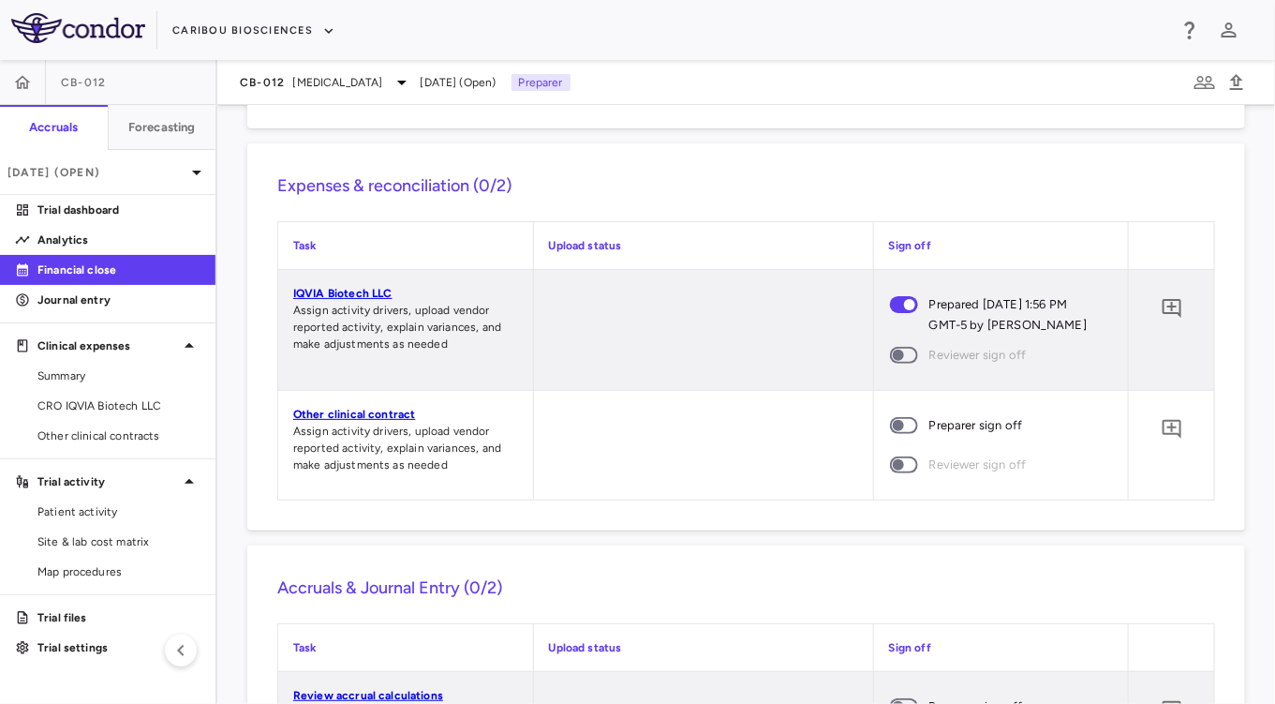
click at [903, 416] on span at bounding box center [904, 425] width 51 height 39
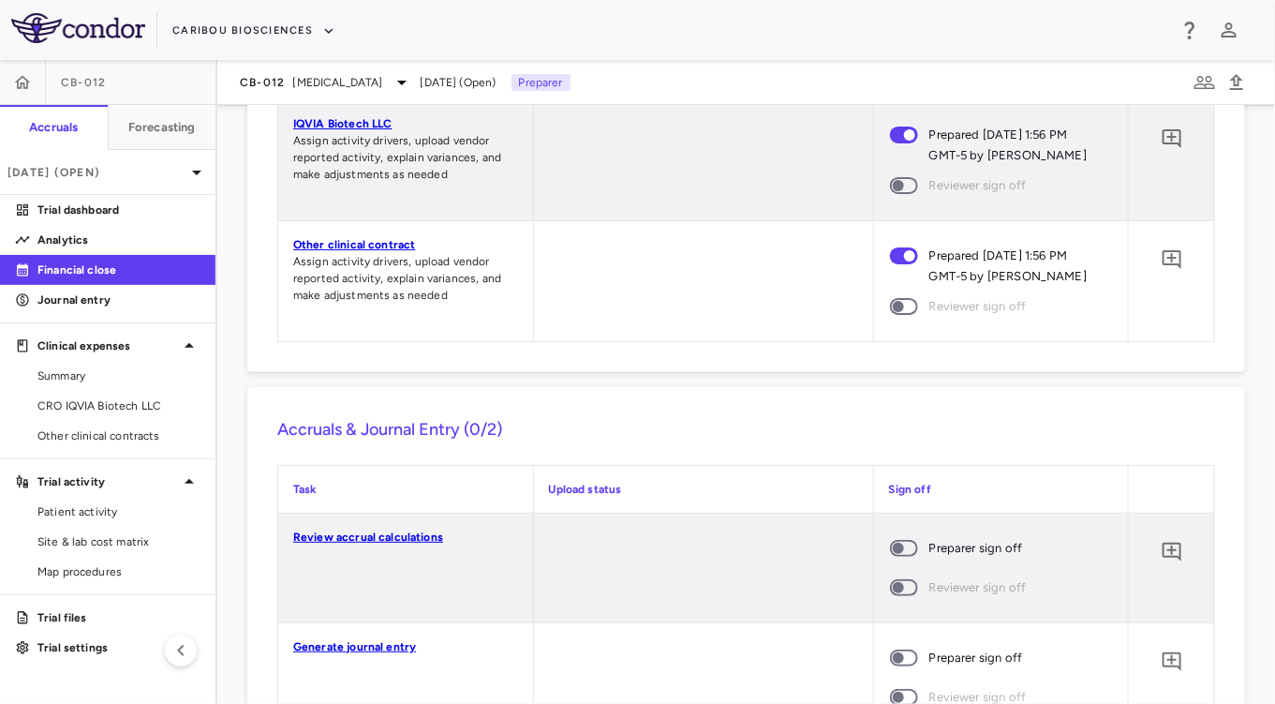
scroll to position [2537, 0]
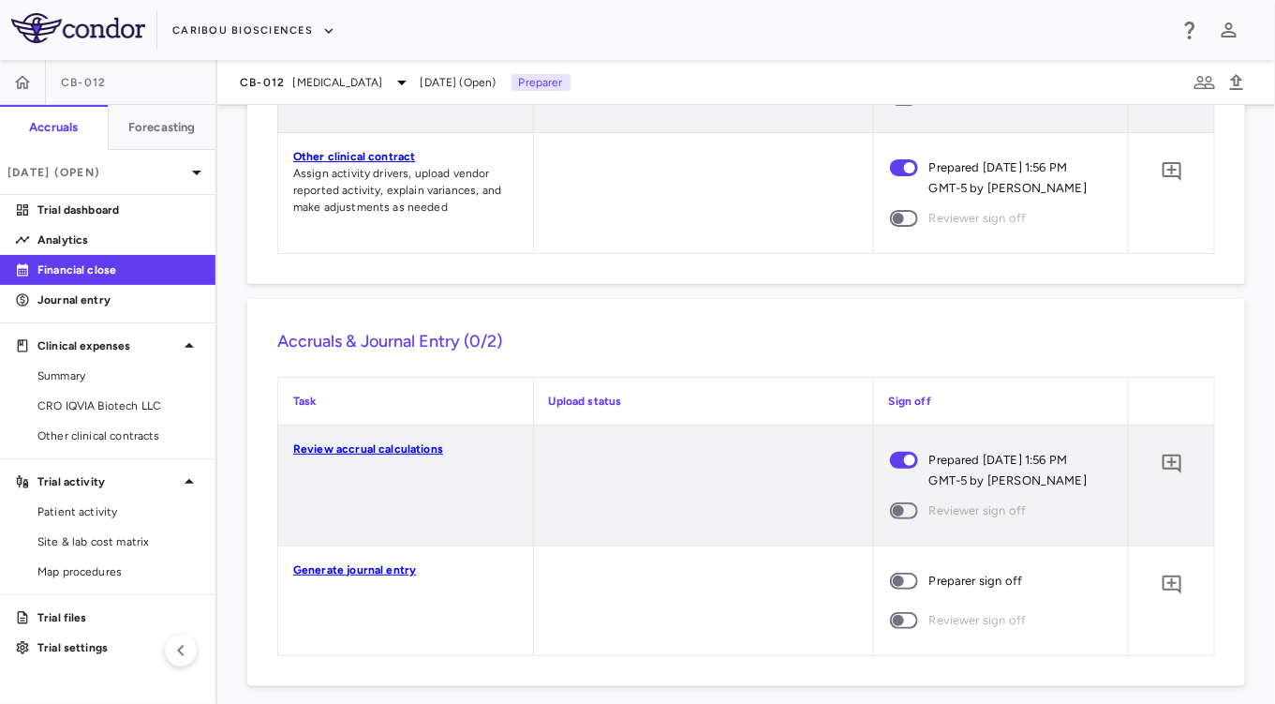
click at [895, 573] on span at bounding box center [904, 581] width 28 height 17
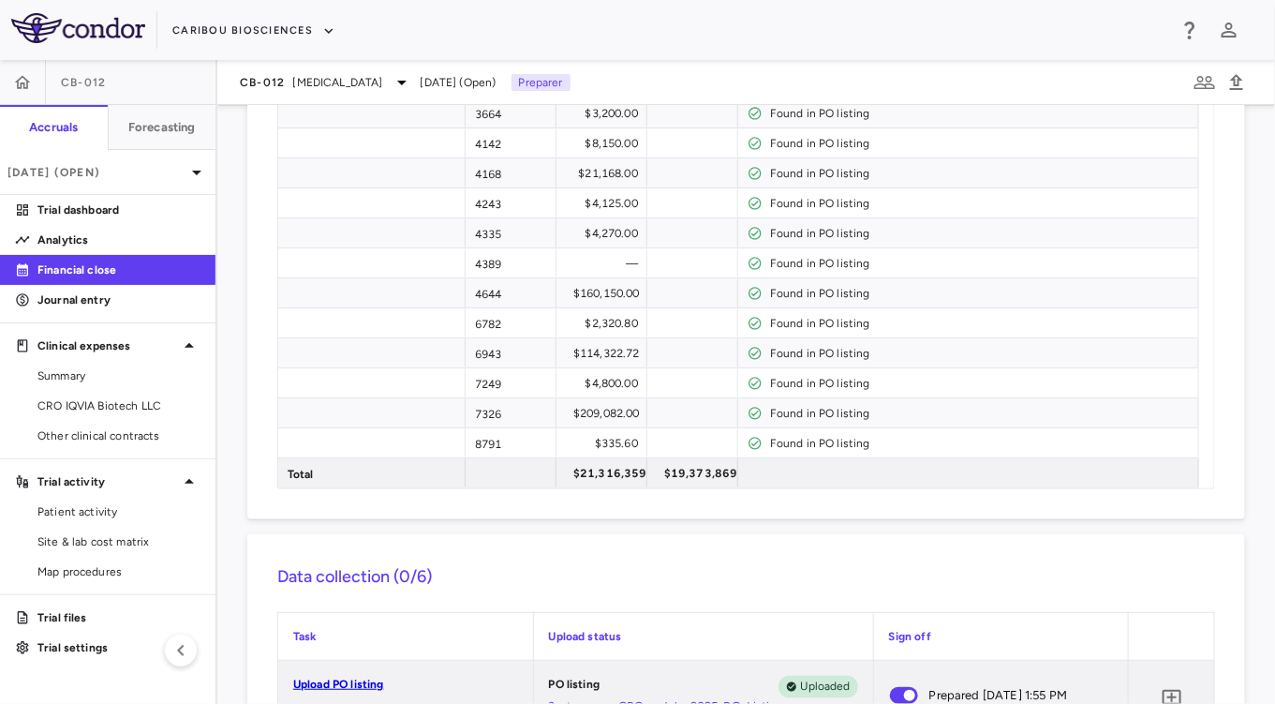
scroll to position [848, 0]
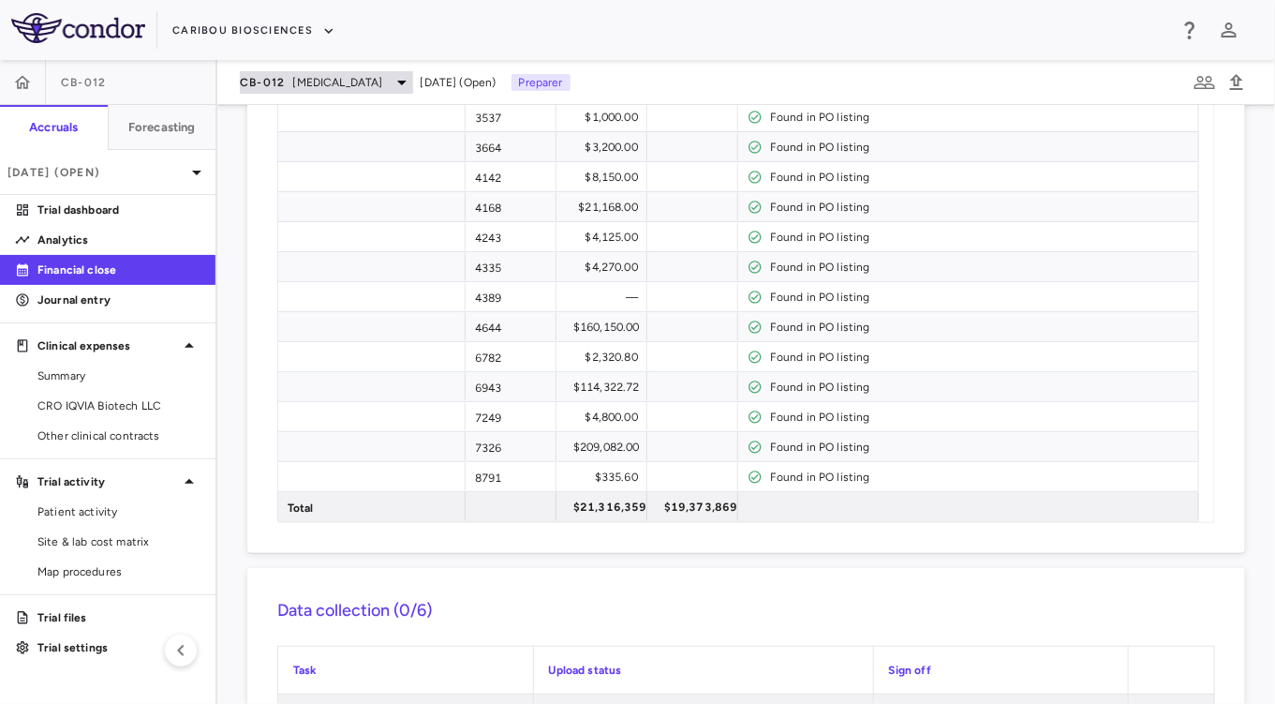
click at [347, 88] on span "[MEDICAL_DATA]" at bounding box center [338, 82] width 90 height 17
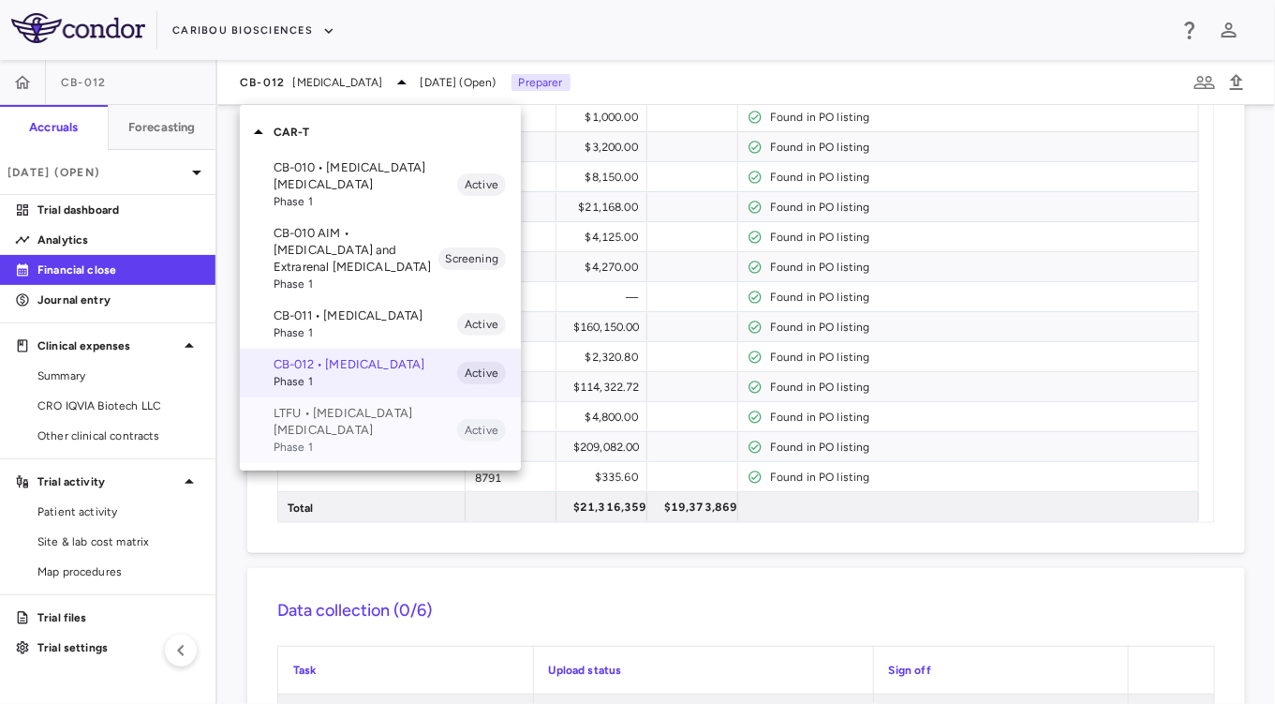
click at [357, 420] on div "LTFU • [MEDICAL_DATA] [MEDICAL_DATA] Phase 1 Active" at bounding box center [380, 430] width 281 height 66
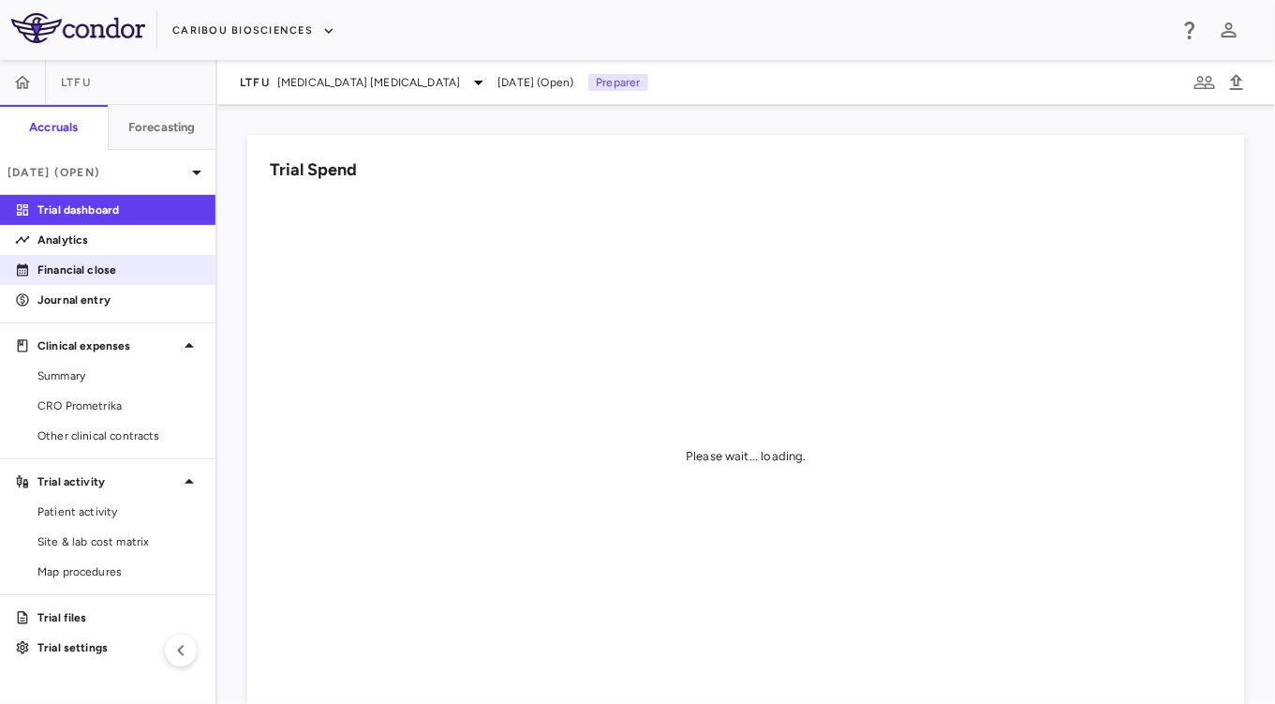
click at [126, 264] on p "Financial close" at bounding box center [118, 269] width 163 height 17
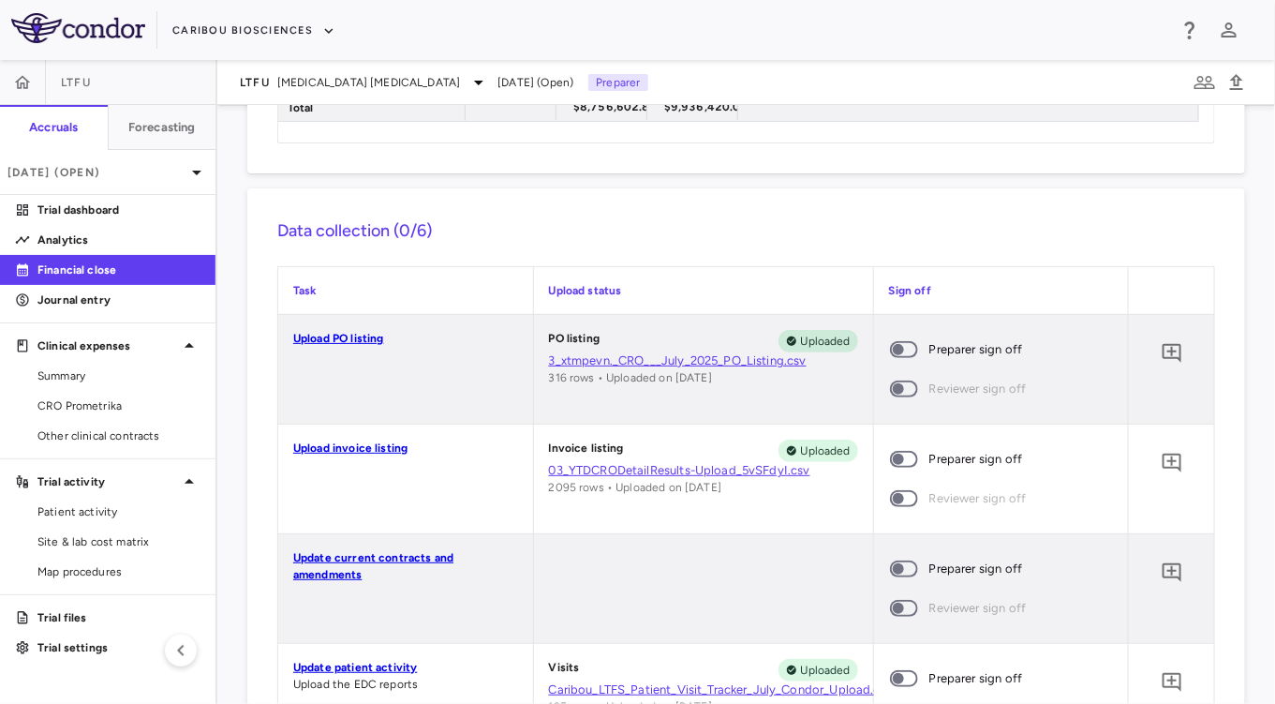
scroll to position [289, 0]
click at [910, 363] on span at bounding box center [904, 349] width 51 height 39
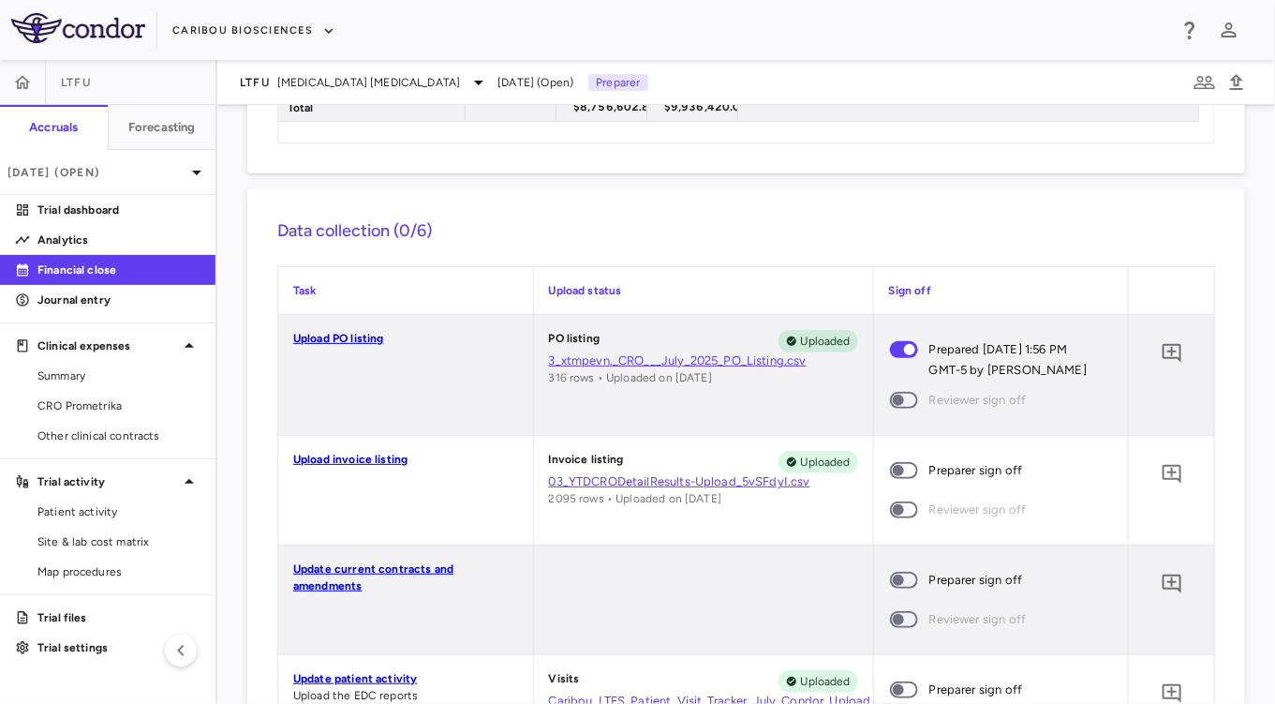
click at [908, 466] on span at bounding box center [904, 470] width 51 height 39
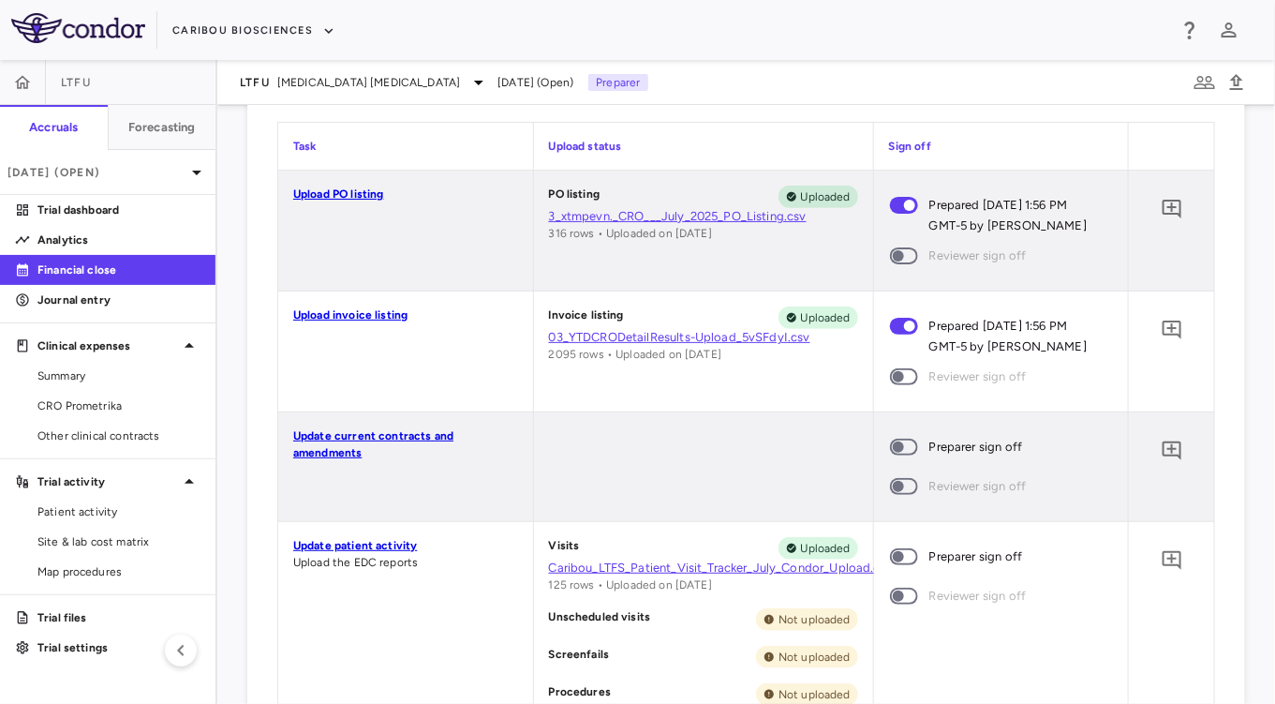
scroll to position [434, 0]
click at [906, 426] on span at bounding box center [904, 445] width 51 height 39
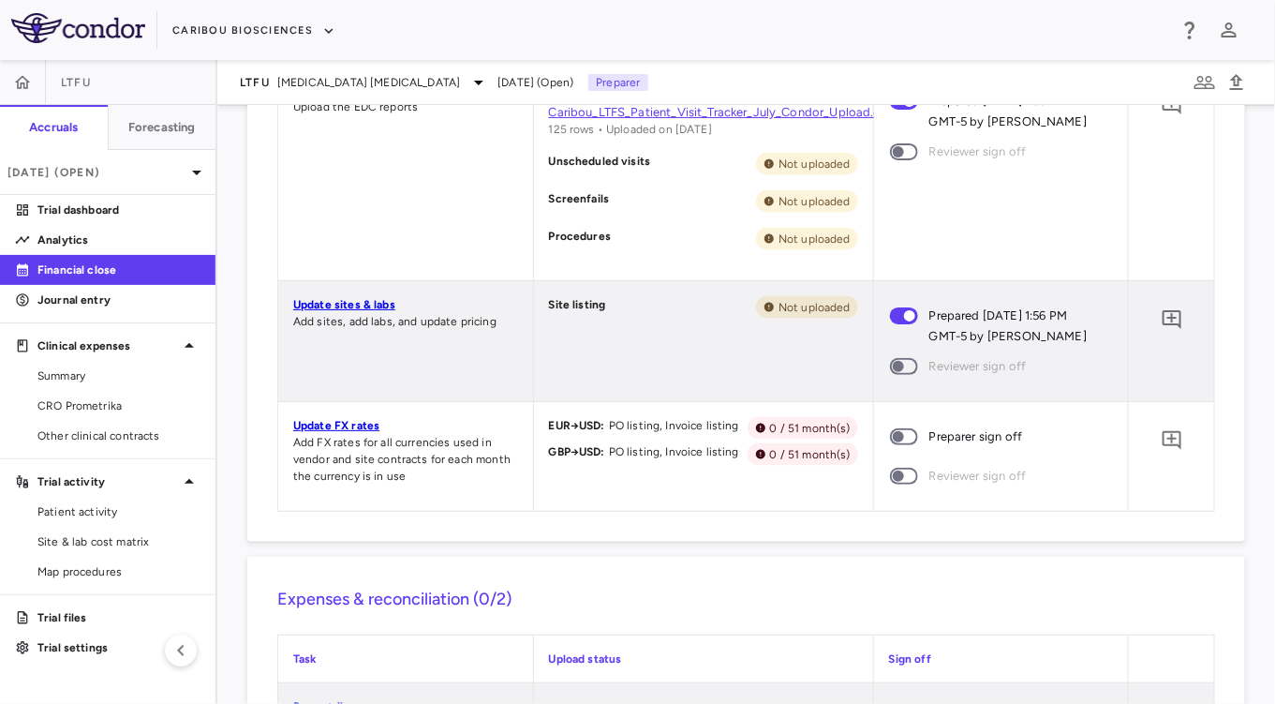
scroll to position [901, 0]
click at [895, 445] on span at bounding box center [904, 434] width 51 height 39
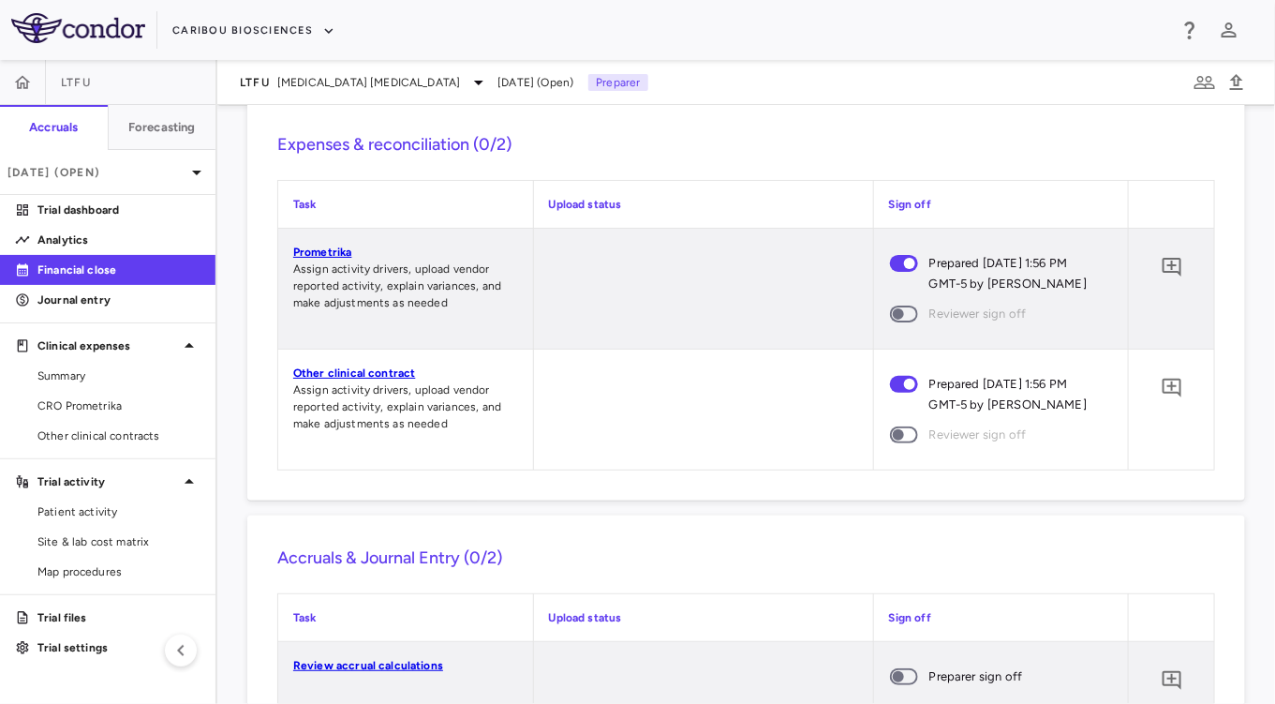
scroll to position [1582, 0]
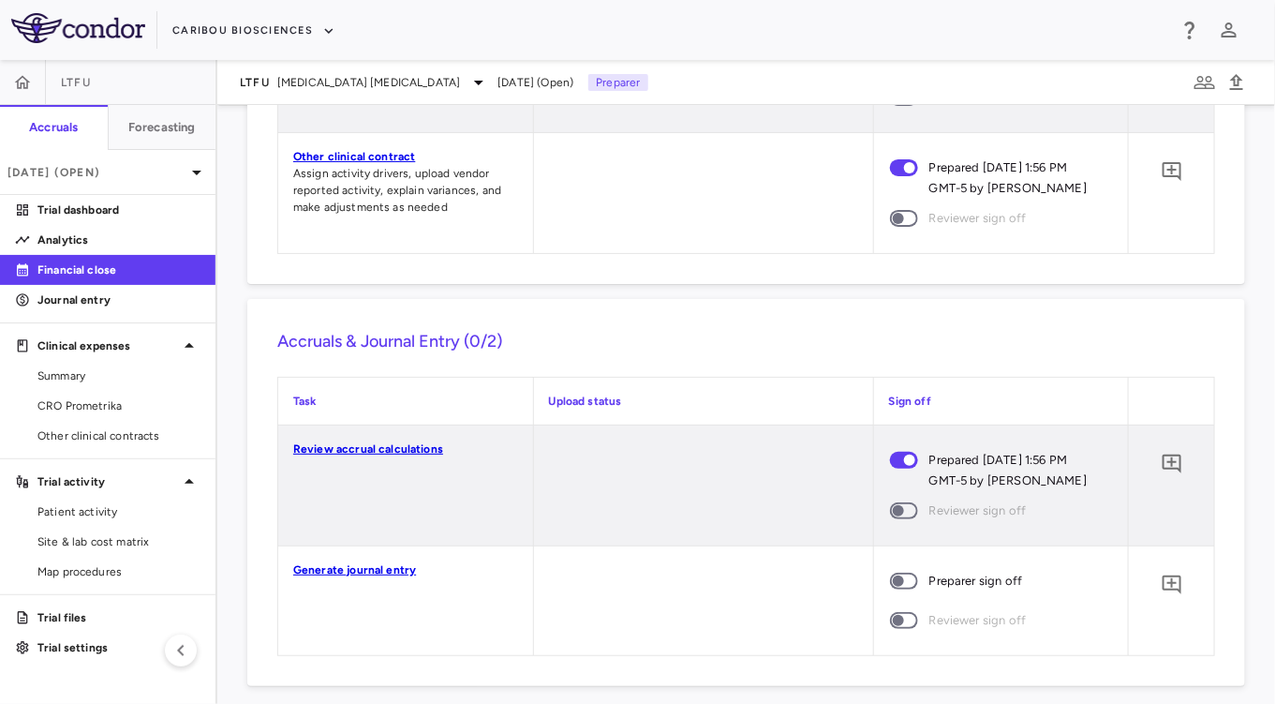
click at [900, 586] on span at bounding box center [904, 581] width 28 height 17
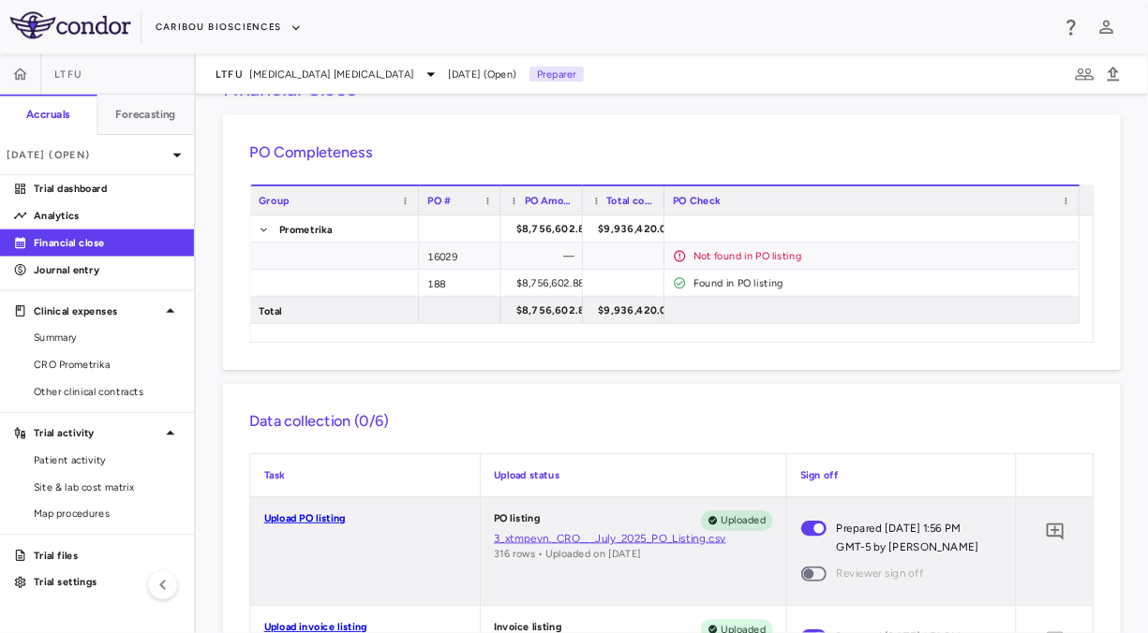
scroll to position [0, 0]
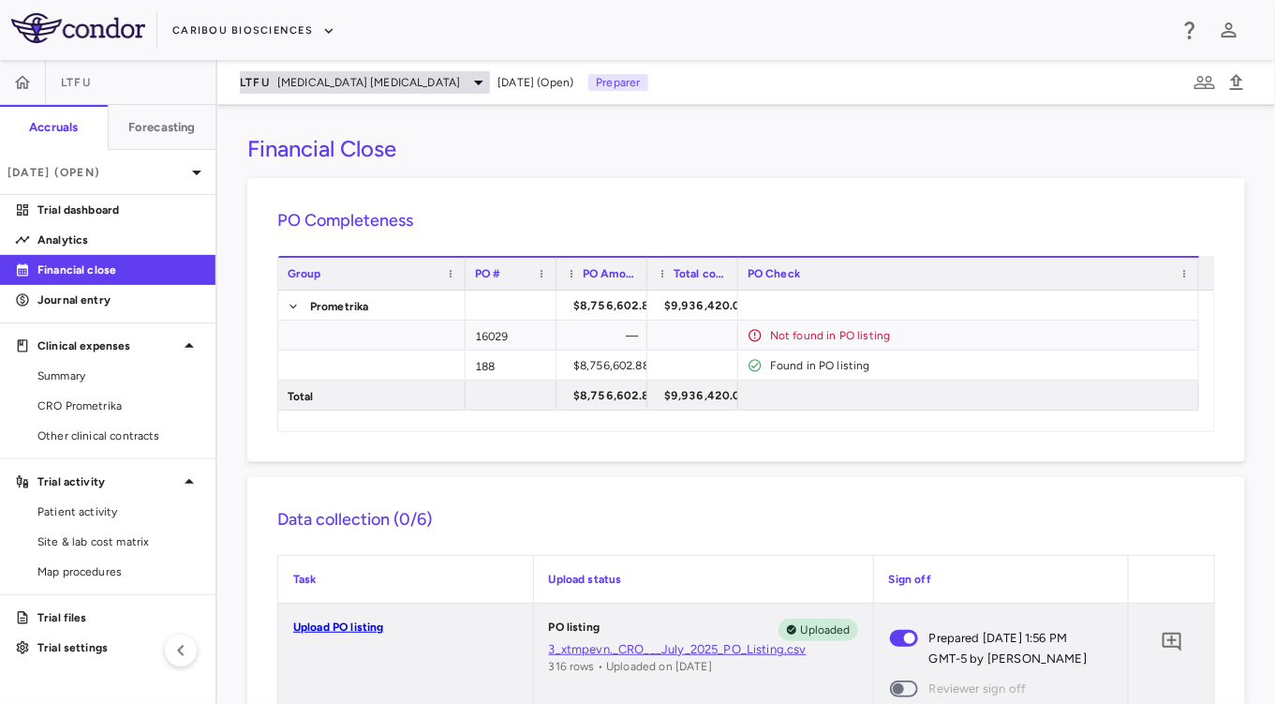
click at [381, 85] on span "[MEDICAL_DATA] [MEDICAL_DATA]" at bounding box center [368, 82] width 183 height 17
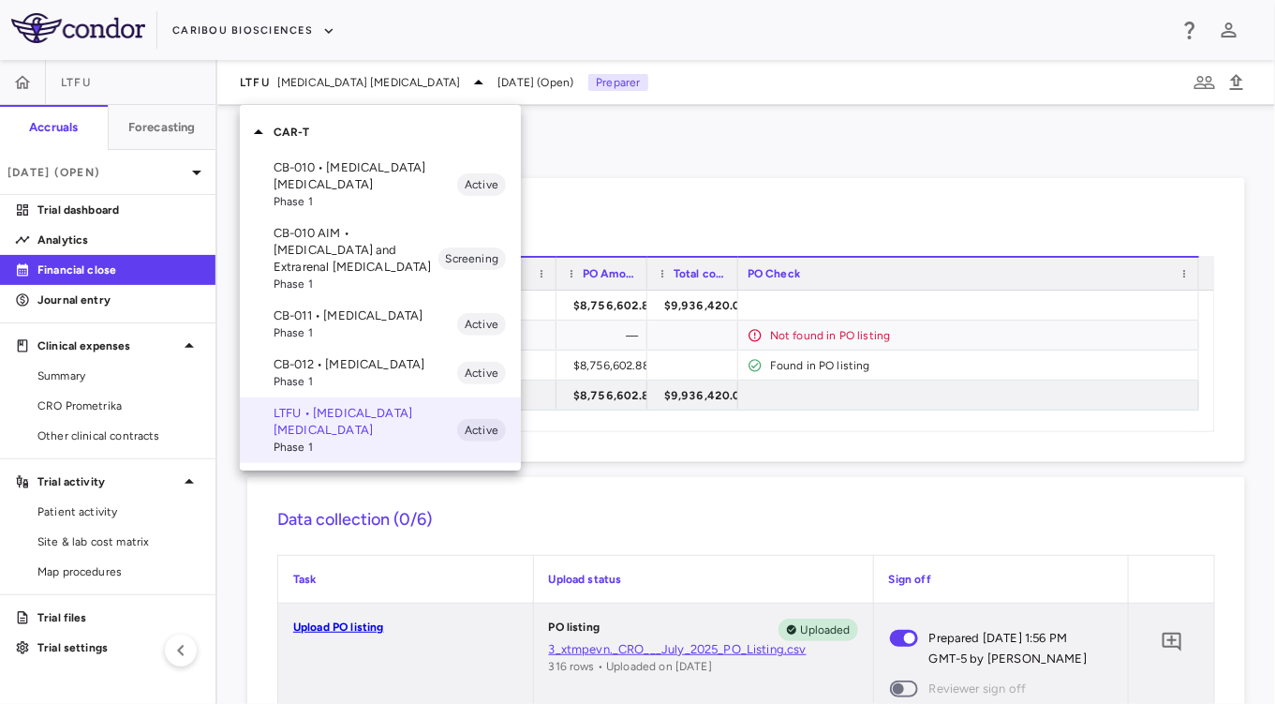
click at [67, 250] on div at bounding box center [637, 352] width 1275 height 704
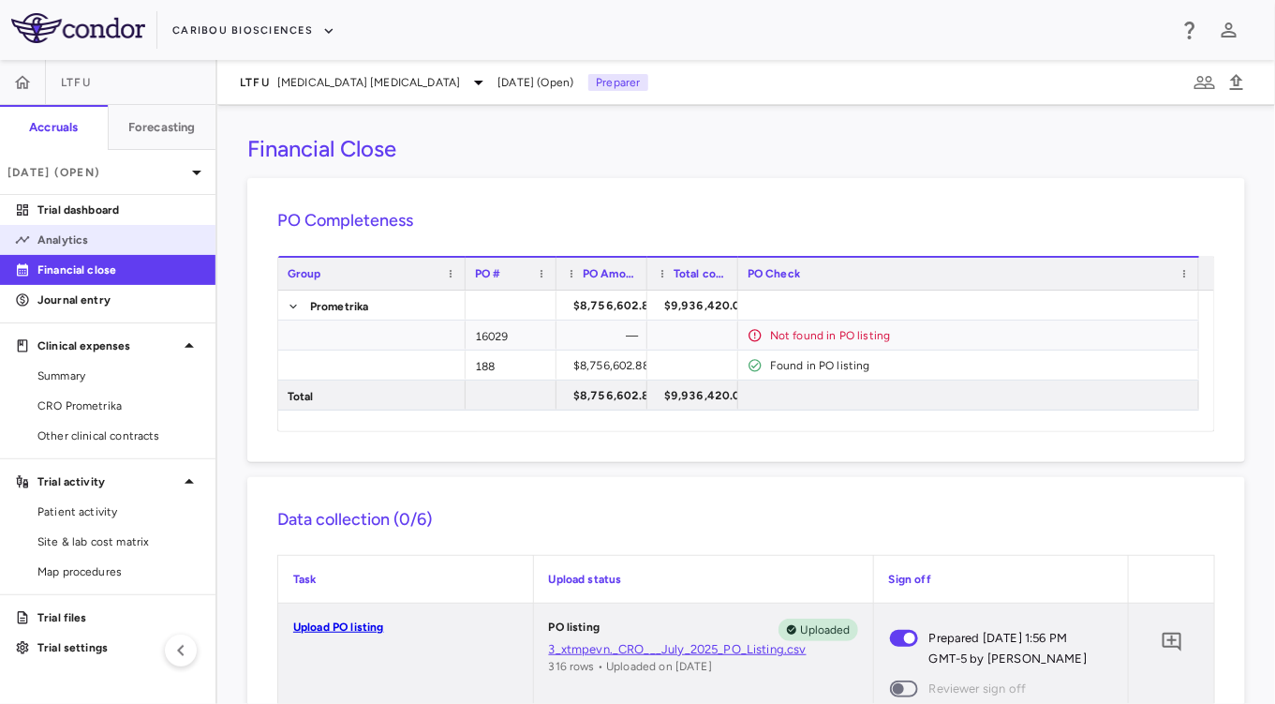
click at [46, 239] on p "Analytics" at bounding box center [118, 239] width 163 height 17
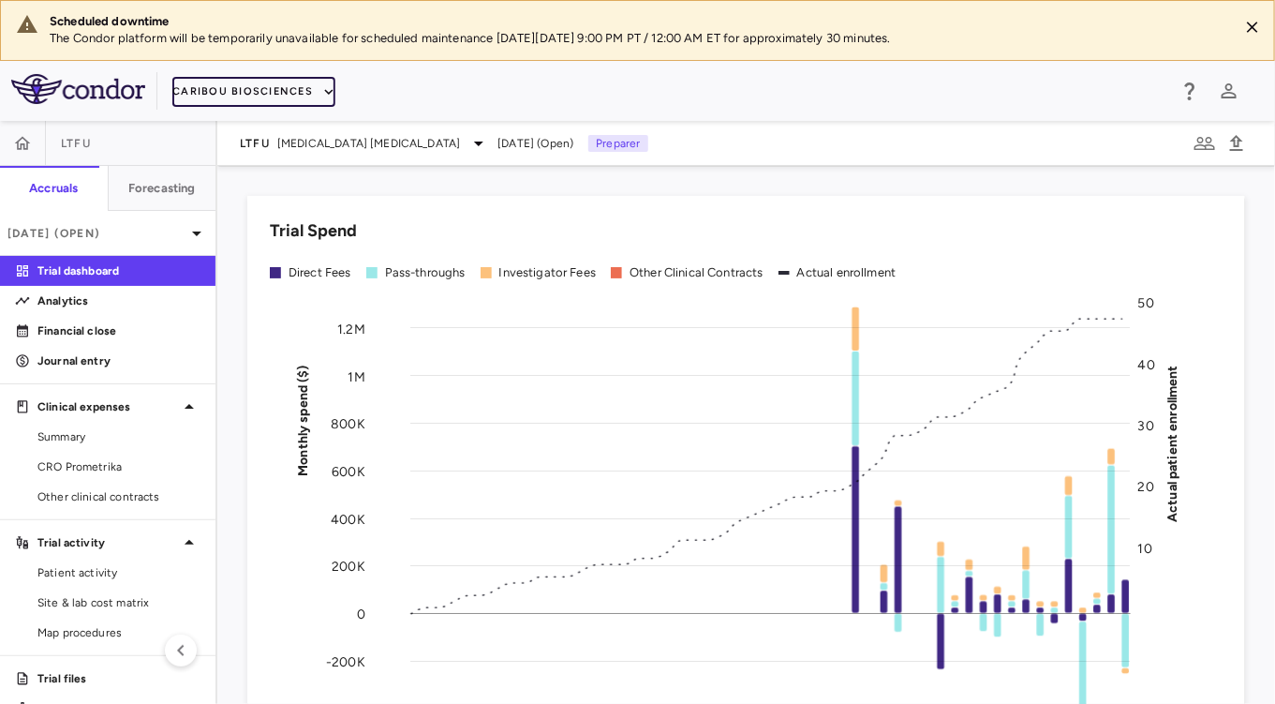
click at [266, 100] on button "Caribou Biosciences" at bounding box center [253, 92] width 163 height 30
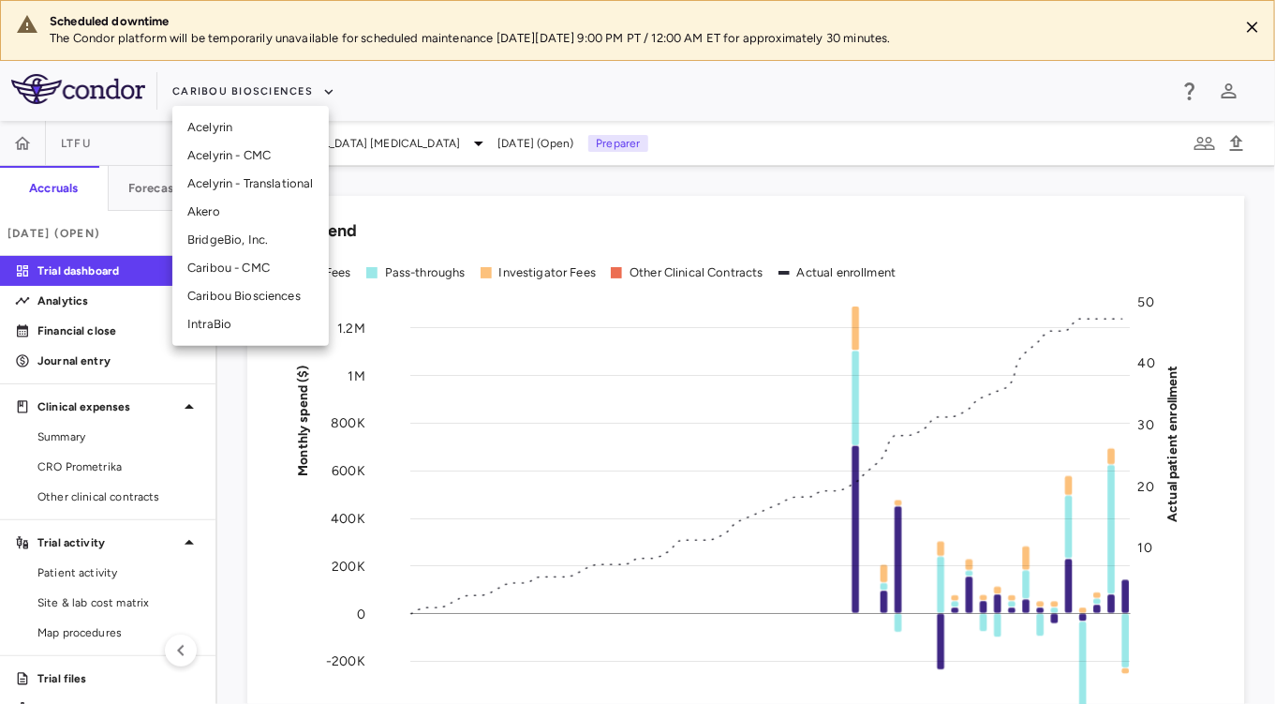
click at [292, 245] on li "BridgeBio, Inc." at bounding box center [250, 240] width 156 height 28
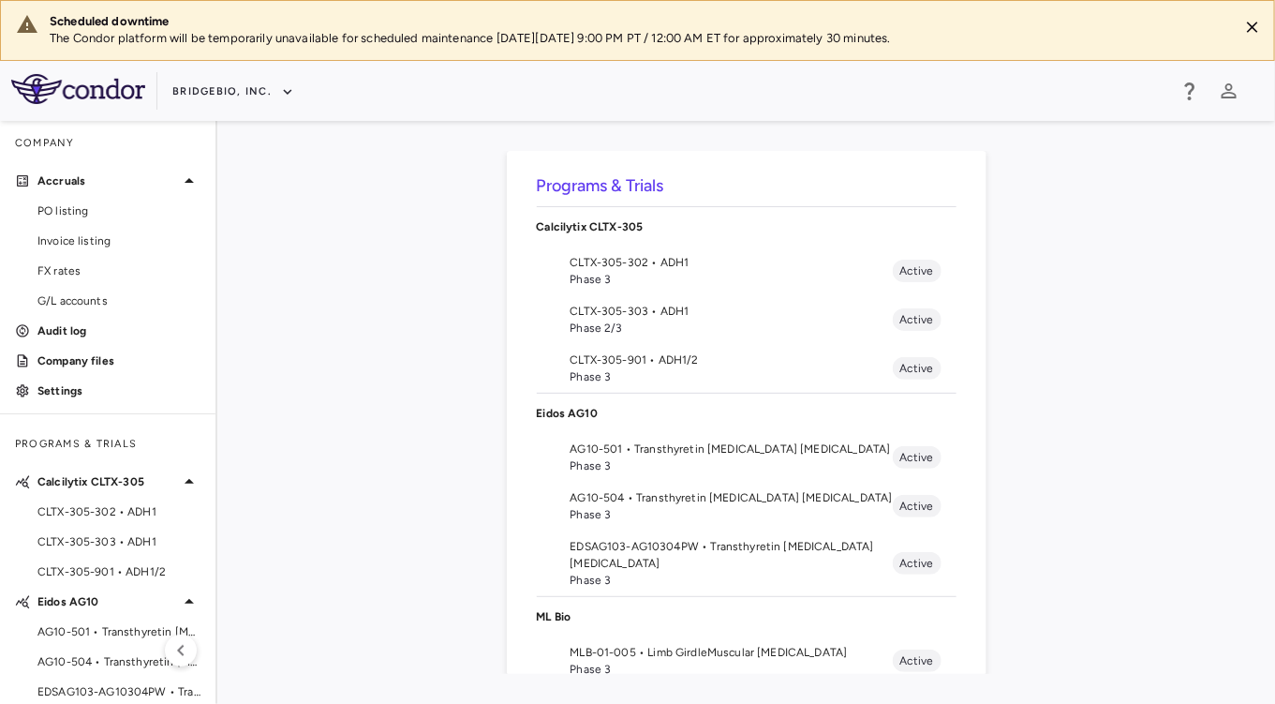
click at [769, 562] on span "EDSAG103-AG10304PW • Transthyretin Amyloid Cardiomyopathy" at bounding box center [732, 555] width 322 height 34
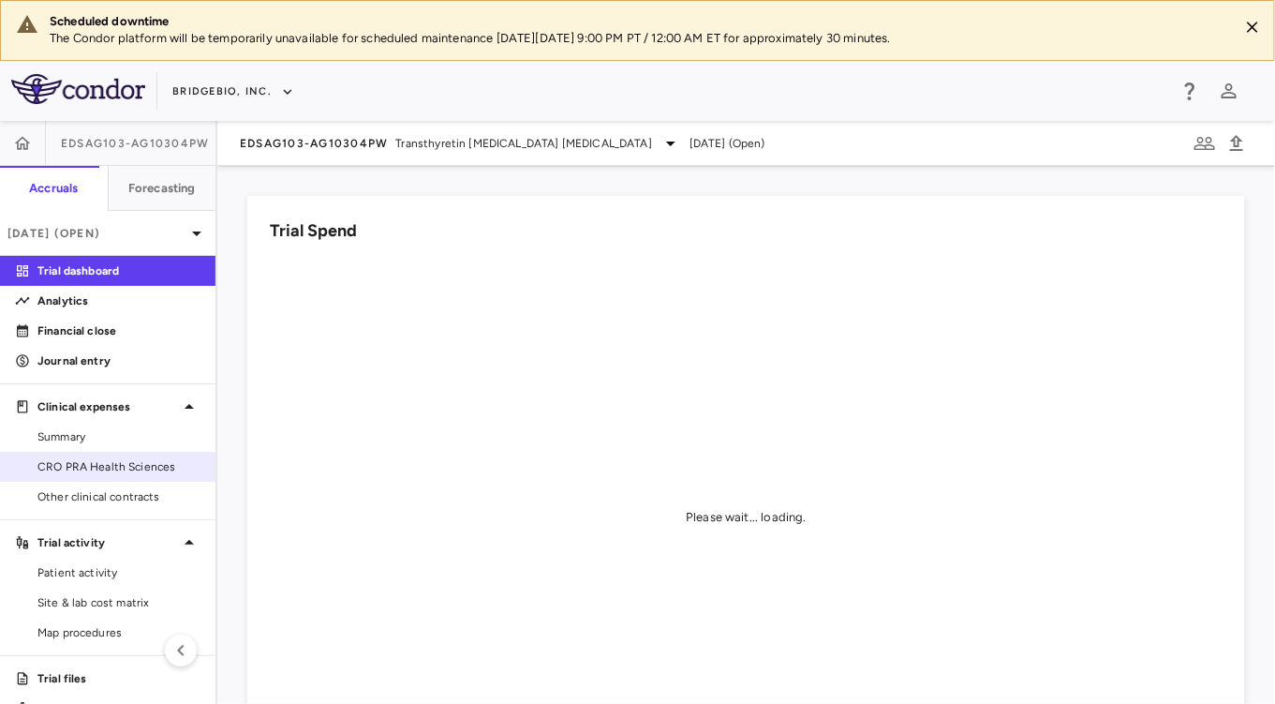
click at [110, 473] on span "CRO PRA Health Sciences" at bounding box center [118, 466] width 163 height 17
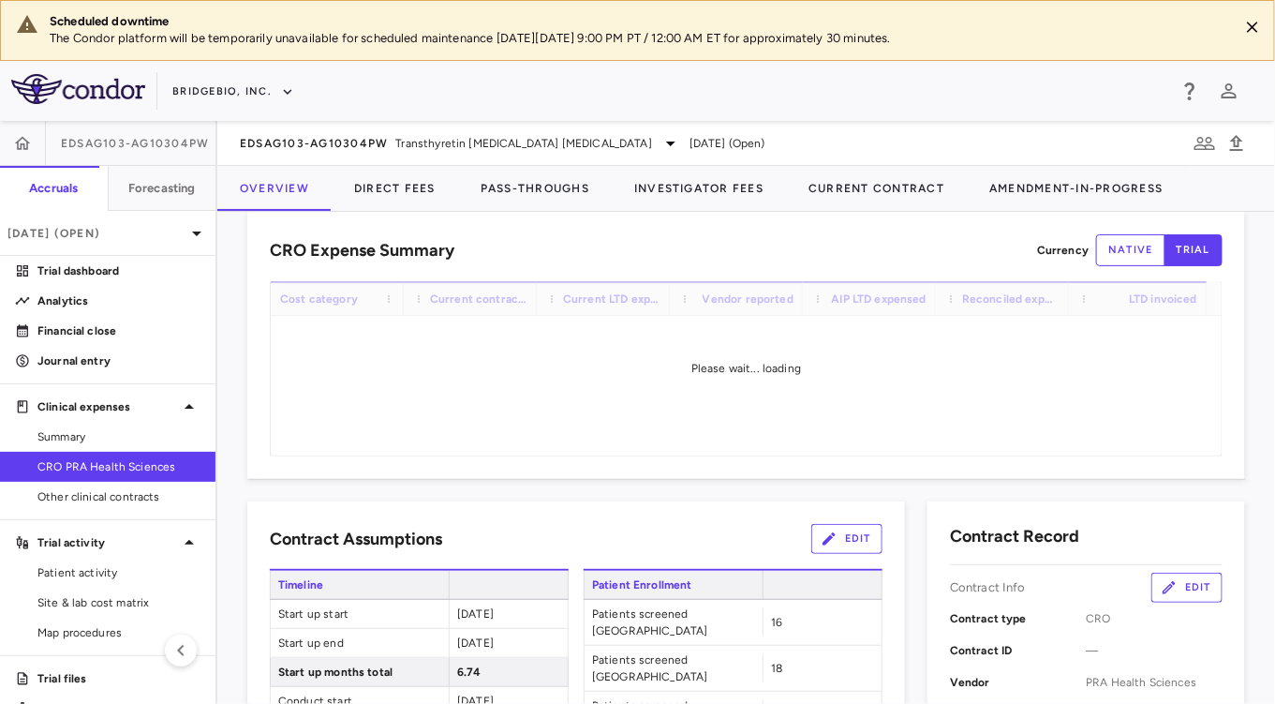
scroll to position [29, 0]
